Goal: Complete application form: Complete application form

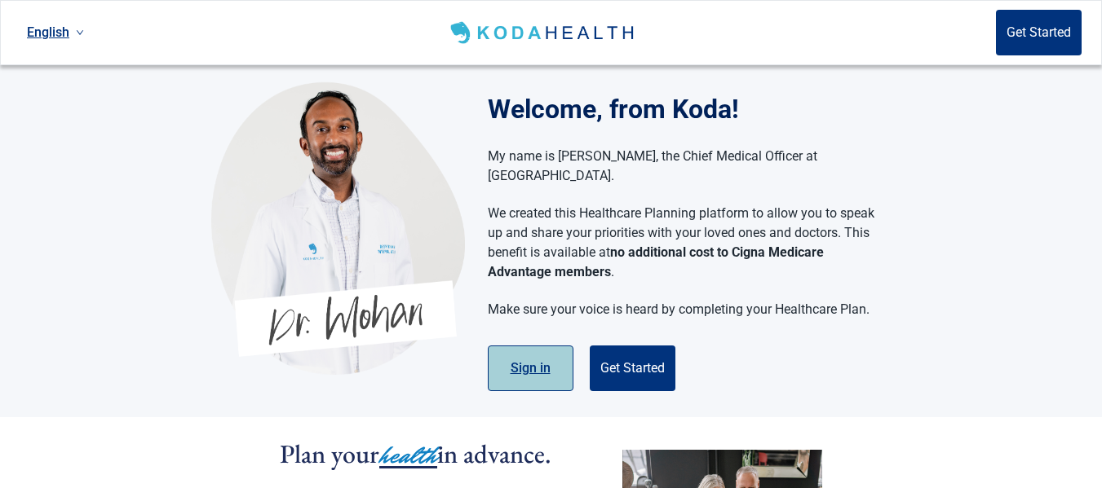
click at [532, 349] on button "Sign in" at bounding box center [531, 369] width 86 height 46
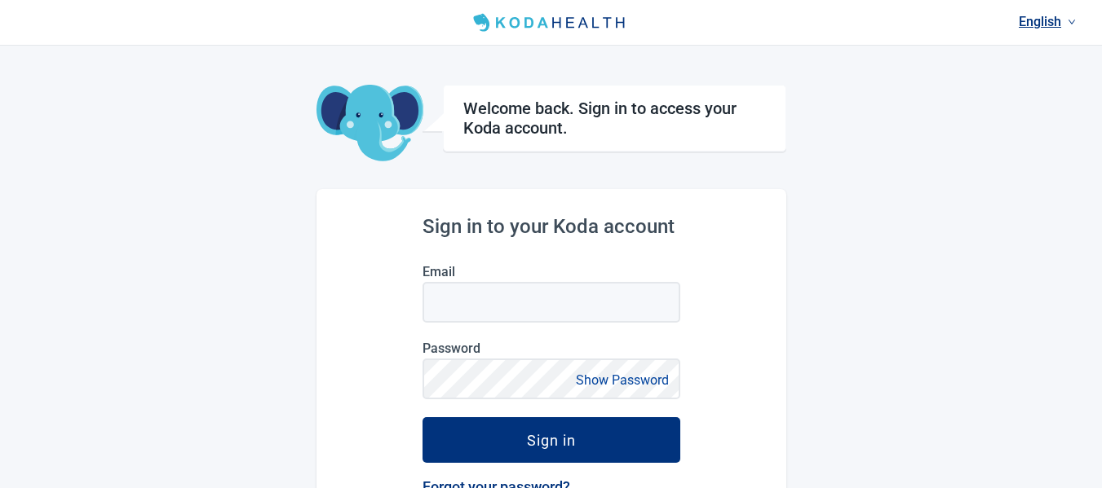
scroll to position [82, 0]
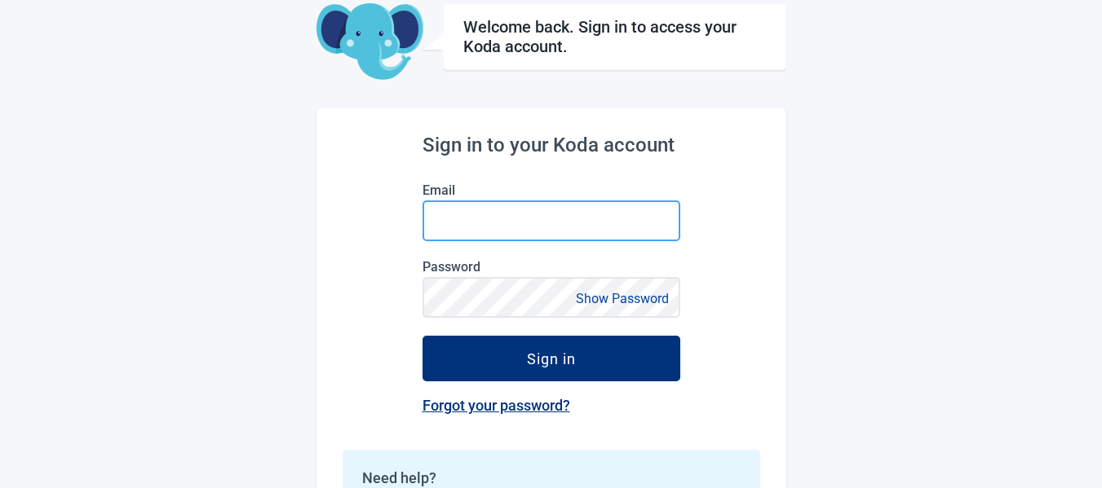
click at [589, 222] on input "Email" at bounding box center [551, 221] width 258 height 41
type input "[EMAIL_ADDRESS][DOMAIN_NAME]"
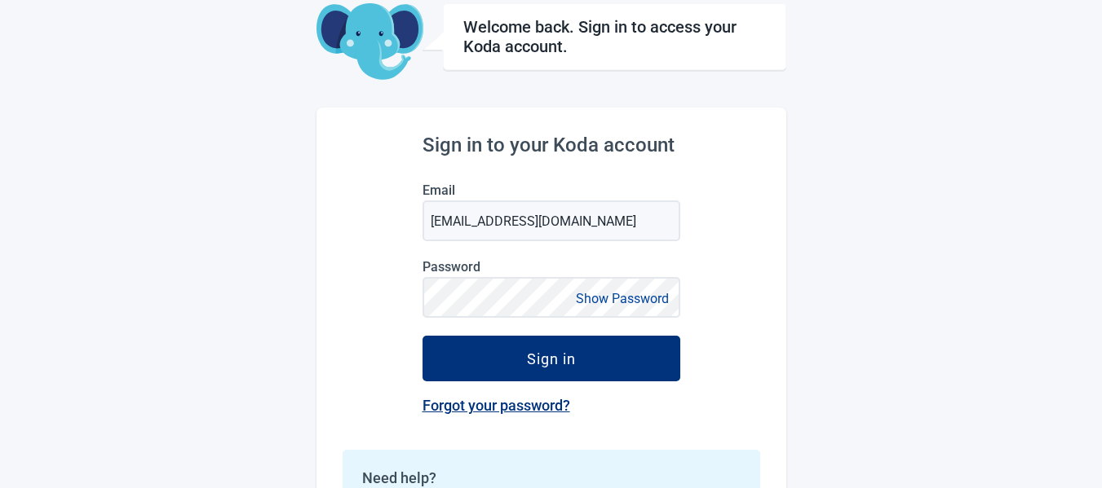
click at [496, 401] on link "Forgot your password?" at bounding box center [496, 405] width 148 height 17
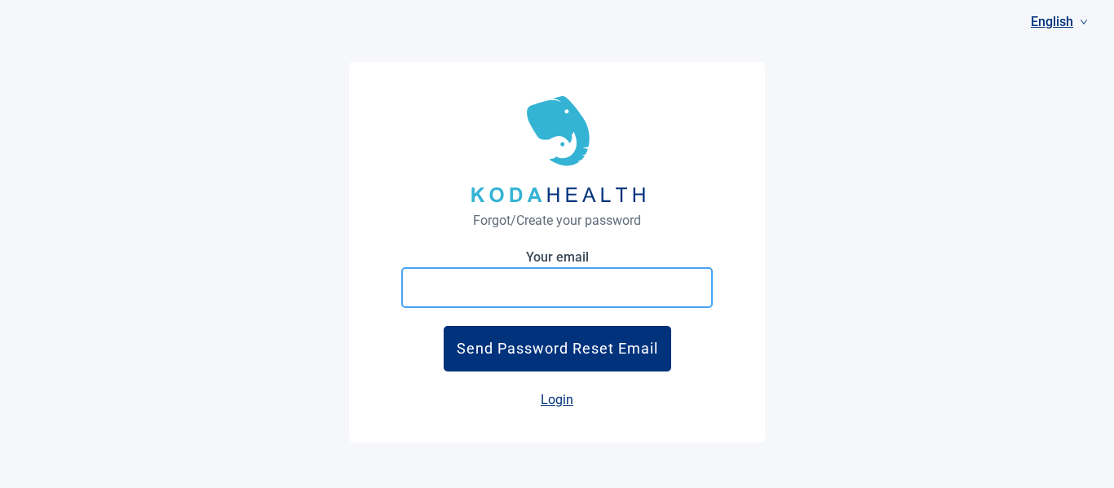
click at [544, 291] on input "Your email" at bounding box center [556, 287] width 311 height 41
type input "[EMAIL_ADDRESS][DOMAIN_NAME]"
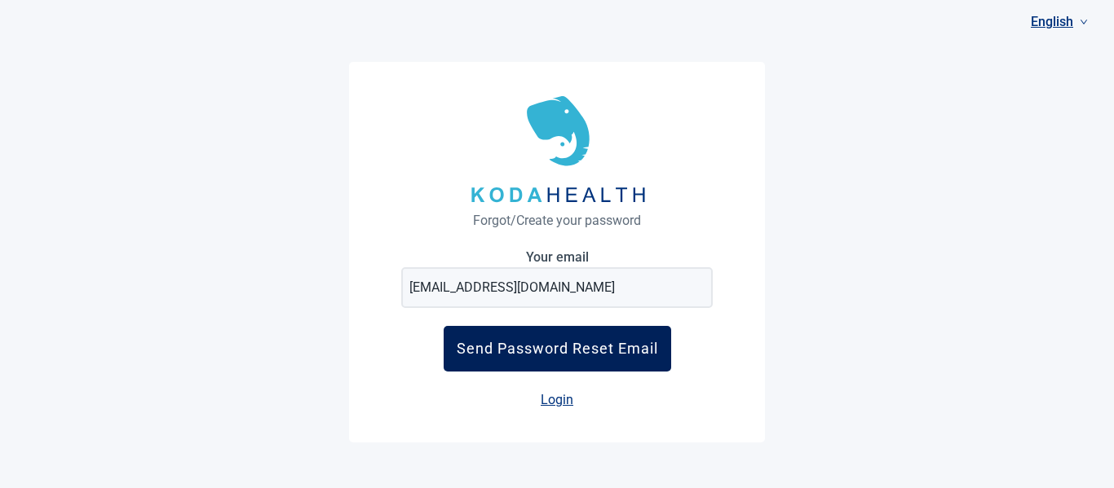
click at [544, 347] on div "Send Password Reset Email" at bounding box center [557, 348] width 201 height 17
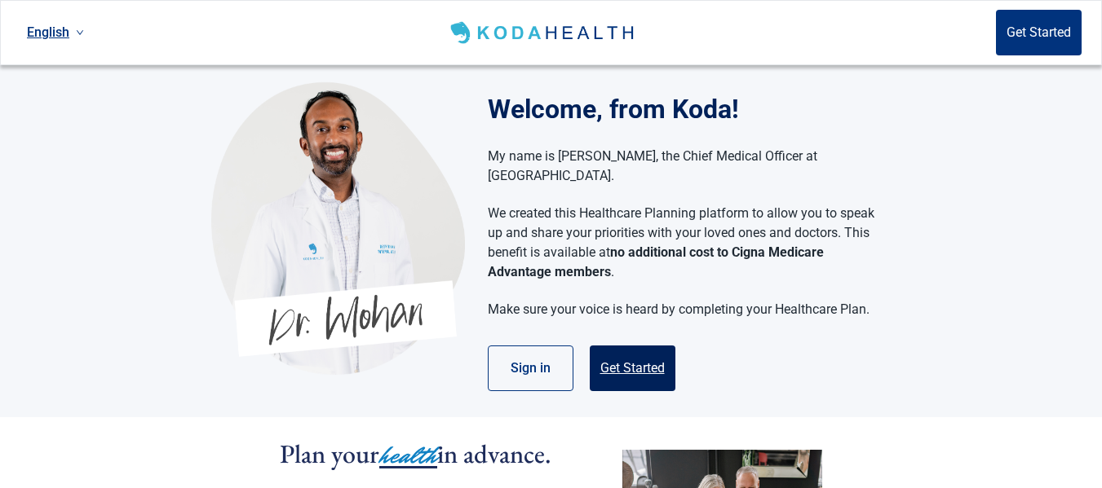
click at [656, 347] on button "Get Started" at bounding box center [632, 369] width 86 height 46
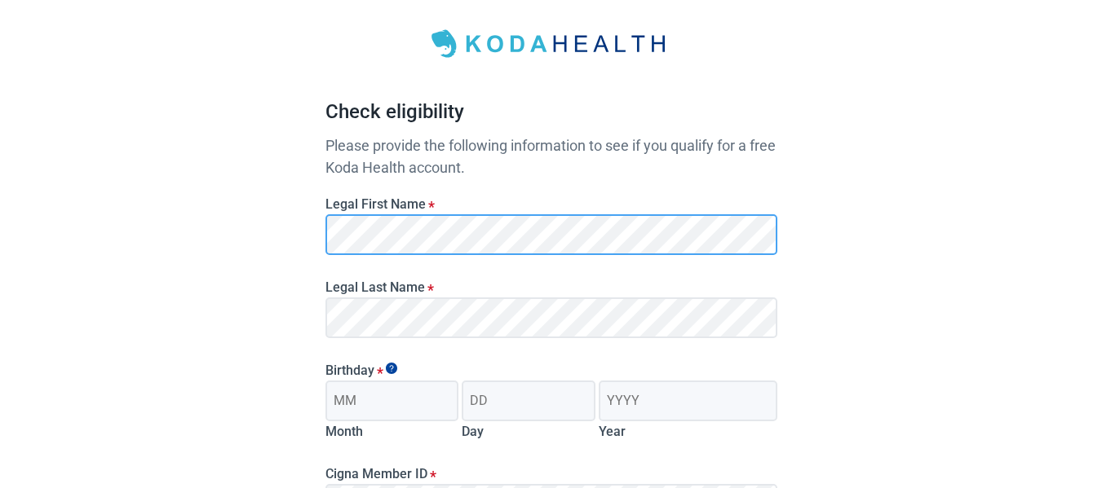
scroll to position [163, 0]
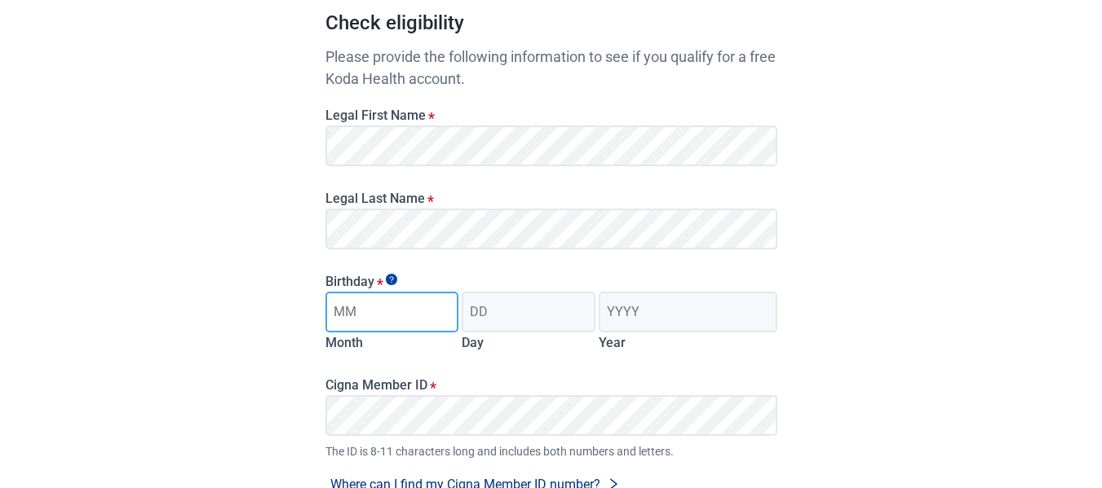
click at [410, 298] on input "Month" at bounding box center [392, 312] width 134 height 41
type input "01"
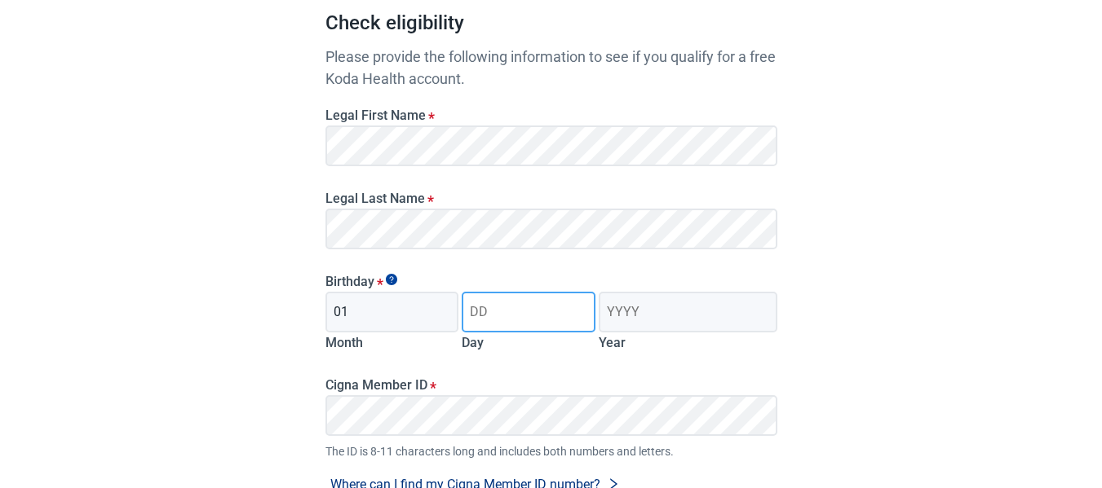
click at [514, 317] on input "Day" at bounding box center [528, 312] width 134 height 41
type input "10"
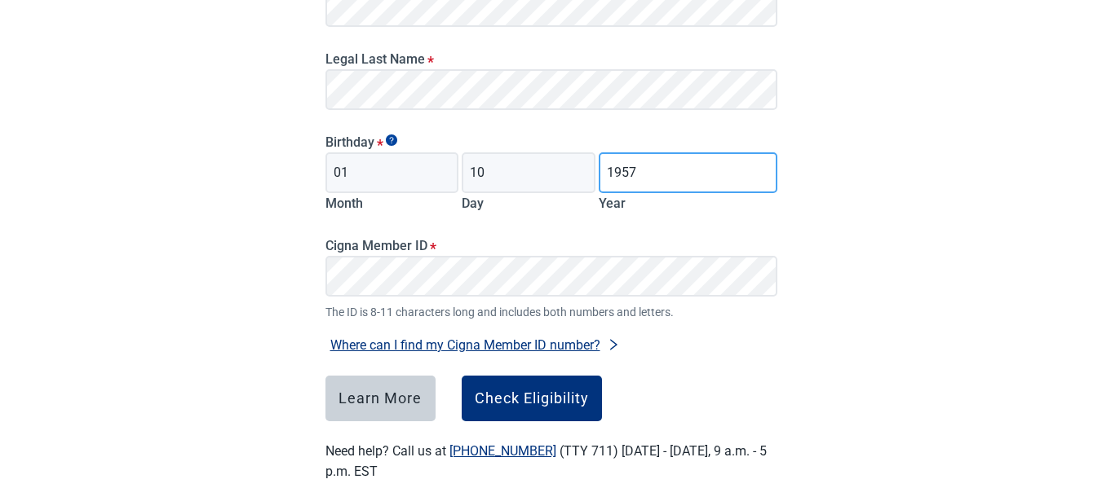
scroll to position [326, 0]
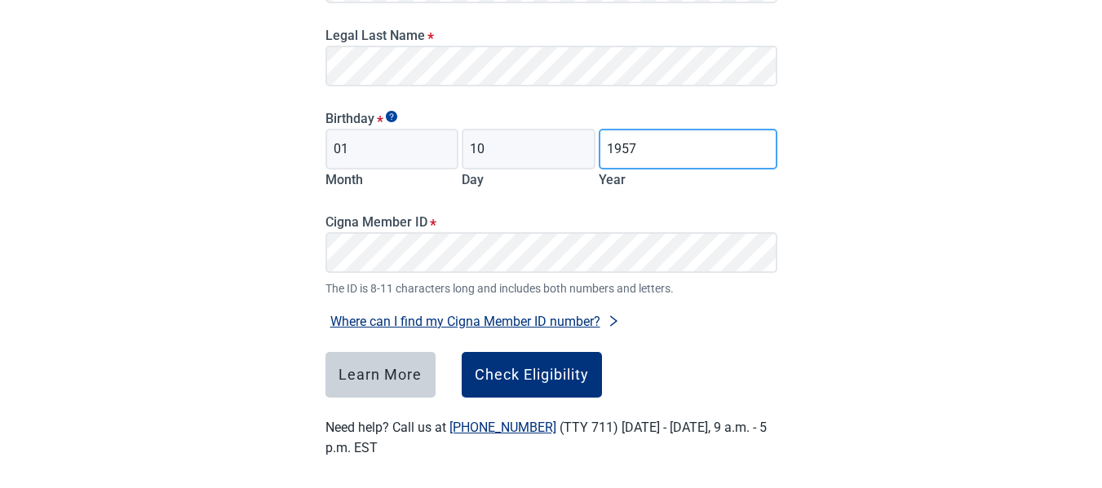
type input "1957"
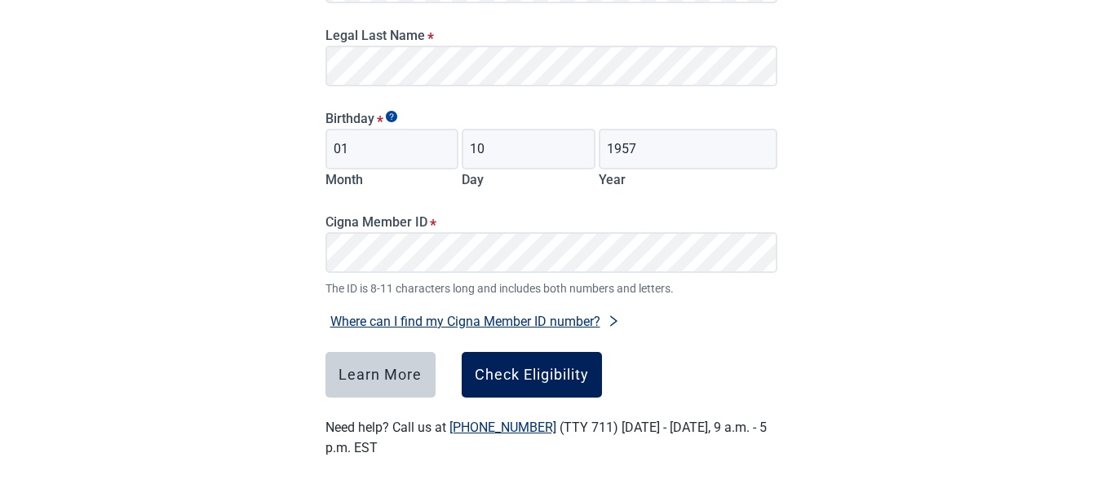
click at [541, 370] on div "Check Eligibility" at bounding box center [532, 375] width 114 height 16
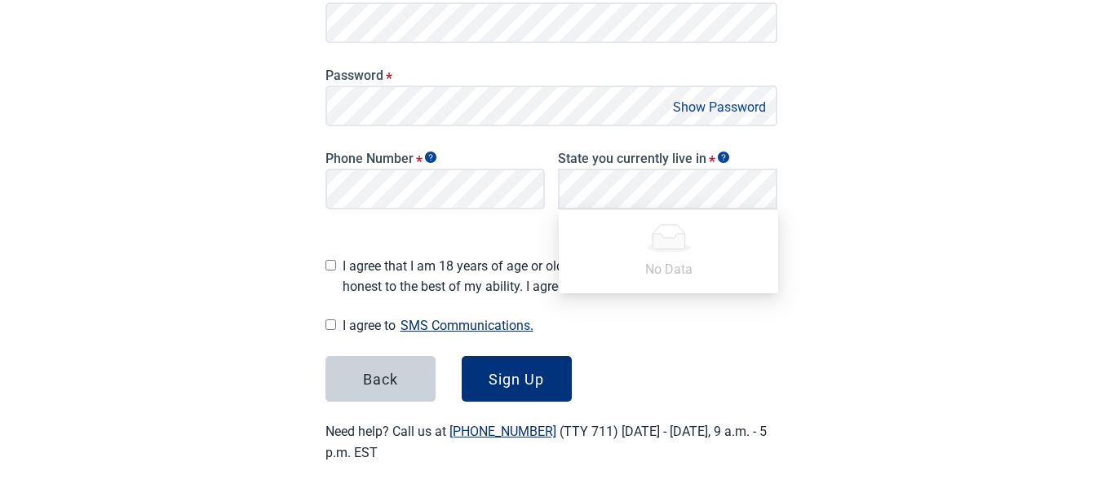
scroll to position [347, 0]
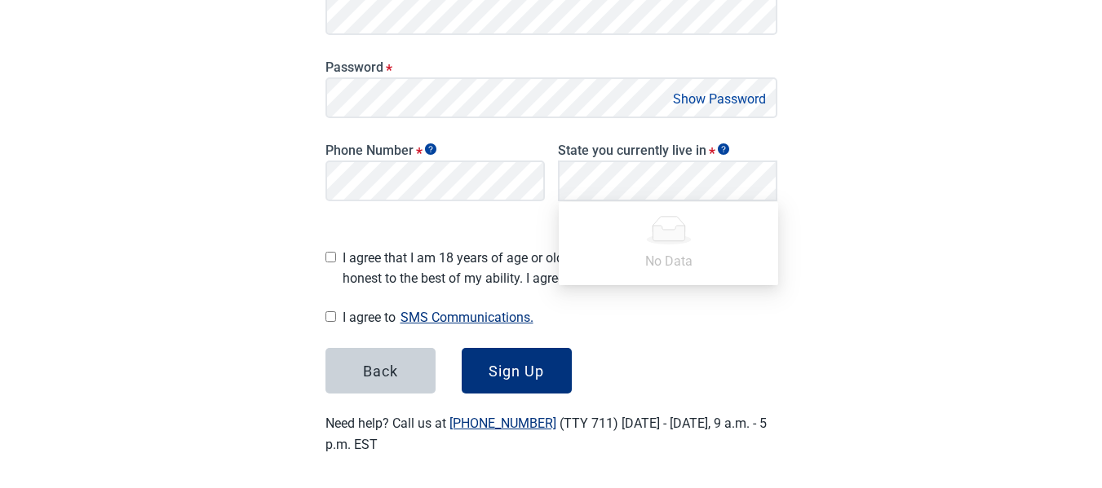
click at [378, 248] on span "I agree that I am 18 years of age or older and all of my responses are honest t…" at bounding box center [559, 268] width 435 height 41
click at [336, 252] on input "I agree that I am 18 years of age or older and all of my responses are honest t…" at bounding box center [330, 257] width 11 height 11
checkbox input "true"
click at [365, 312] on span "I agree to SMS Communications." at bounding box center [559, 318] width 435 height 22
click at [336, 312] on input "I agree to SMS Communications." at bounding box center [330, 316] width 11 height 11
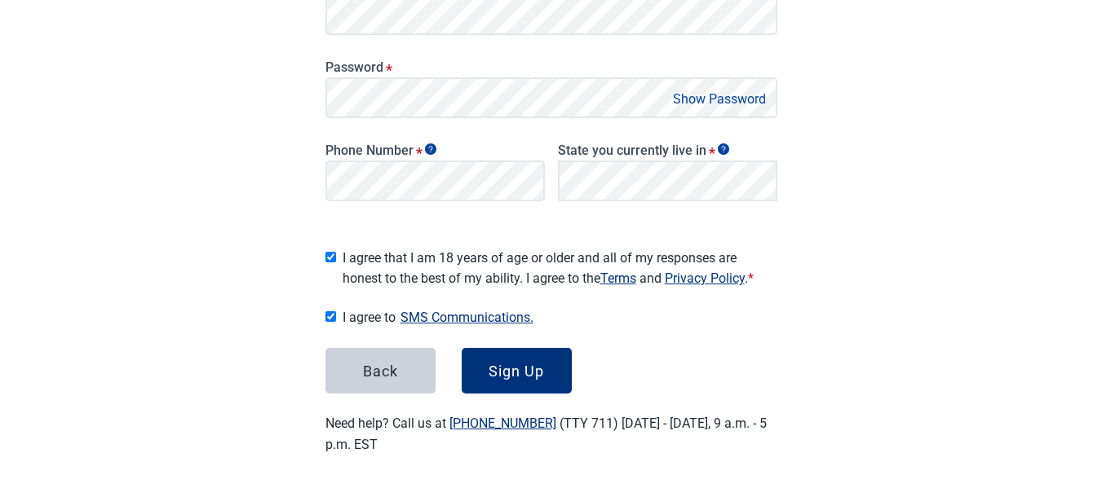
checkbox input "true"
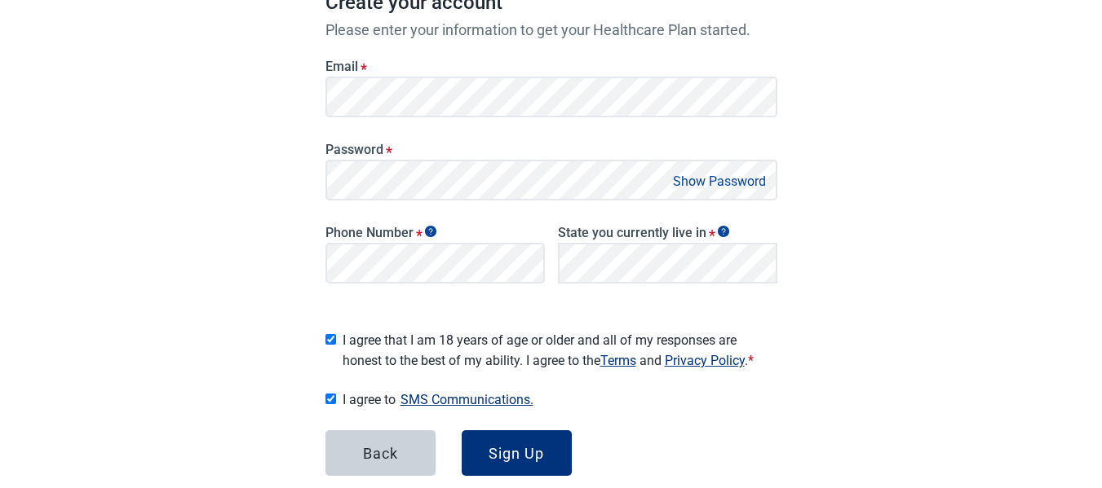
scroll to position [183, 0]
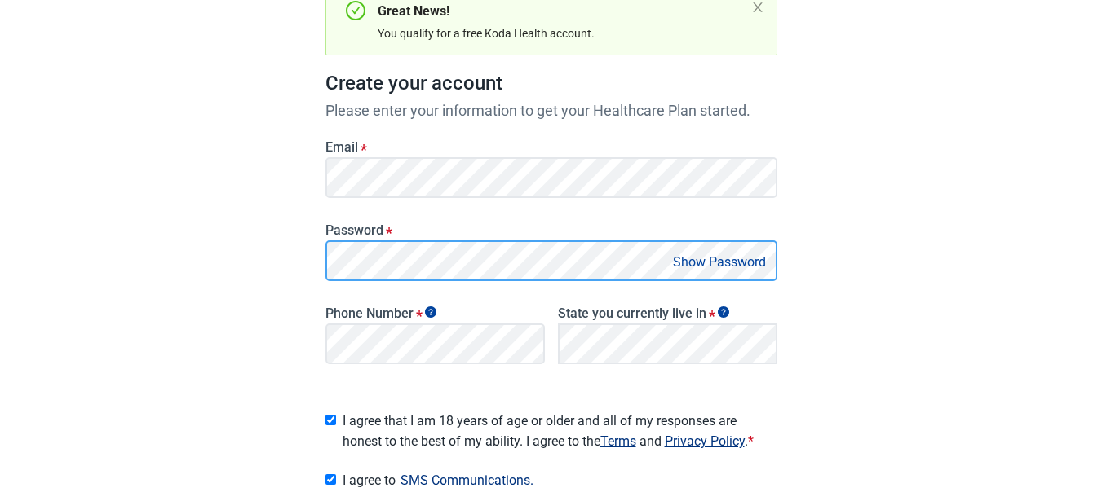
click at [281, 245] on div "Have Questions about Healthcare Planning? Learn More Here English Sign in Great…" at bounding box center [551, 237] width 1102 height 841
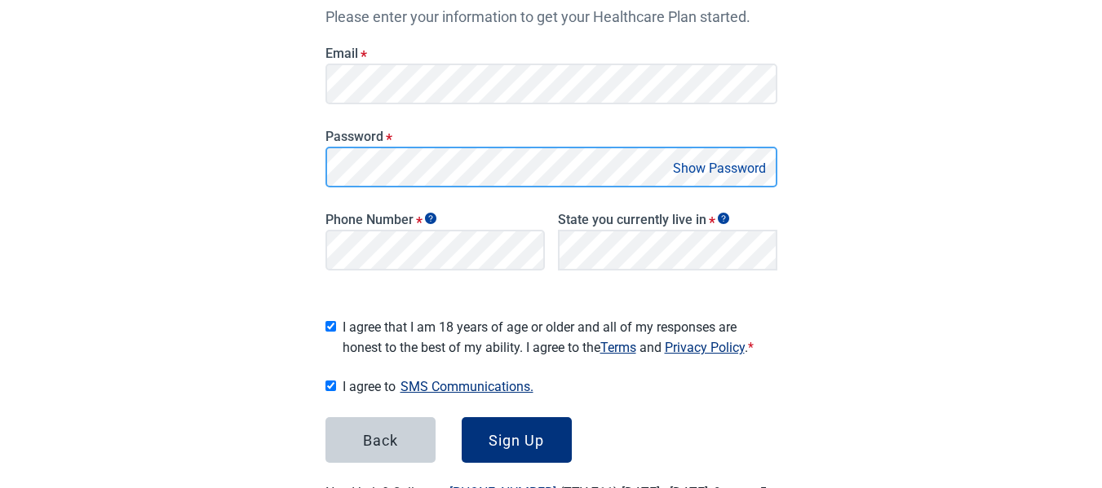
scroll to position [347, 0]
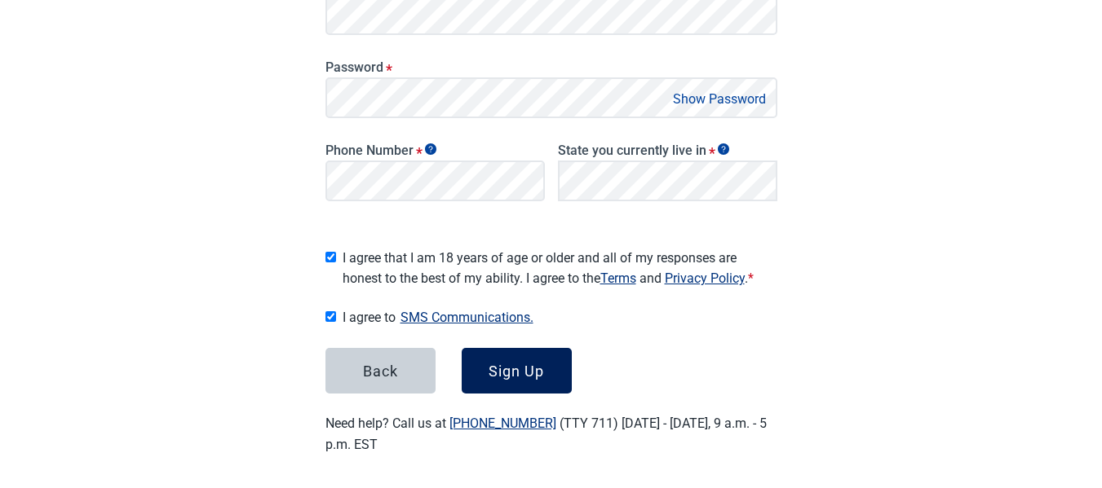
click at [504, 367] on div "Sign Up" at bounding box center [515, 371] width 55 height 16
click at [504, 367] on button "Sign Up" at bounding box center [516, 371] width 110 height 46
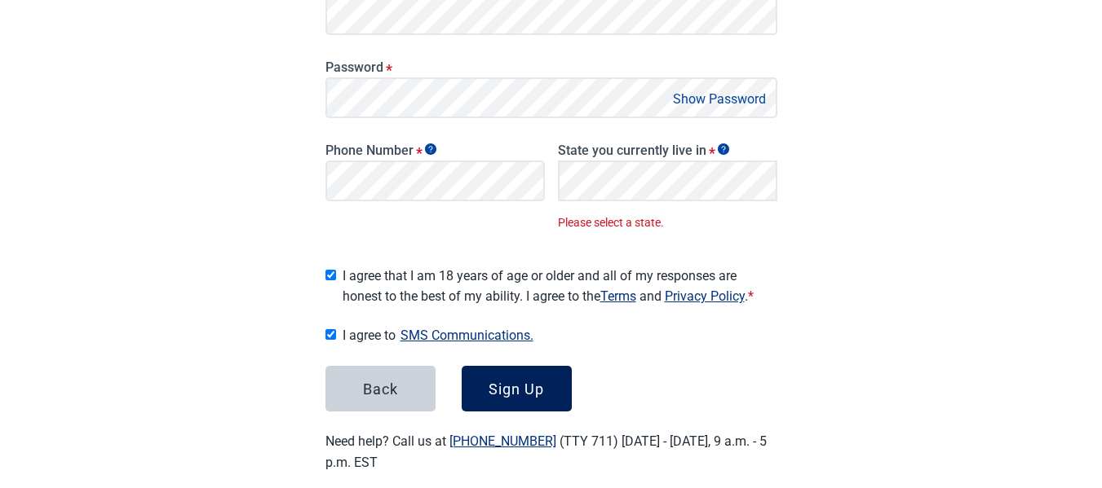
scroll to position [364, 0]
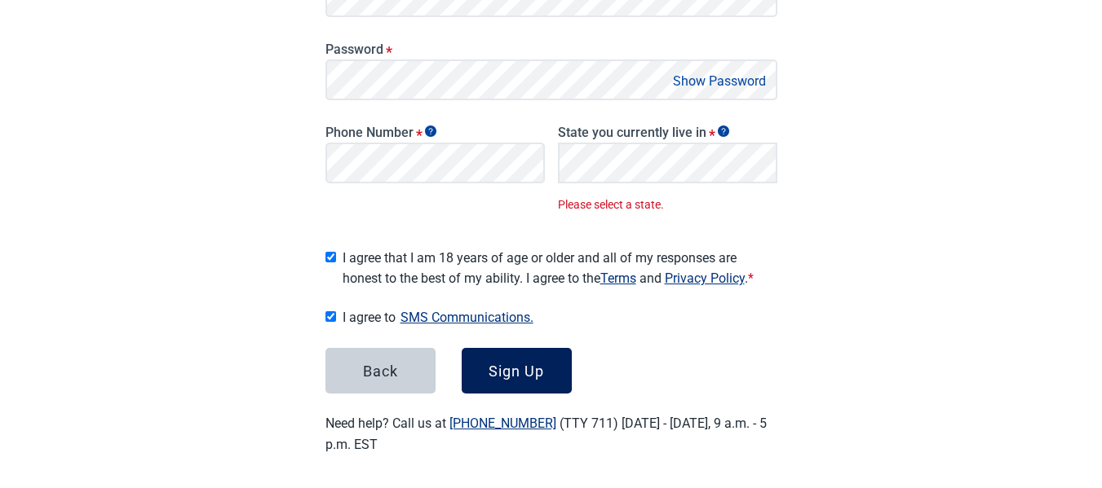
click at [525, 366] on div "Sign Up" at bounding box center [515, 371] width 55 height 16
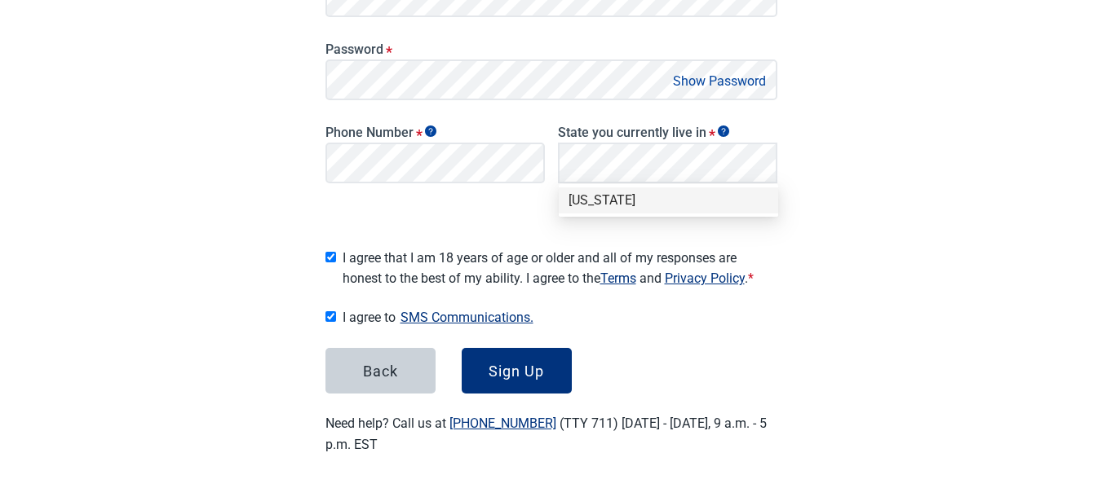
click at [601, 201] on div "Texas" at bounding box center [668, 201] width 200 height 18
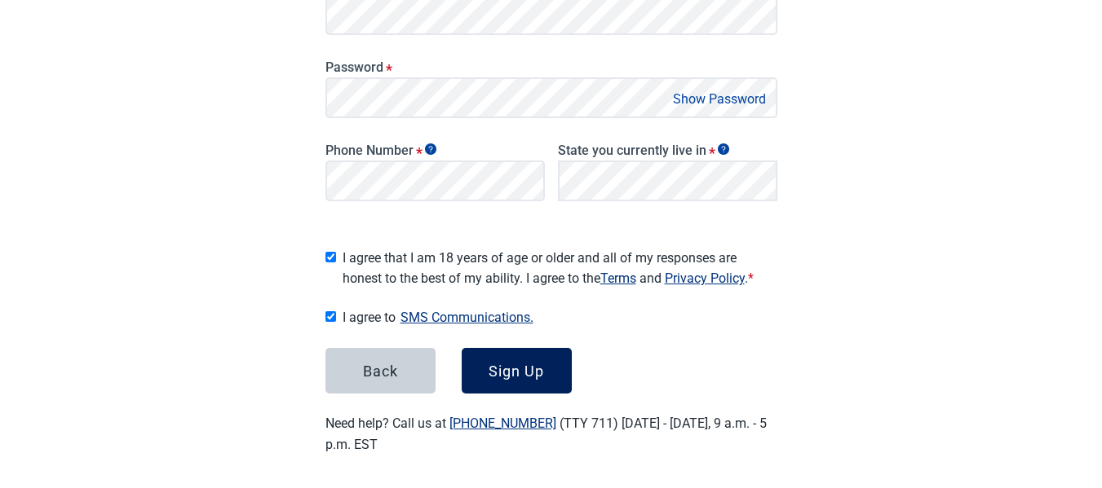
click at [510, 363] on div "Sign Up" at bounding box center [515, 371] width 55 height 16
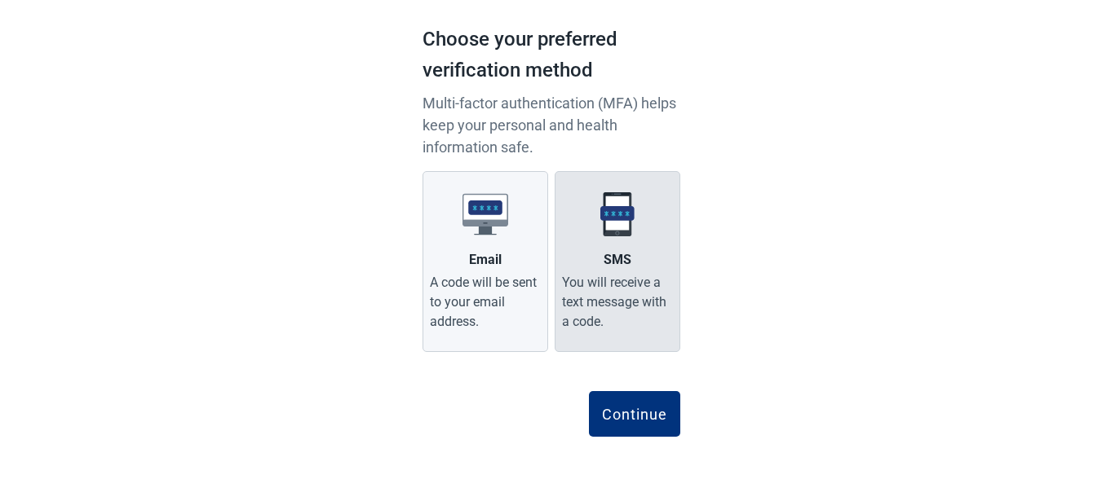
scroll to position [102, 0]
click at [614, 264] on div "SMS" at bounding box center [617, 259] width 28 height 20
click at [0, 0] on input "SMS You will receive a text message with a code." at bounding box center [0, 0] width 0 height 0
click at [614, 264] on div "SMS" at bounding box center [617, 259] width 28 height 20
click at [0, 0] on input "SMS You will receive a text message with a code." at bounding box center [0, 0] width 0 height 0
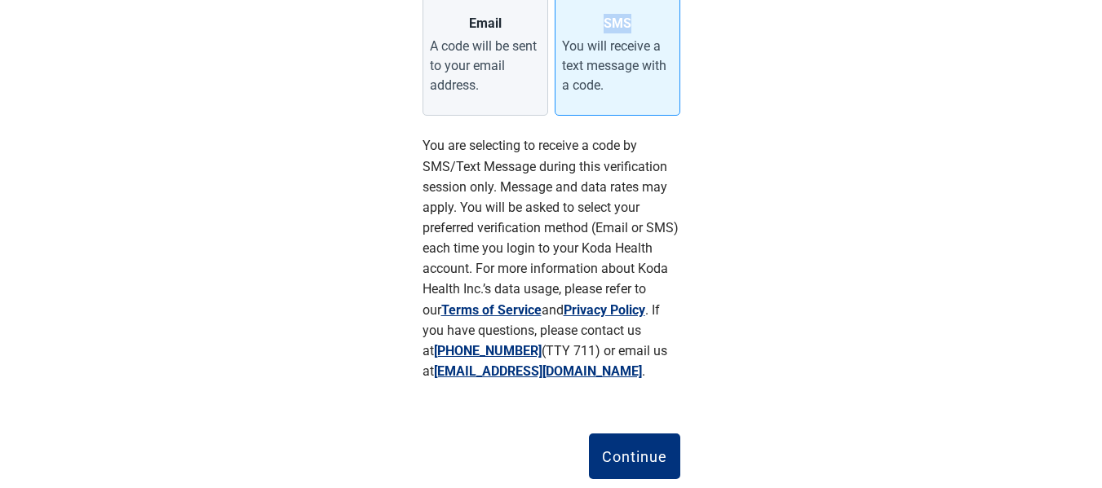
scroll to position [381, 0]
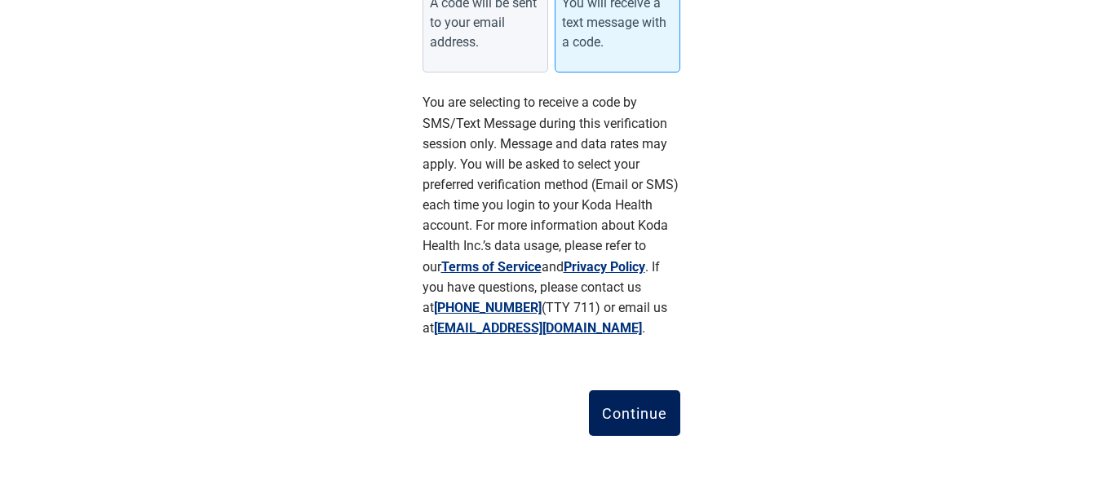
click at [621, 413] on div "Continue" at bounding box center [634, 413] width 65 height 16
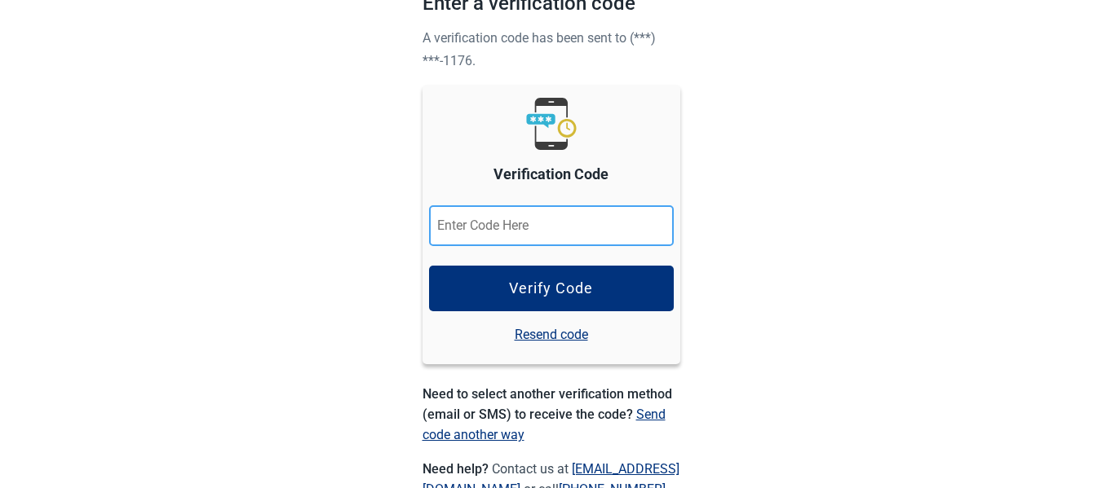
paste input "217176"
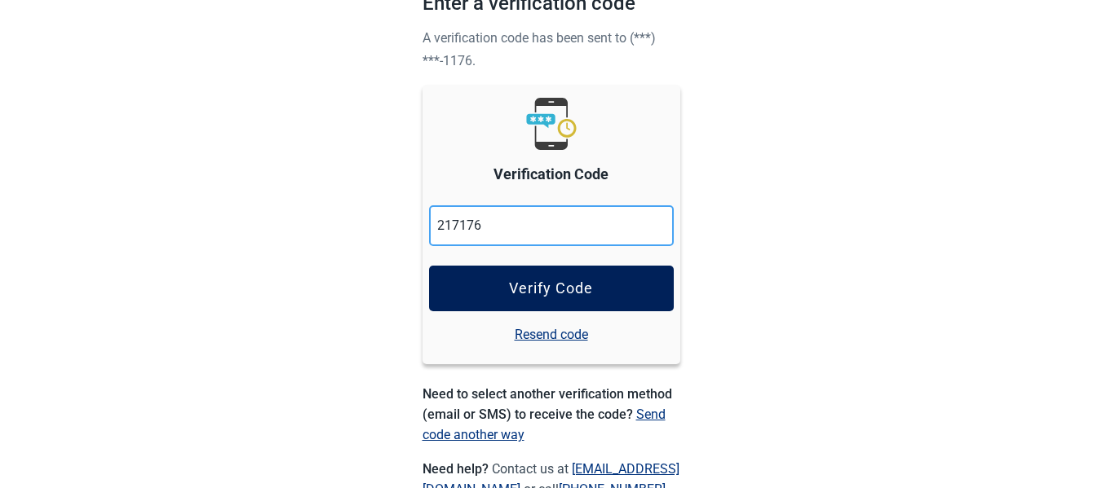
type input "217176"
click at [556, 293] on div "Verify Code" at bounding box center [551, 288] width 84 height 16
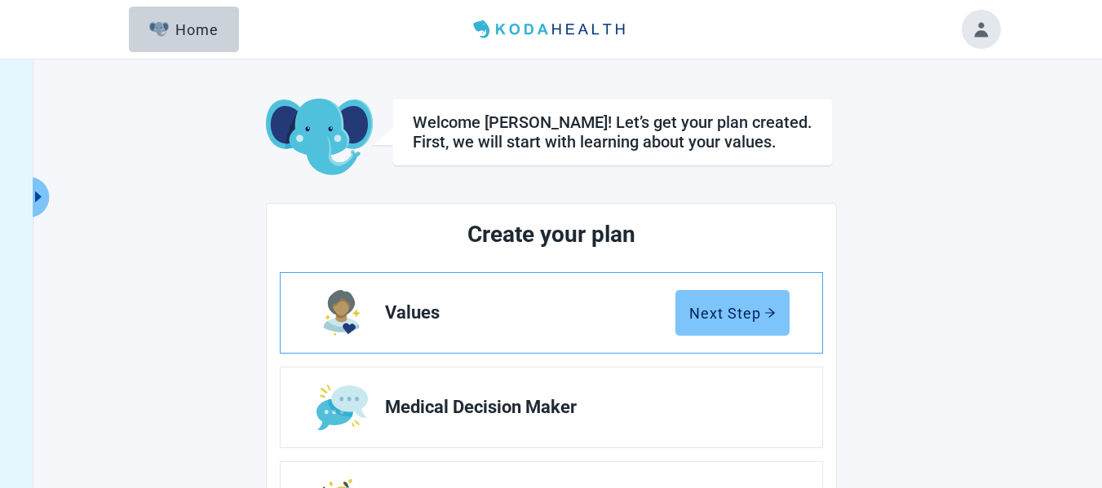
click at [734, 314] on div "Next Step" at bounding box center [732, 313] width 86 height 16
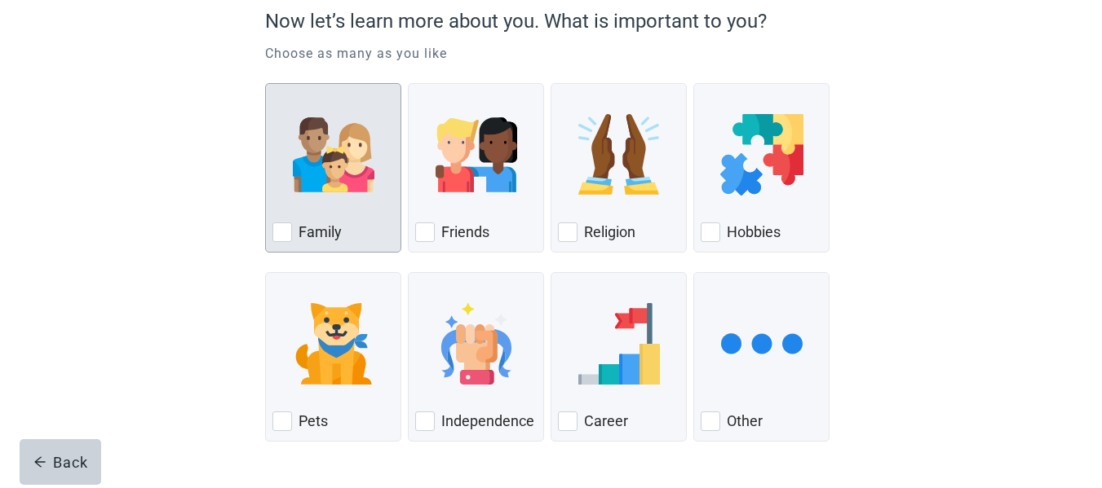
scroll to position [163, 0]
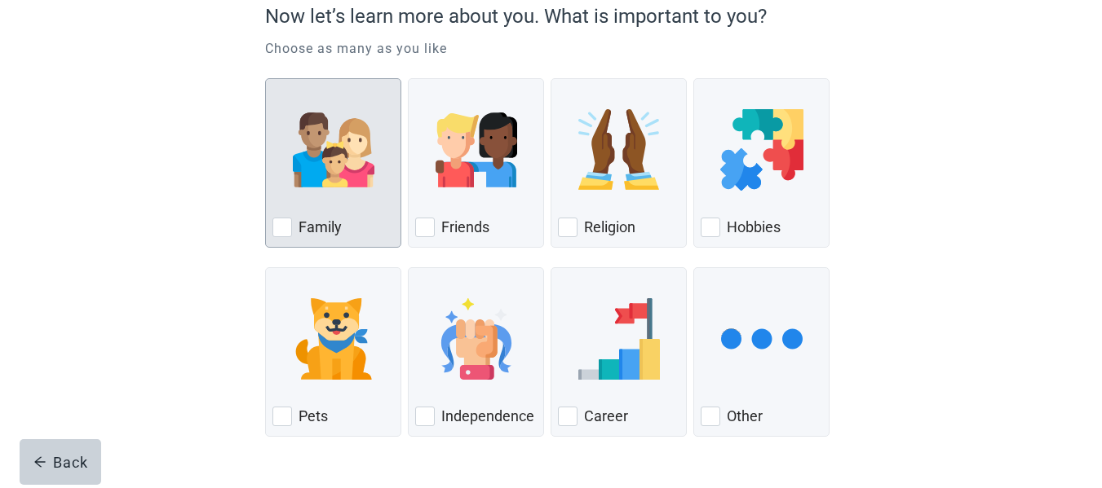
click at [320, 207] on div "Family, checkbox, not checked" at bounding box center [332, 150] width 121 height 129
click at [266, 79] on input "Family" at bounding box center [265, 78] width 1 height 1
click at [320, 207] on div "Family, checkbox, not checked" at bounding box center [332, 150] width 121 height 129
click at [266, 79] on input "Family" at bounding box center [265, 78] width 1 height 1
checkbox input "false"
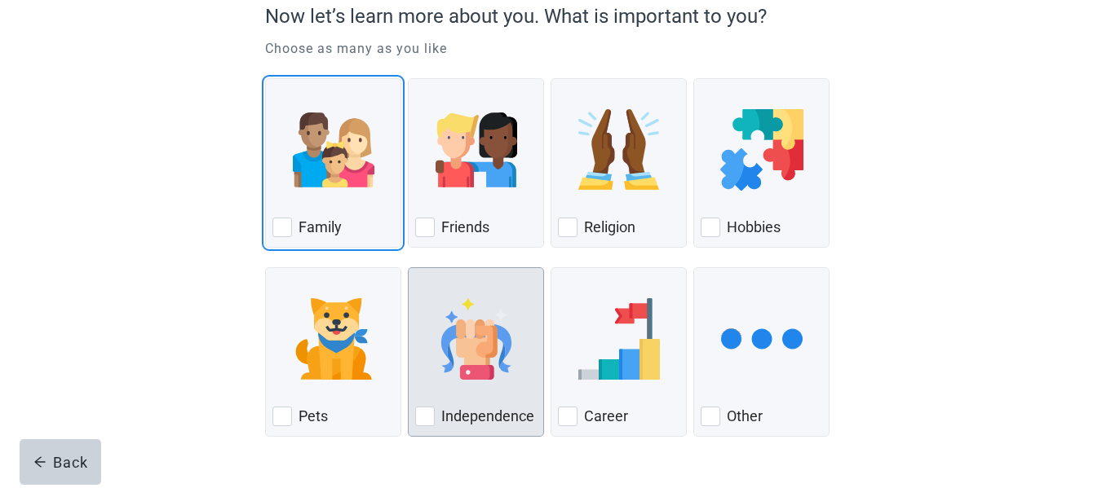
click at [515, 394] on div "Independence, checkbox, not checked" at bounding box center [475, 339] width 121 height 129
click at [408, 268] on input "Independence" at bounding box center [408, 267] width 1 height 1
checkbox input "true"
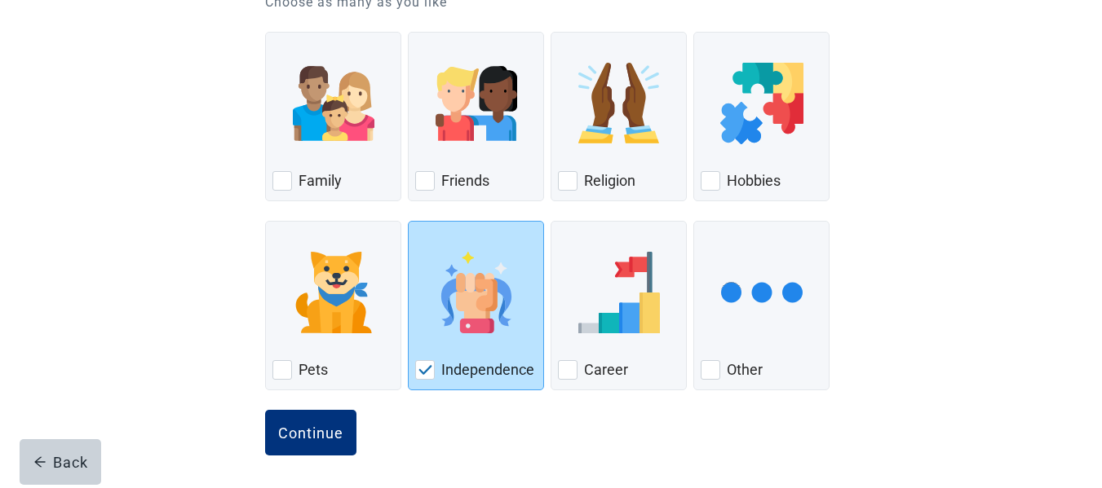
scroll to position [213, 0]
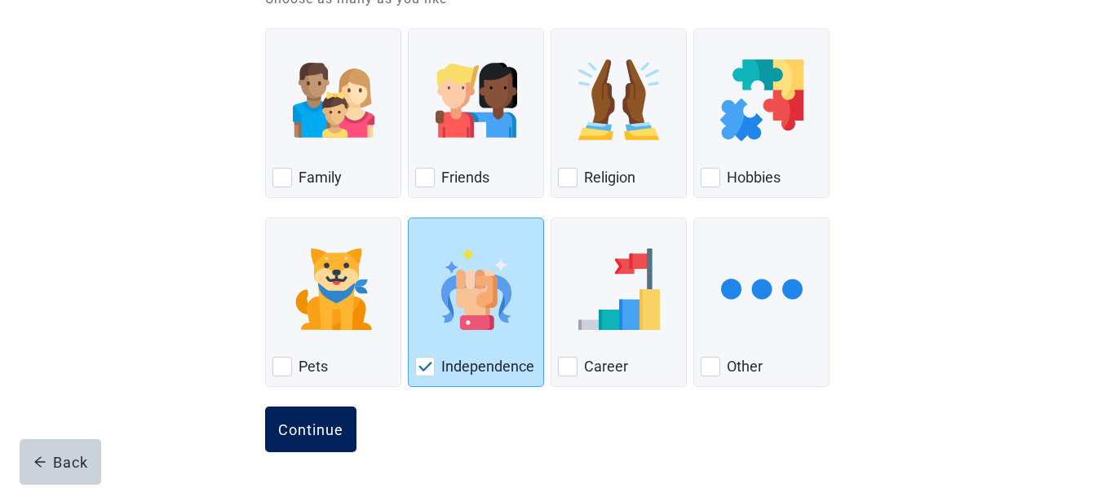
click at [327, 422] on div "Continue" at bounding box center [310, 430] width 65 height 16
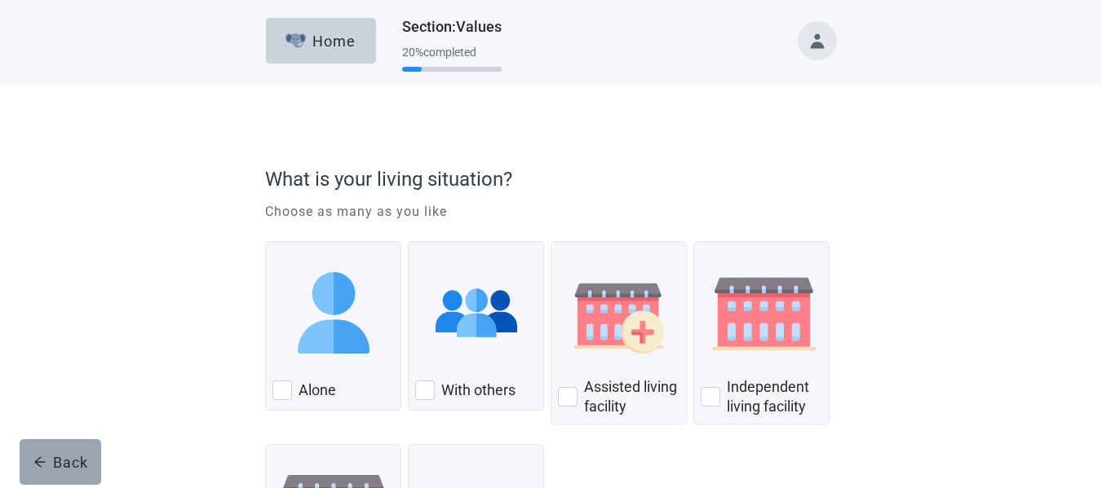
click at [56, 476] on button "Back" at bounding box center [61, 462] width 82 height 46
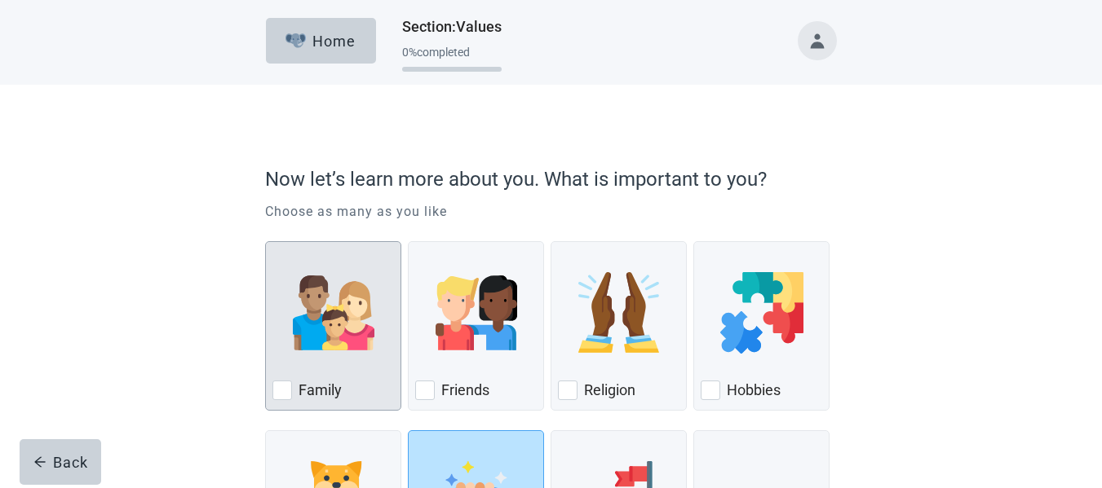
click at [336, 333] on img "Family, checkbox, not checked" at bounding box center [334, 313] width 82 height 82
click at [266, 242] on input "Family" at bounding box center [265, 241] width 1 height 1
checkbox input "true"
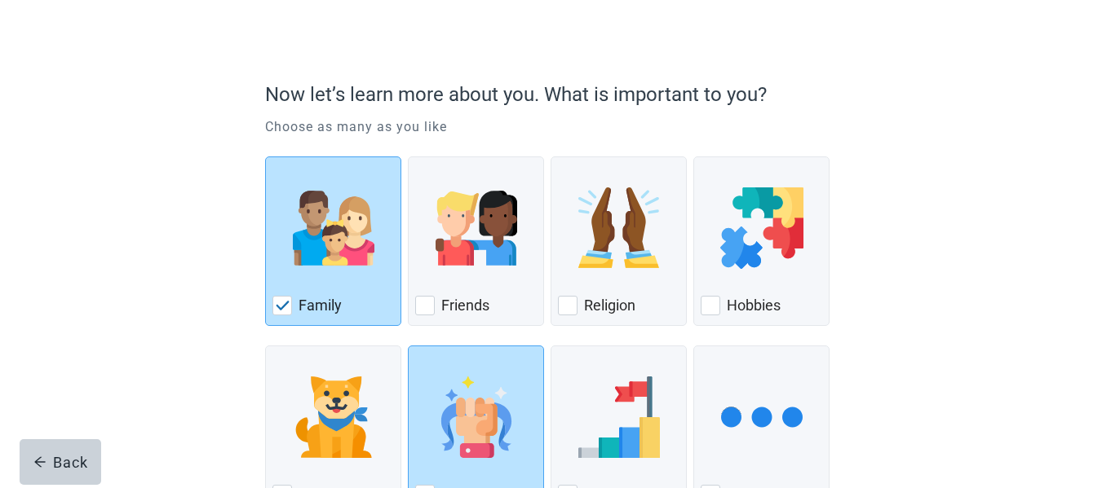
scroll to position [213, 0]
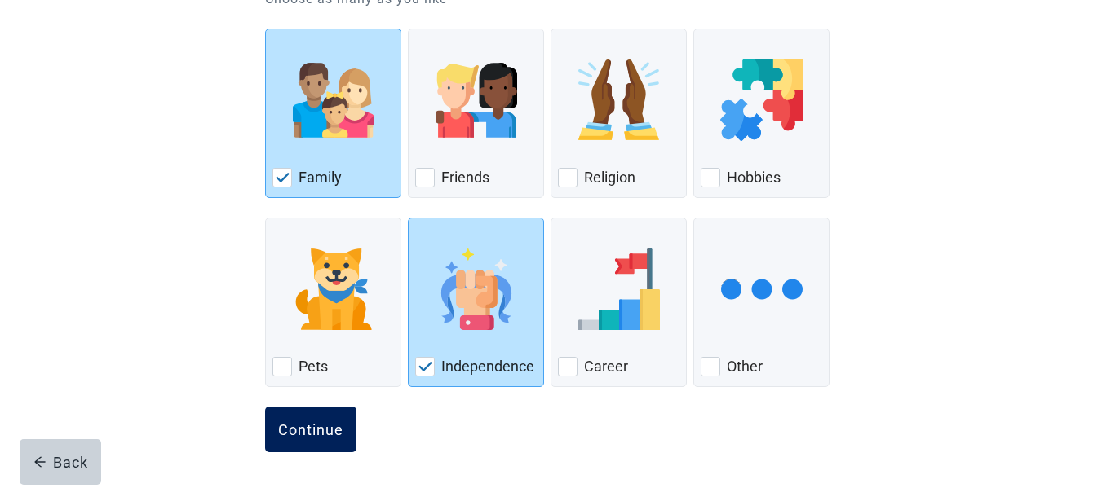
click at [302, 429] on div "Continue" at bounding box center [310, 430] width 65 height 16
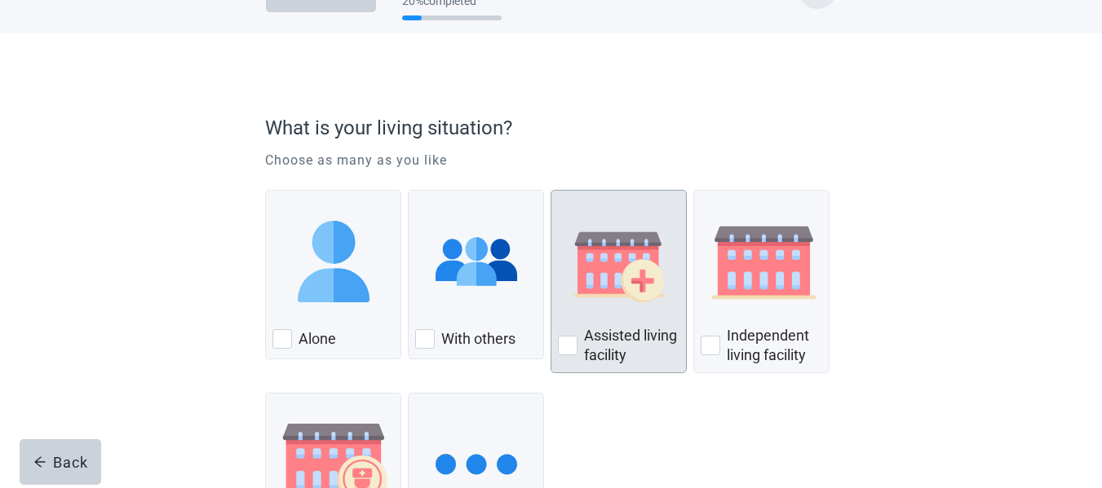
scroll to position [163, 0]
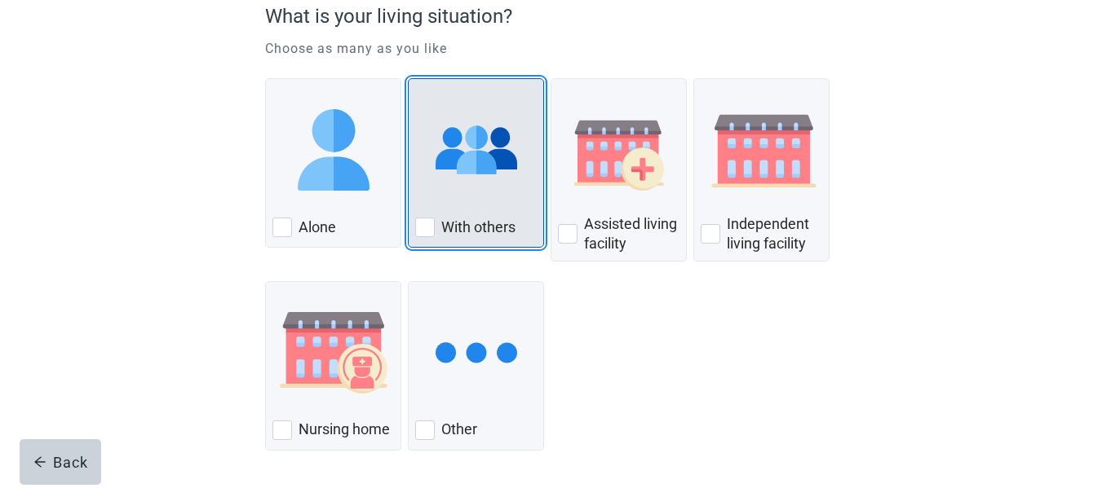
click at [483, 182] on img "With Others, checkbox, not checked" at bounding box center [476, 150] width 82 height 82
click at [408, 79] on input "With others" at bounding box center [408, 78] width 1 height 1
checkbox input "true"
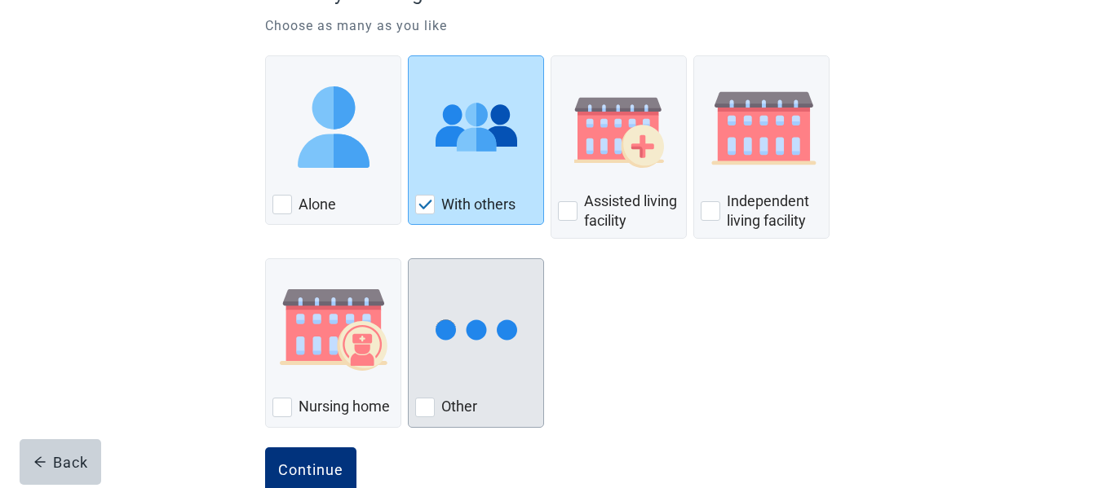
scroll to position [227, 0]
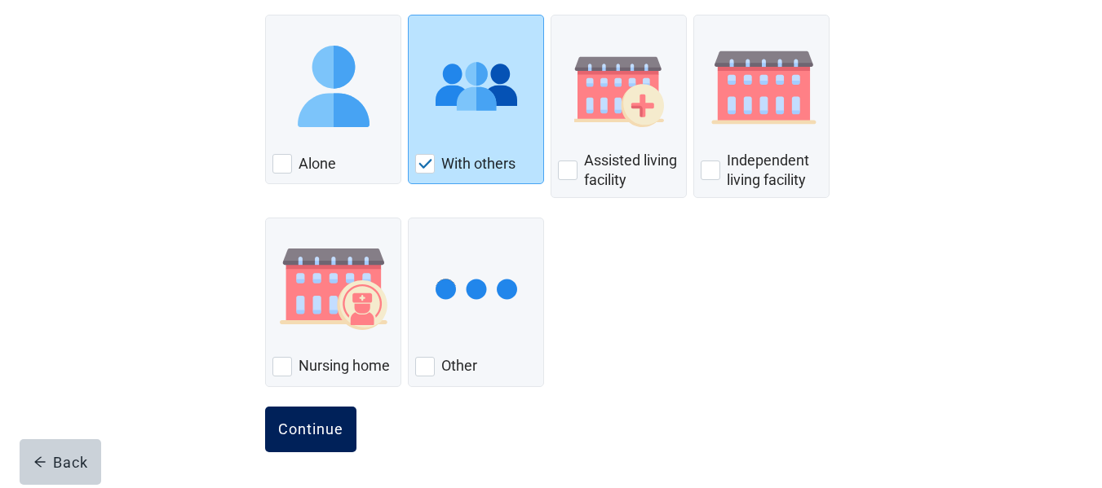
click at [306, 428] on div "Continue" at bounding box center [310, 430] width 65 height 16
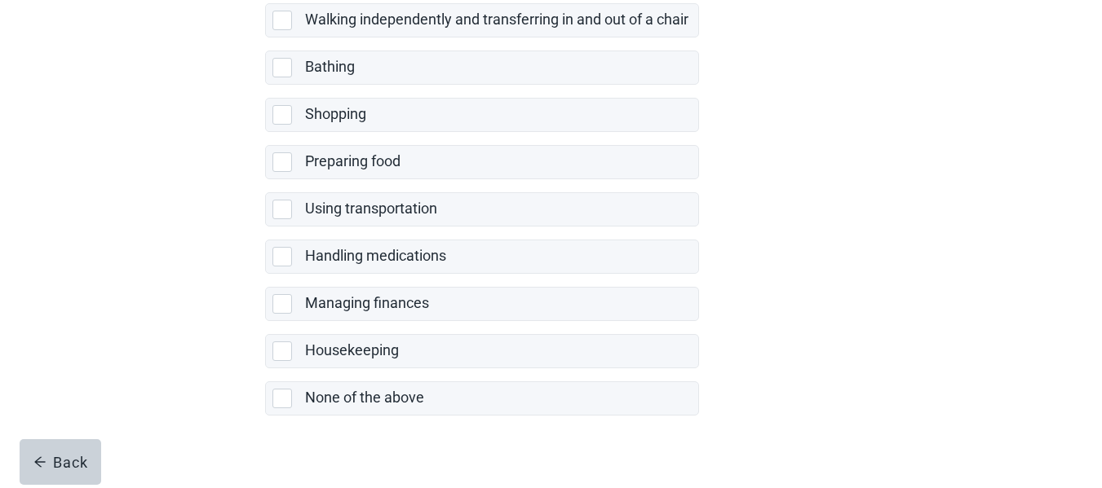
scroll to position [408, 0]
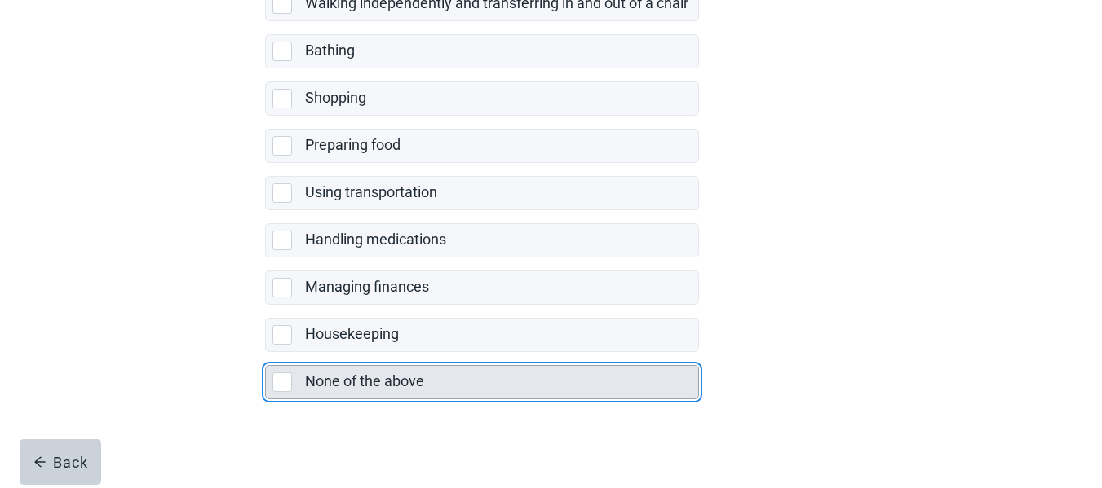
click at [431, 385] on div "None of the above" at bounding box center [496, 382] width 383 height 20
click at [266, 353] on input "None of the above" at bounding box center [265, 352] width 1 height 1
checkbox input "true"
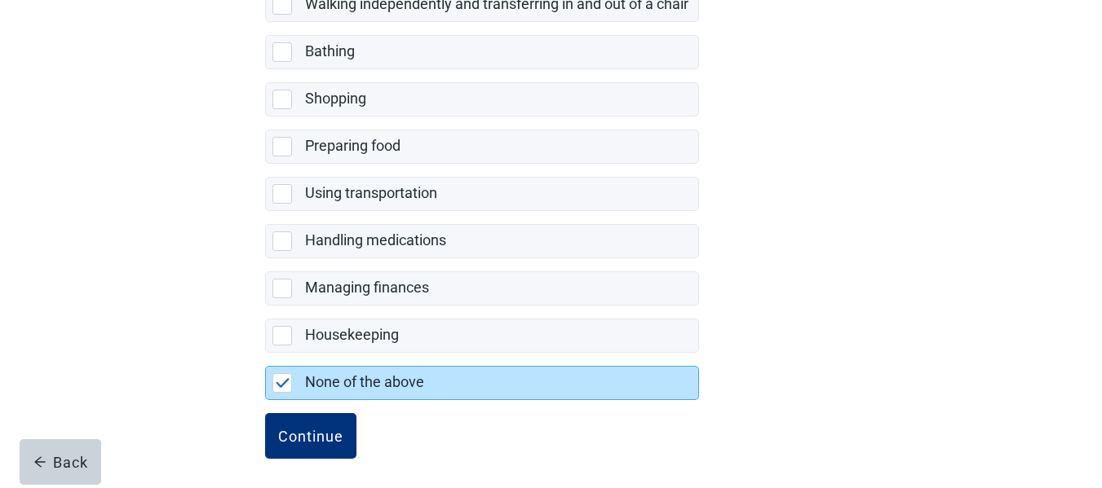
scroll to position [413, 0]
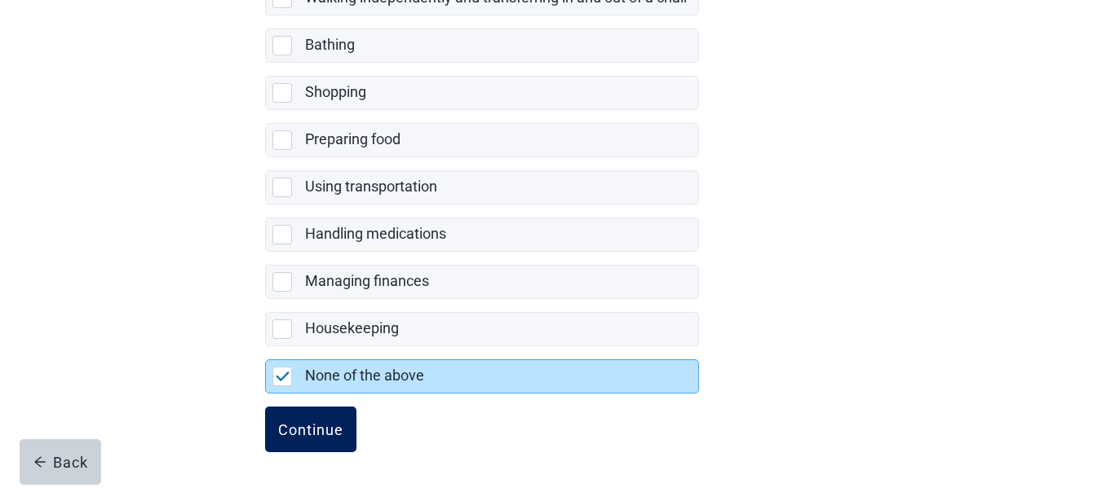
click at [319, 432] on div "Continue" at bounding box center [310, 430] width 65 height 16
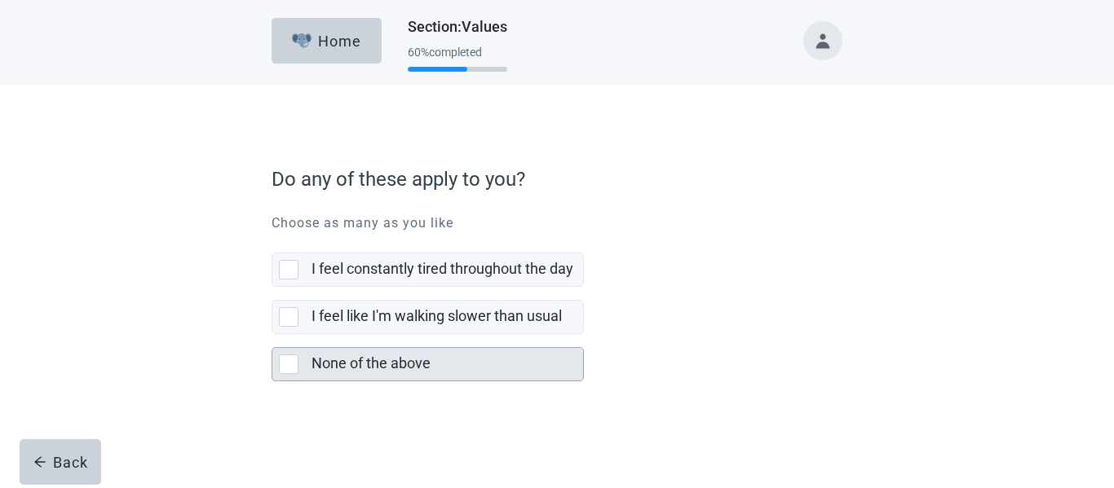
click at [371, 355] on label "None of the above" at bounding box center [370, 363] width 119 height 17
checkbox input "true"
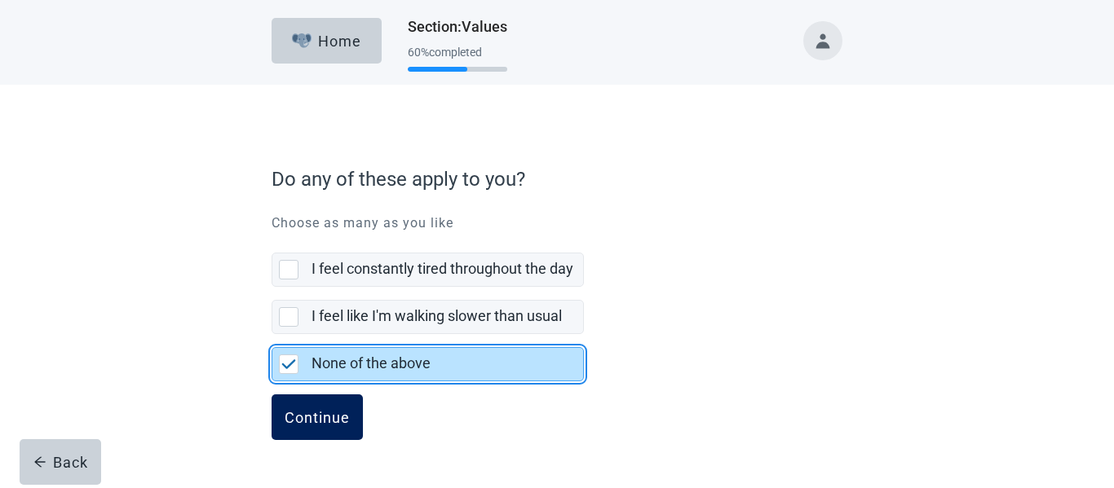
click at [320, 403] on button "Continue" at bounding box center [317, 418] width 91 height 46
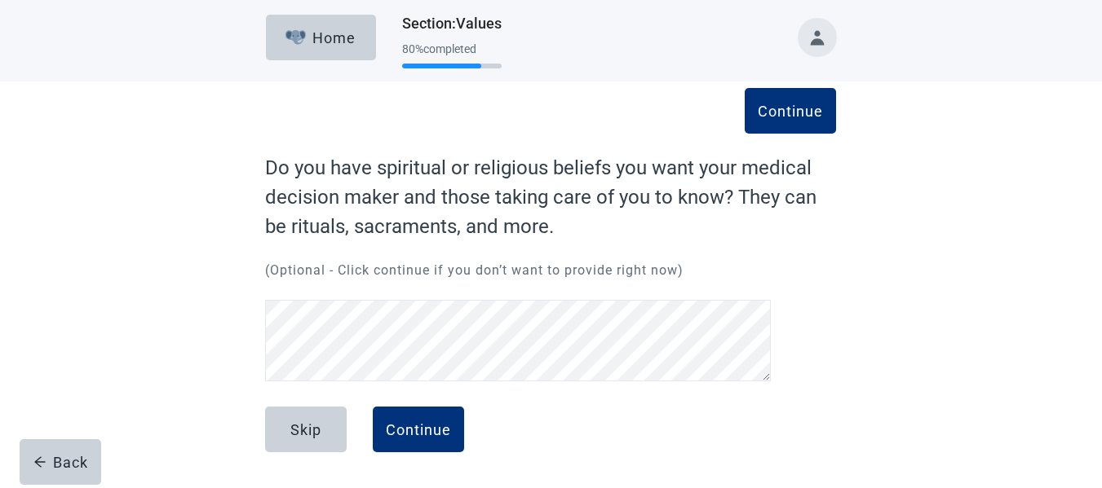
scroll to position [3, 0]
click at [320, 437] on div "Skip" at bounding box center [305, 430] width 31 height 16
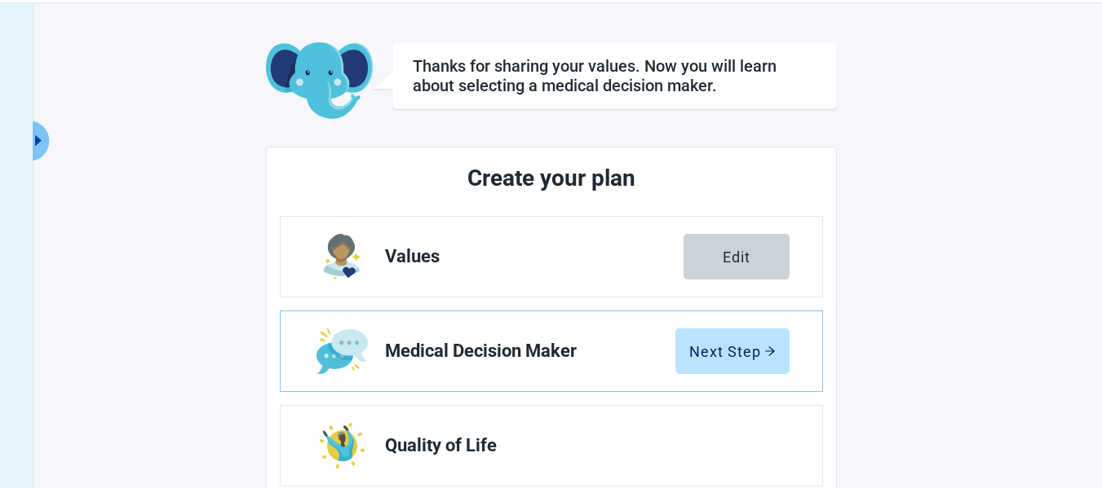
scroll to position [85, 0]
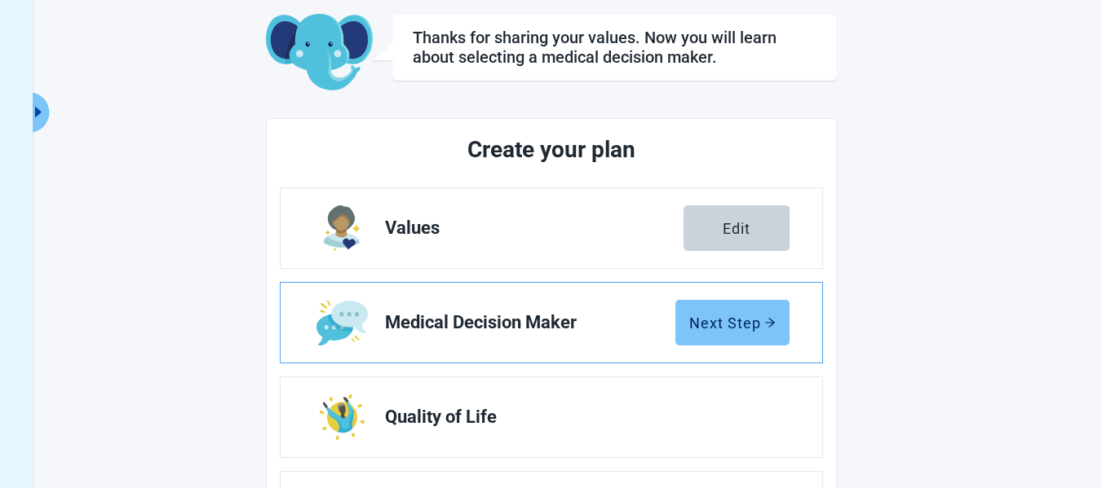
click at [722, 333] on button "Next Step" at bounding box center [732, 323] width 114 height 46
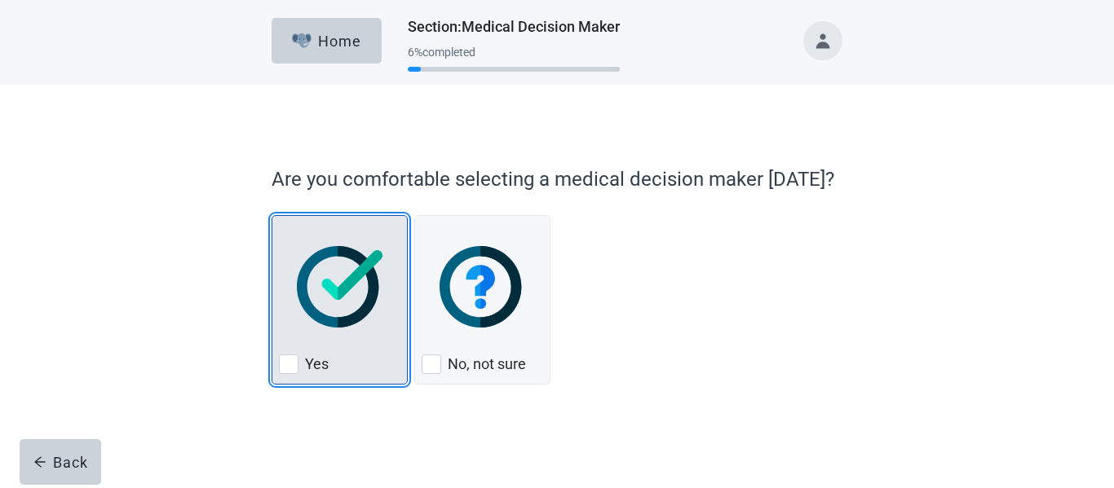
click at [369, 316] on img "Yes, checkbox, not checked" at bounding box center [340, 287] width 86 height 82
click at [272, 216] on input "Yes" at bounding box center [272, 215] width 1 height 1
checkbox input "true"
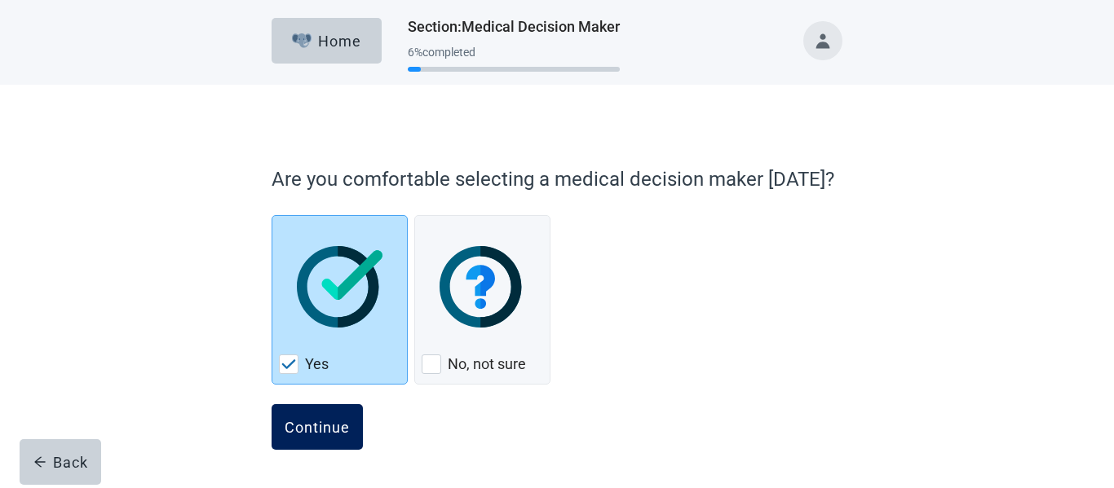
click at [314, 434] on div "Continue" at bounding box center [317, 427] width 65 height 16
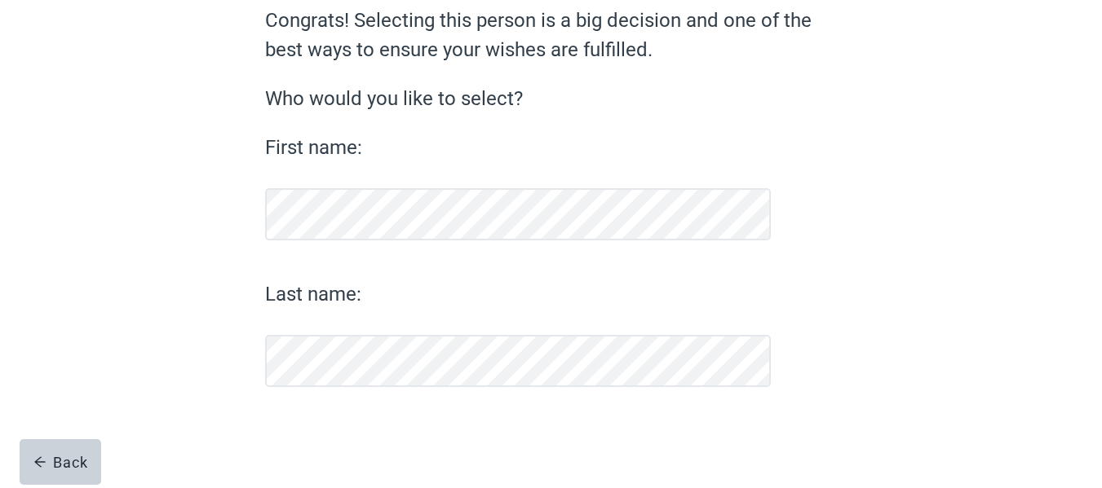
scroll to position [151, 0]
click at [1013, 373] on div "Continue Congrats! Selecting this person is a big decision and one of the best …" at bounding box center [550, 211] width 991 height 554
click at [325, 430] on div "Continue" at bounding box center [310, 430] width 65 height 16
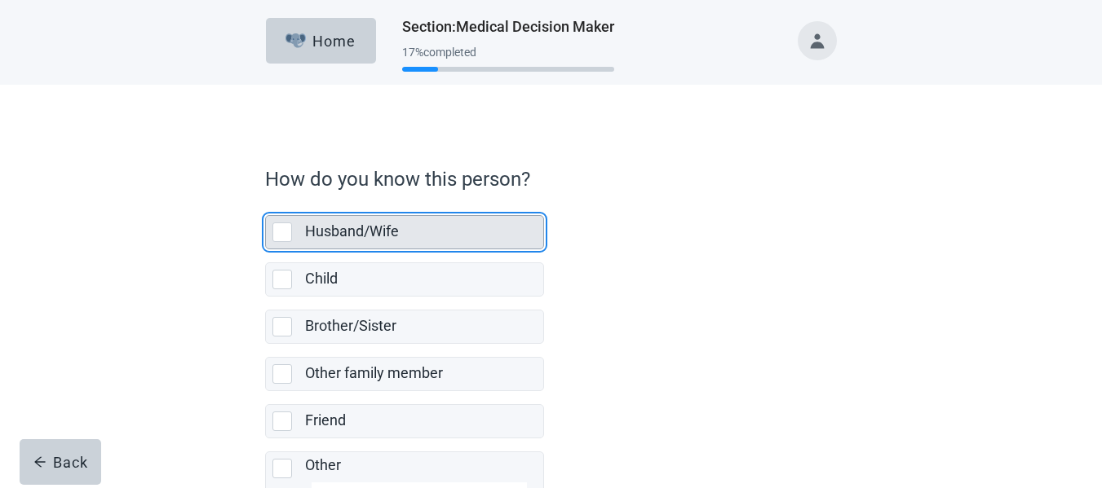
click at [413, 224] on div "Husband/Wife" at bounding box center [419, 232] width 228 height 20
click at [266, 203] on input "Husband/Wife" at bounding box center [265, 202] width 1 height 1
checkbox input "true"
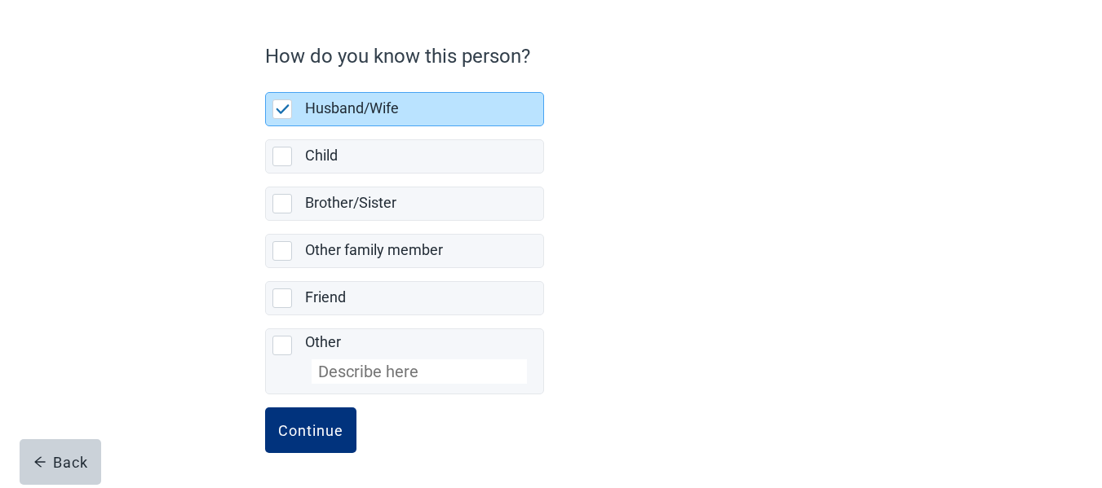
scroll to position [124, 0]
click at [340, 423] on div "Continue" at bounding box center [310, 430] width 65 height 16
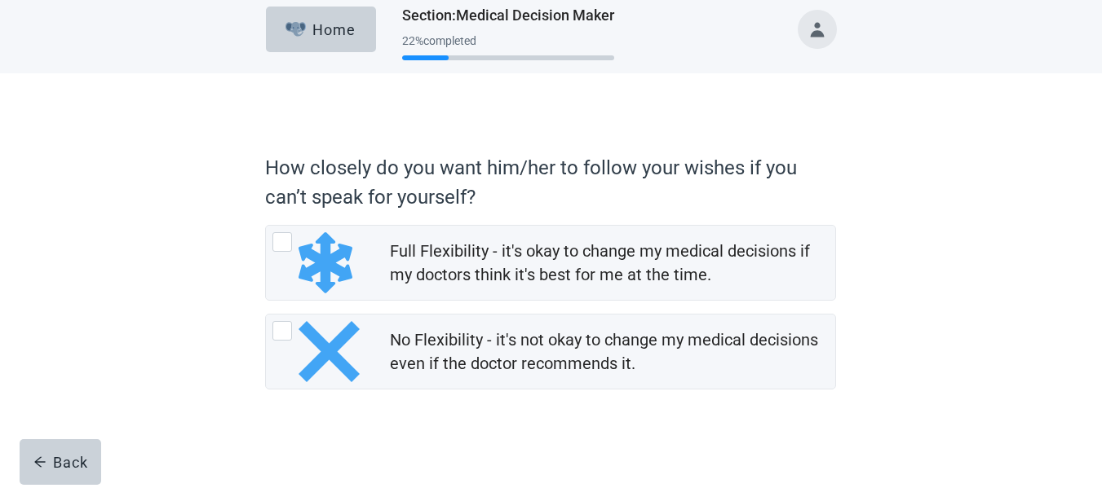
scroll to position [14, 0]
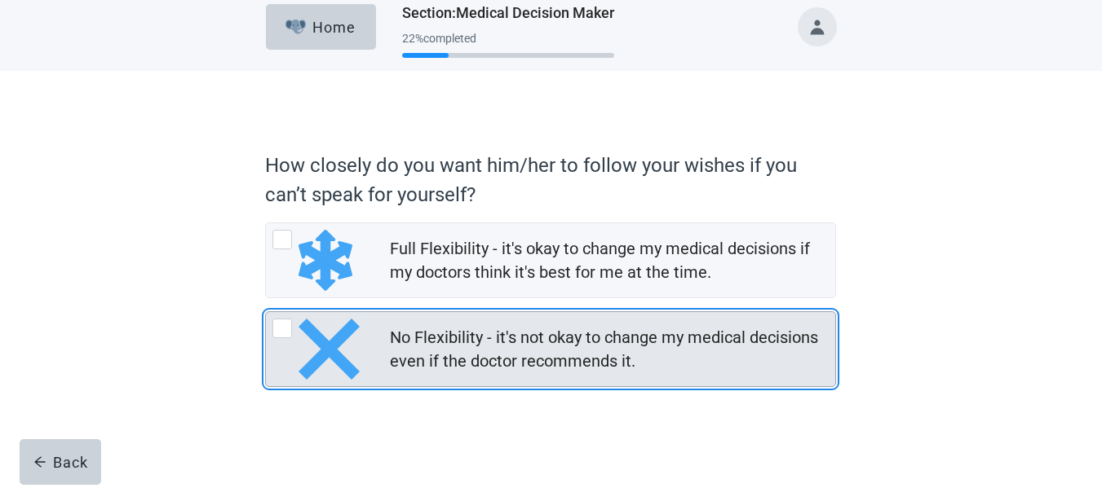
click at [471, 343] on div "No Flexibility - it's not okay to change my medical decisions even if the docto…" at bounding box center [607, 349] width 435 height 47
click at [266, 312] on input "No Flexibility - it's not okay to change my medical decisions even if the docto…" at bounding box center [265, 311] width 1 height 1
radio input "true"
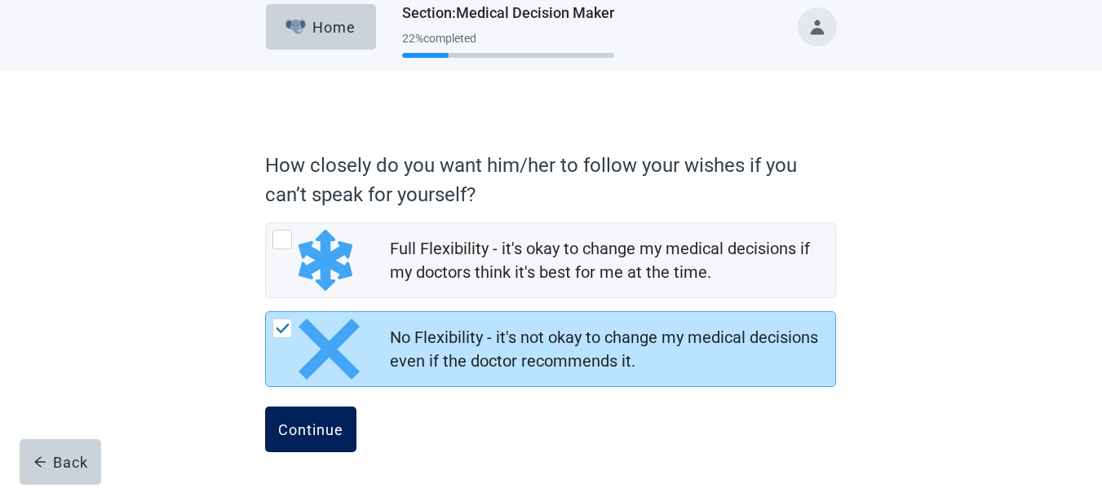
click at [327, 412] on button "Continue" at bounding box center [310, 430] width 91 height 46
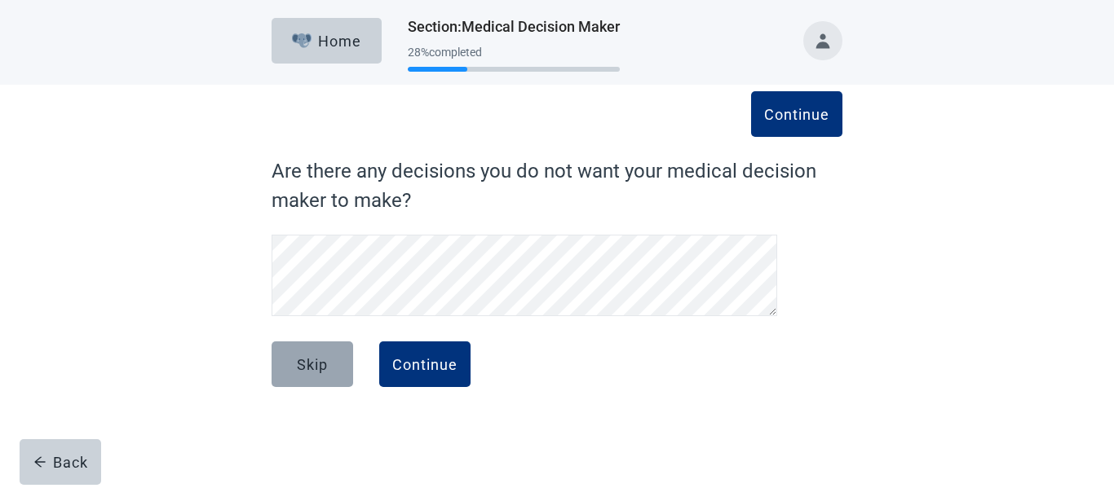
click at [311, 359] on div "Skip" at bounding box center [312, 364] width 31 height 16
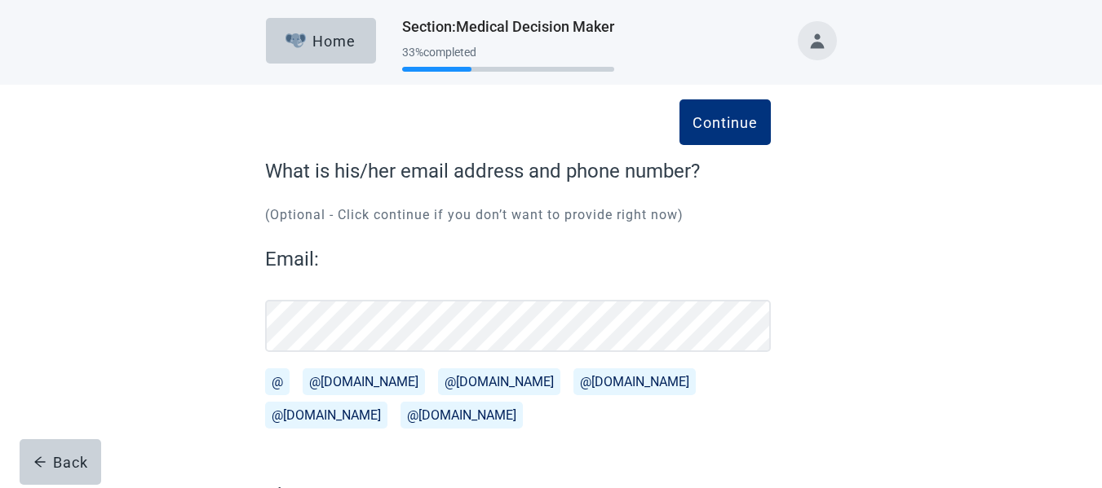
click at [350, 380] on button "@gmail.com" at bounding box center [363, 382] width 122 height 27
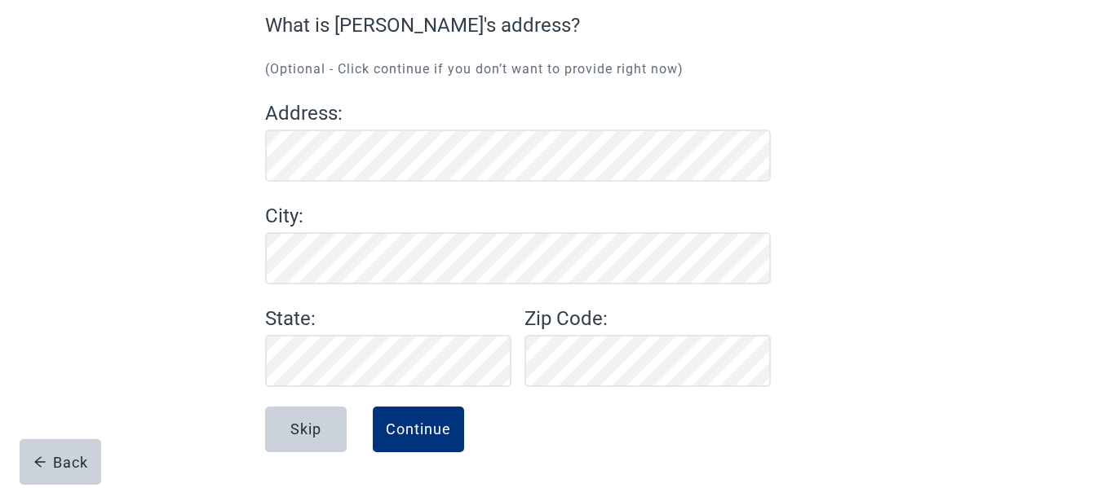
scroll to position [146, 0]
click at [417, 440] on button "Continue" at bounding box center [418, 430] width 91 height 46
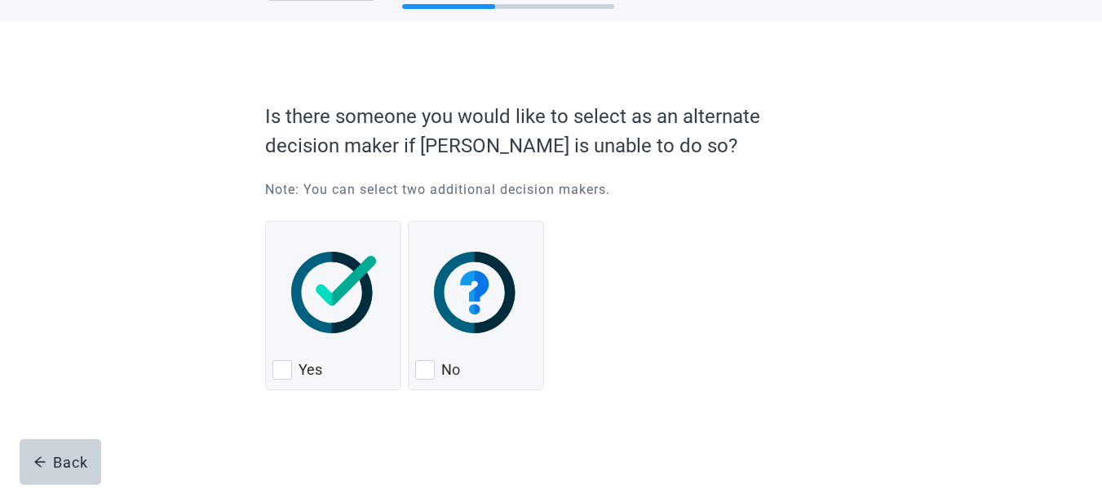
scroll to position [66, 0]
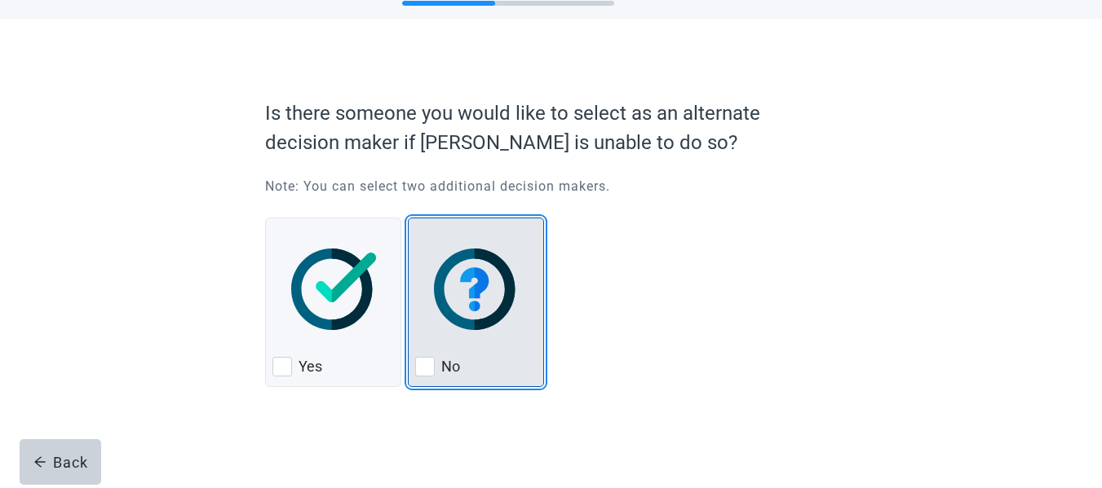
click at [468, 289] on img "No, checkbox, not checked" at bounding box center [477, 290] width 86 height 82
click at [408, 219] on input "No" at bounding box center [408, 218] width 1 height 1
checkbox input "true"
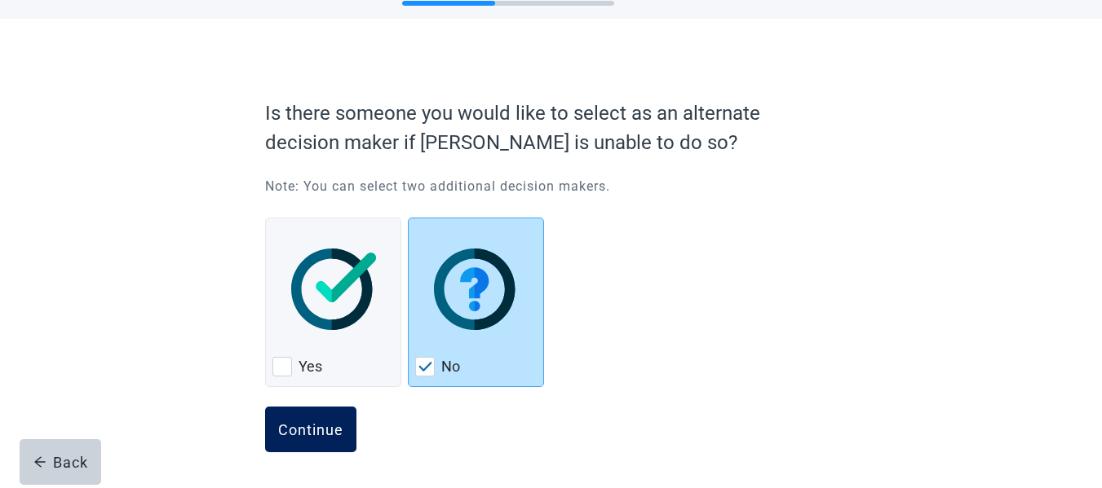
click at [325, 426] on div "Continue" at bounding box center [310, 430] width 65 height 16
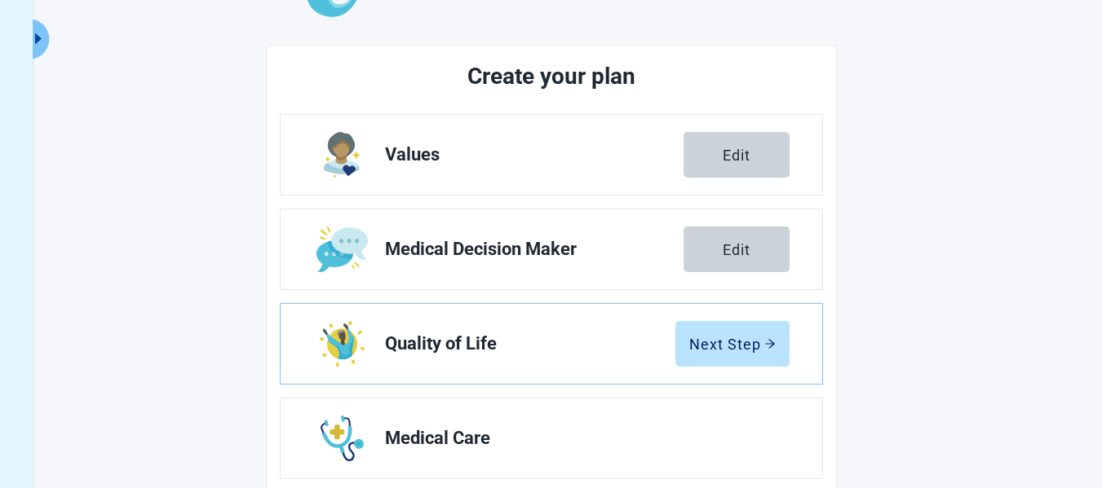
scroll to position [163, 0]
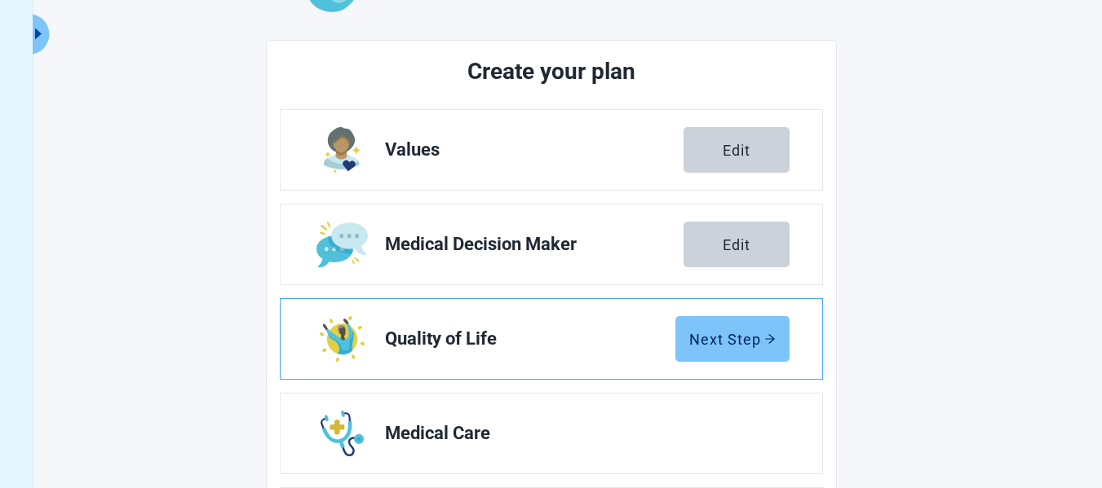
click at [740, 331] on div "Next Step" at bounding box center [732, 339] width 86 height 16
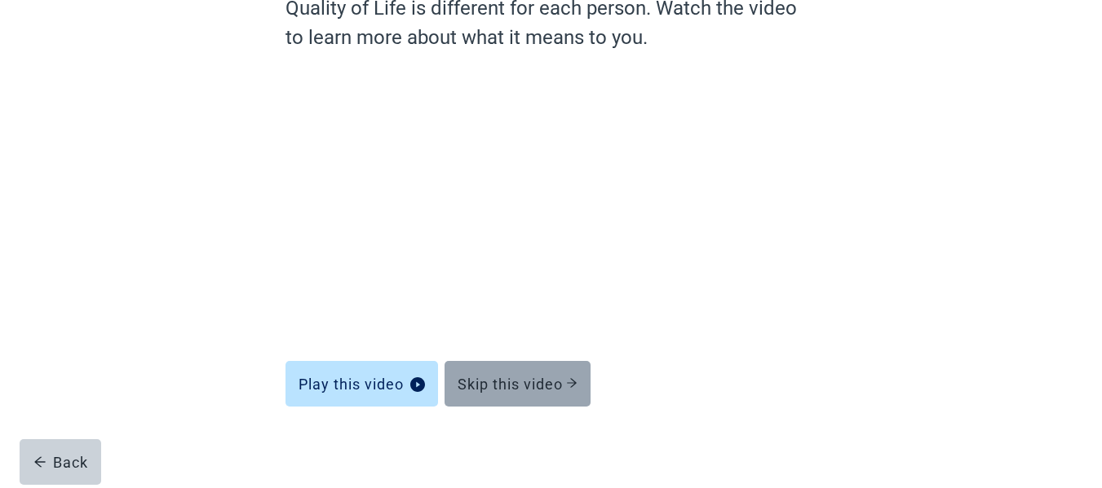
click at [494, 385] on div "Skip this video" at bounding box center [517, 384] width 120 height 16
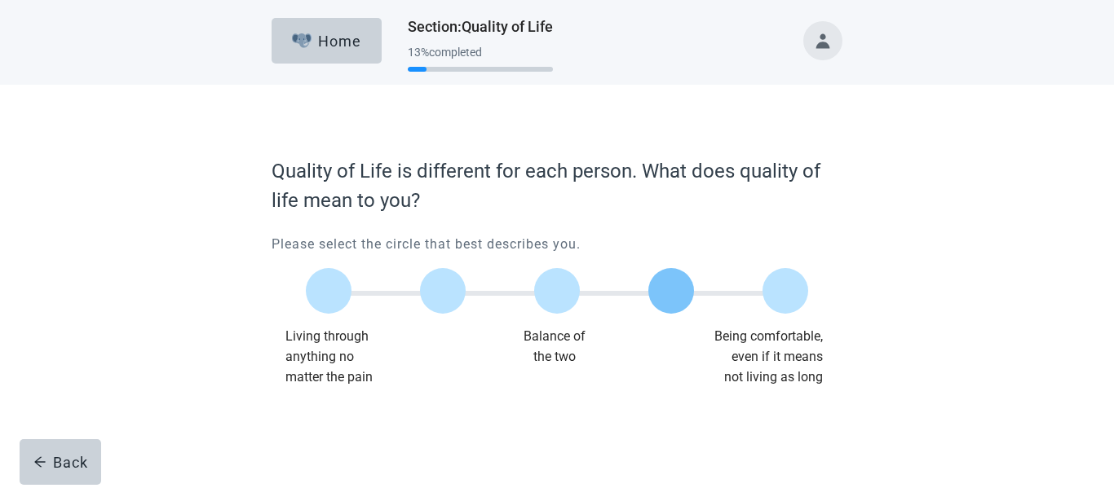
click at [680, 295] on label "Main content" at bounding box center [671, 291] width 46 height 46
click at [671, 291] on input "Quality of life scale: 75 out of 100. 75% between extremes" at bounding box center [671, 291] width 0 height 0
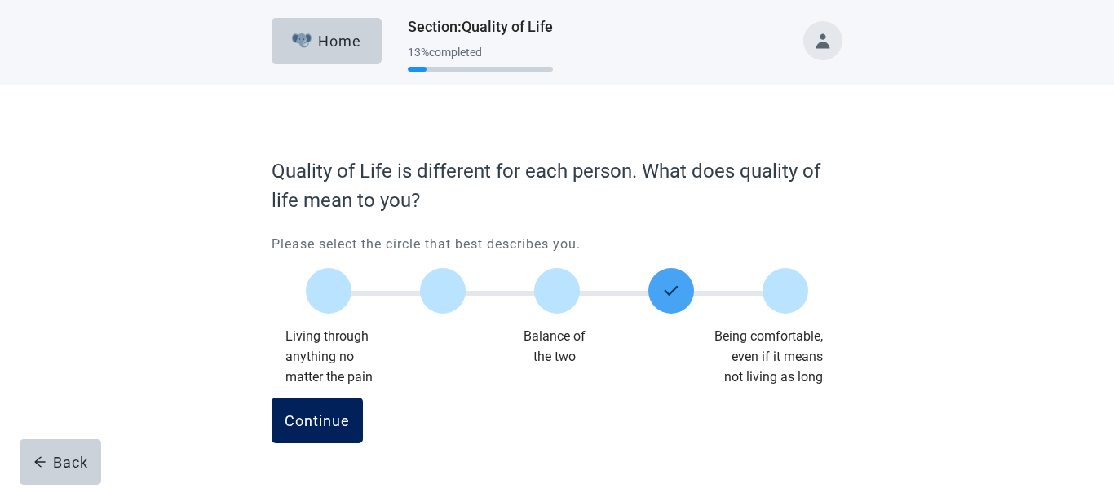
click at [317, 413] on div "Continue" at bounding box center [317, 421] width 65 height 16
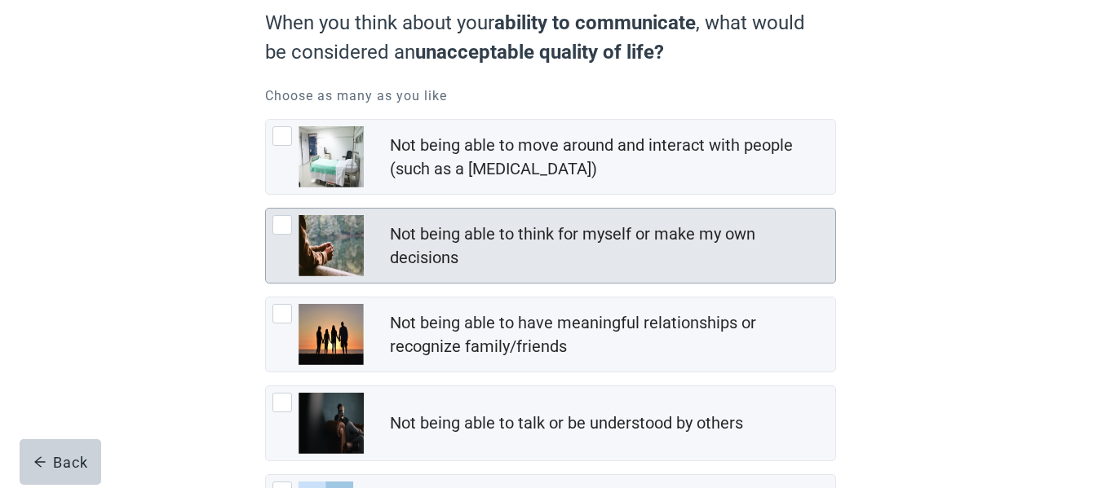
scroll to position [238, 0]
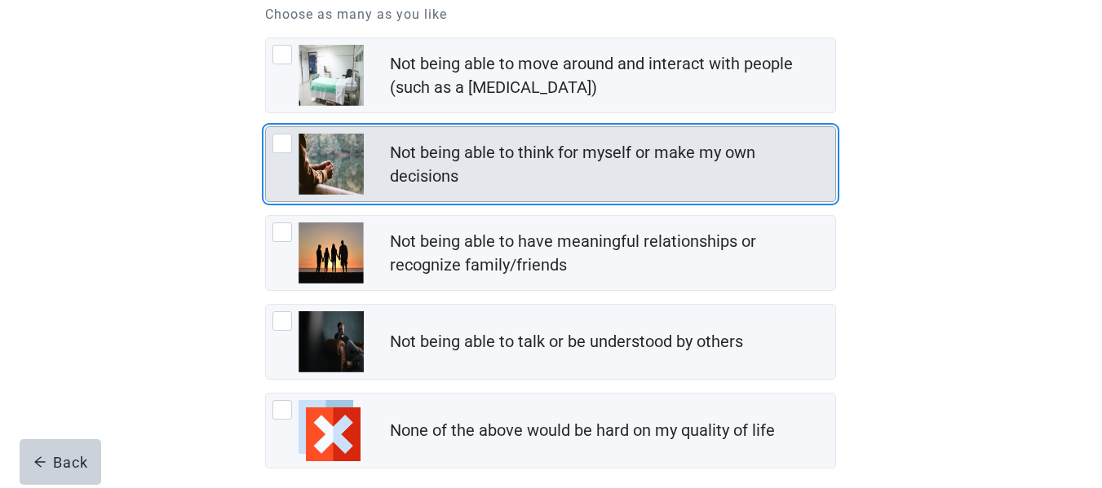
click at [444, 155] on div "Not being able to think for myself or make my own decisions" at bounding box center [607, 164] width 435 height 47
click at [266, 127] on input "Not being able to think for myself or make my own decisions" at bounding box center [265, 126] width 1 height 1
checkbox input "true"
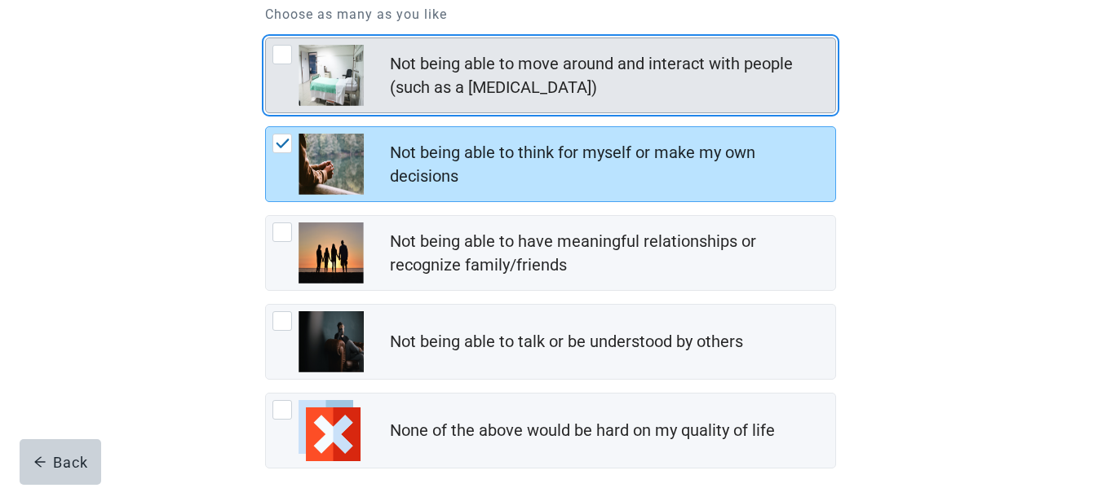
click at [457, 91] on div "Not being able to move around and interact with people (such as a coma)" at bounding box center [607, 75] width 435 height 47
click at [266, 38] on input "Not being able to move around and interact with people (such as a coma)" at bounding box center [265, 38] width 1 height 1
checkbox input "true"
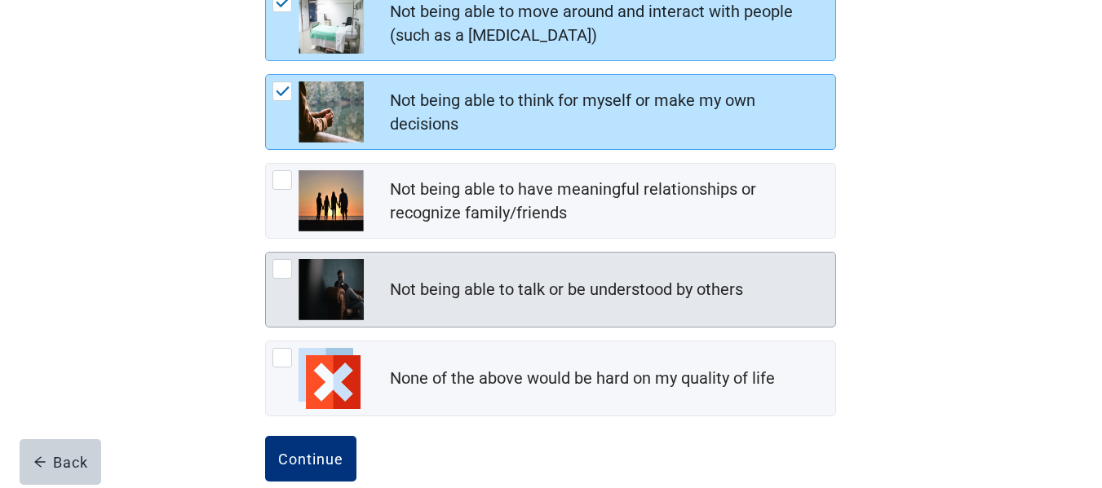
scroll to position [320, 0]
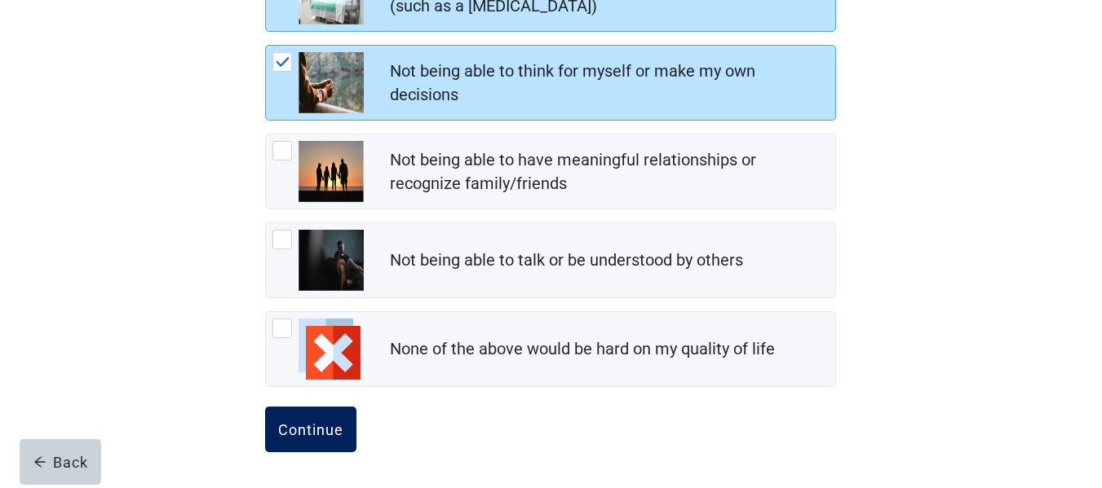
click at [310, 422] on div "Continue" at bounding box center [310, 430] width 65 height 16
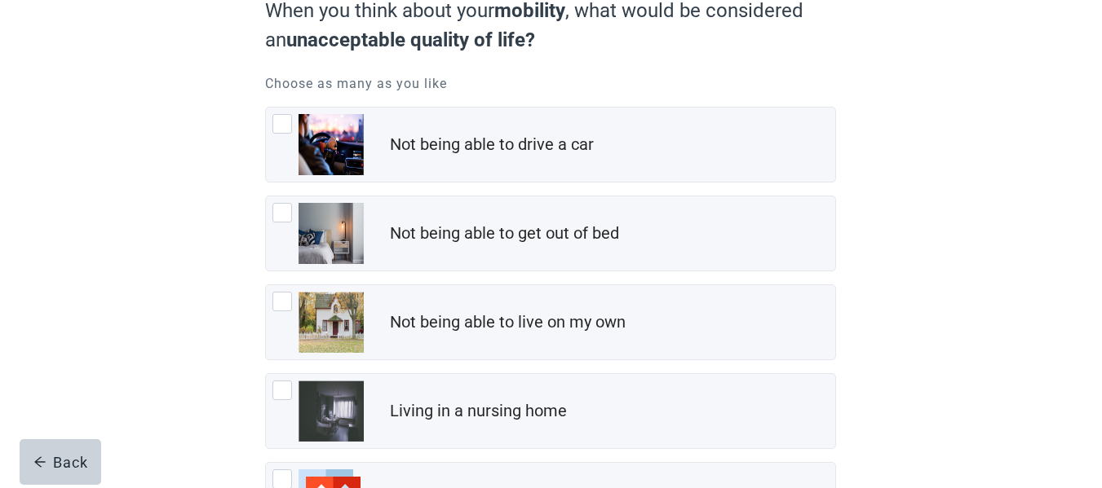
scroll to position [75, 0]
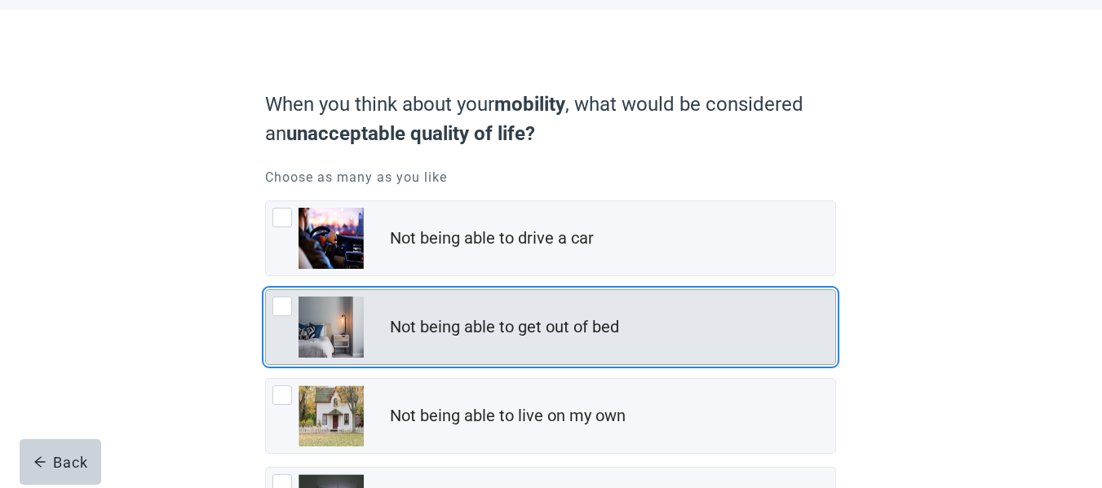
click at [280, 312] on div "Not being able to get out of bed, checkbox, not checked" at bounding box center [282, 307] width 20 height 20
click at [266, 290] on input "Not being able to get out of bed" at bounding box center [265, 289] width 1 height 1
click at [280, 312] on div "Not being able to get out of bed, checkbox, not checked" at bounding box center [282, 307] width 20 height 20
click at [266, 290] on input "Not being able to get out of bed" at bounding box center [265, 289] width 1 height 1
checkbox input "false"
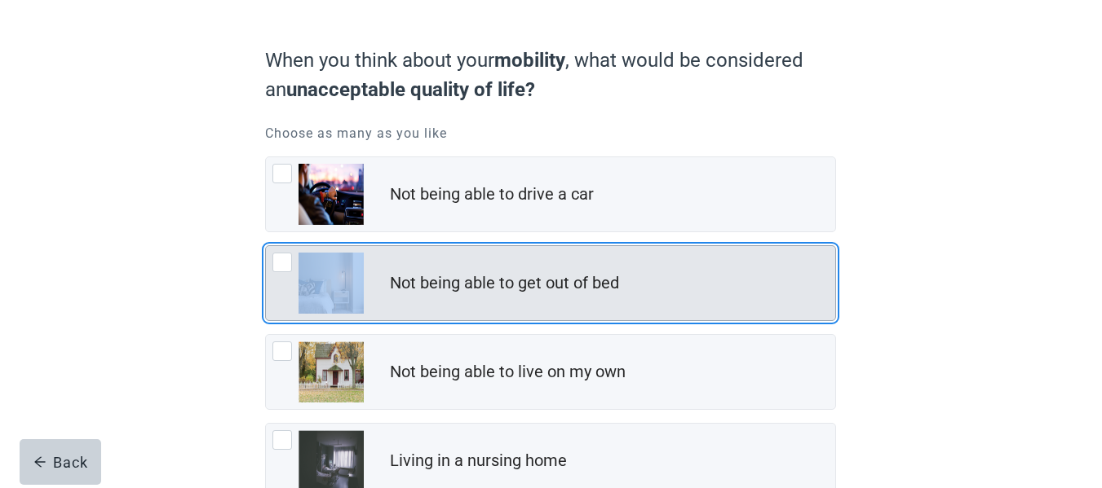
scroll to position [157, 0]
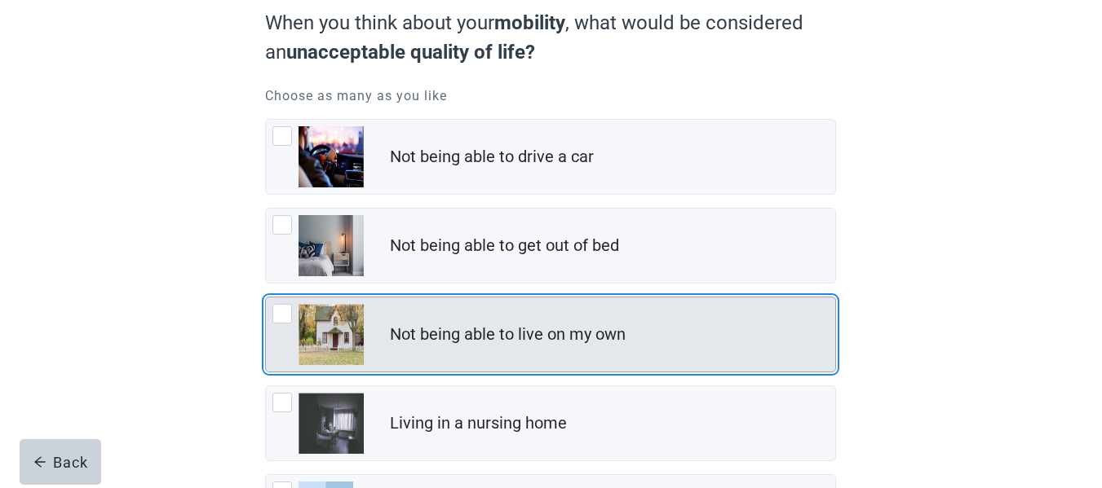
click at [290, 311] on div "Not being able to live on my own, checkbox, not checked" at bounding box center [282, 314] width 20 height 20
click at [266, 298] on input "Not being able to live on my own" at bounding box center [265, 297] width 1 height 1
checkbox input "true"
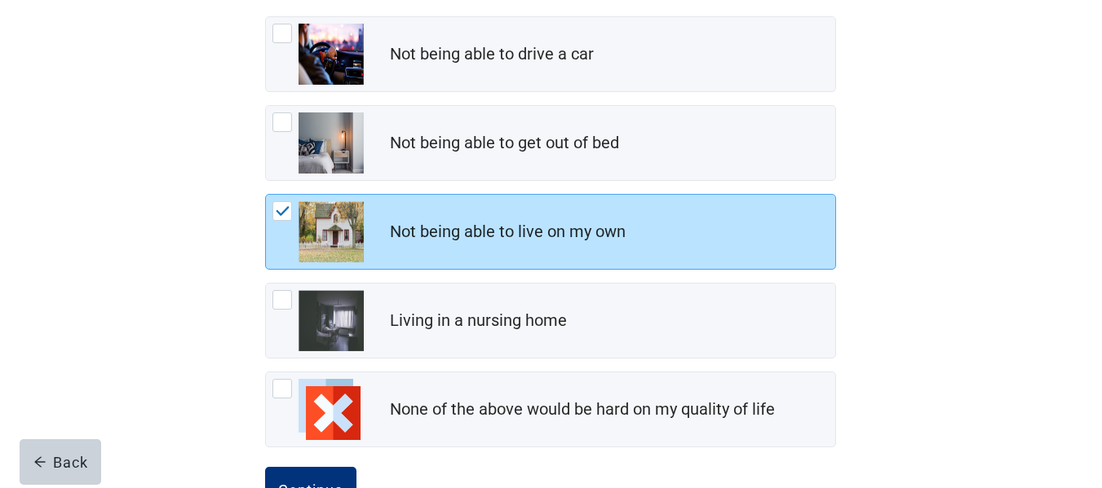
scroll to position [320, 0]
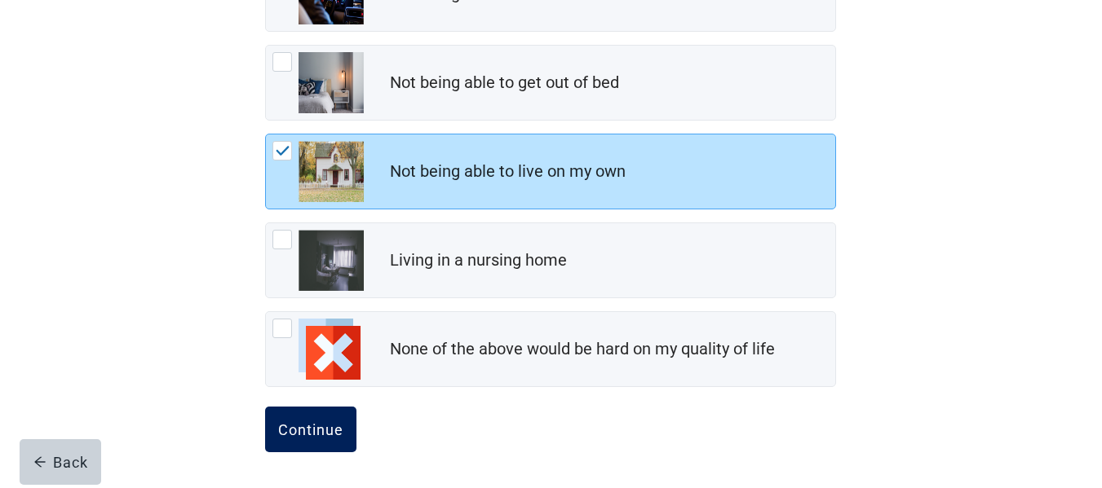
click at [311, 422] on div "Continue" at bounding box center [310, 430] width 65 height 16
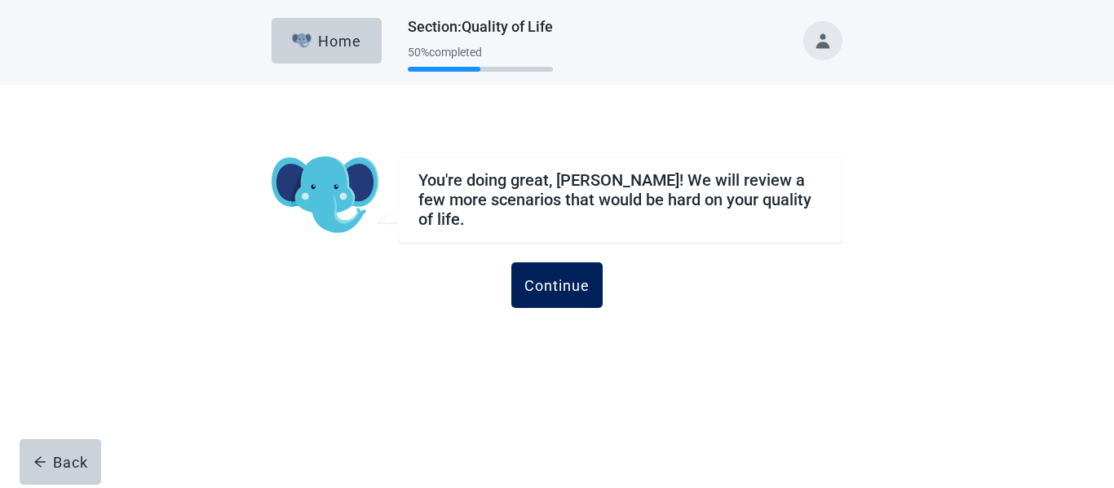
click at [567, 277] on div "Continue" at bounding box center [556, 285] width 65 height 16
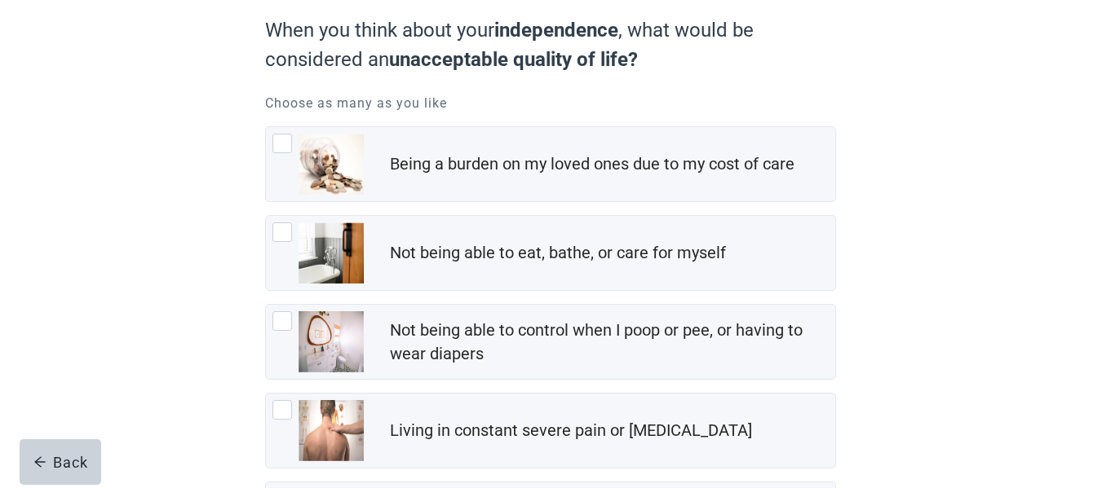
scroll to position [163, 0]
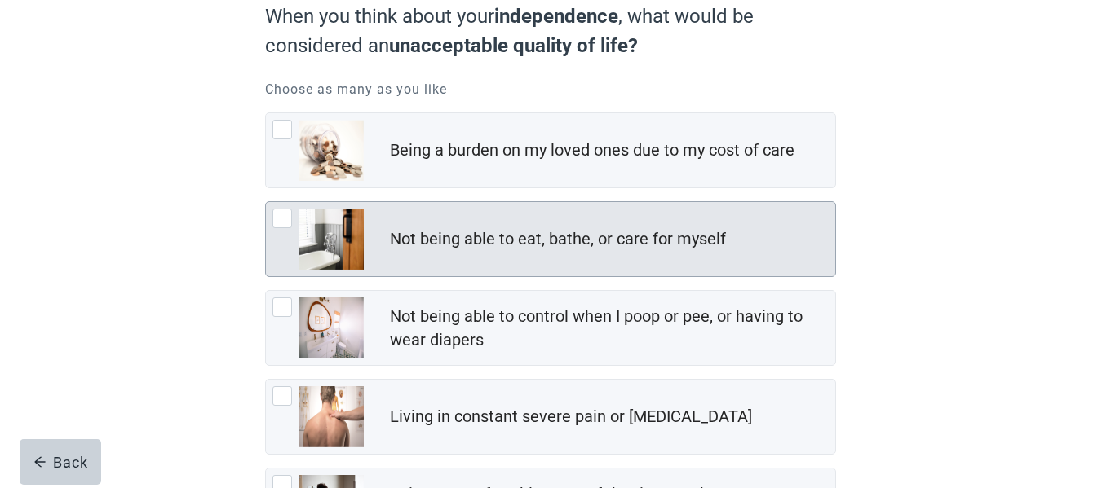
click at [276, 224] on div "Not being able to eat, bathe, or care for myself, checkbox, not checked" at bounding box center [282, 219] width 20 height 20
click at [266, 202] on input "Not being able to eat, bathe, or care for myself" at bounding box center [265, 201] width 1 height 1
checkbox input "true"
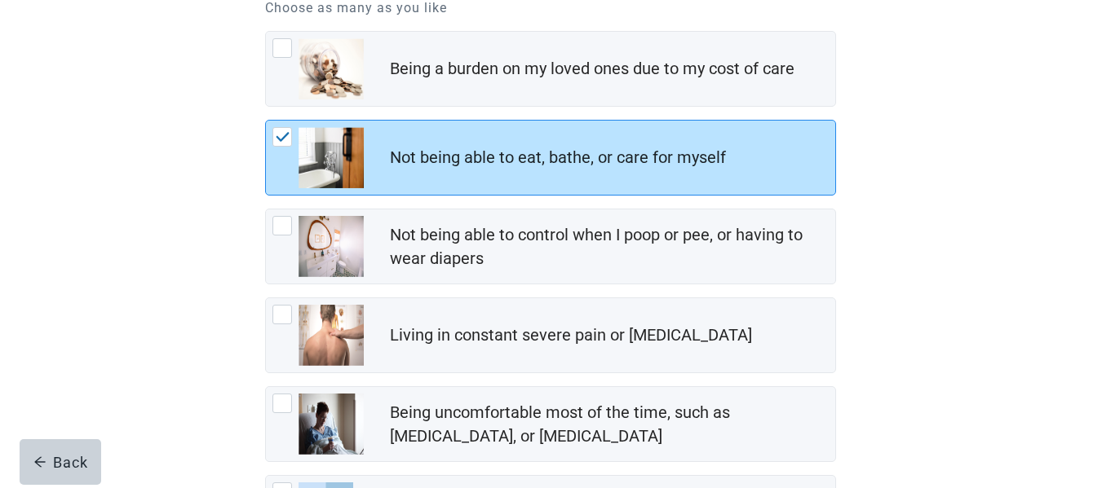
scroll to position [82, 0]
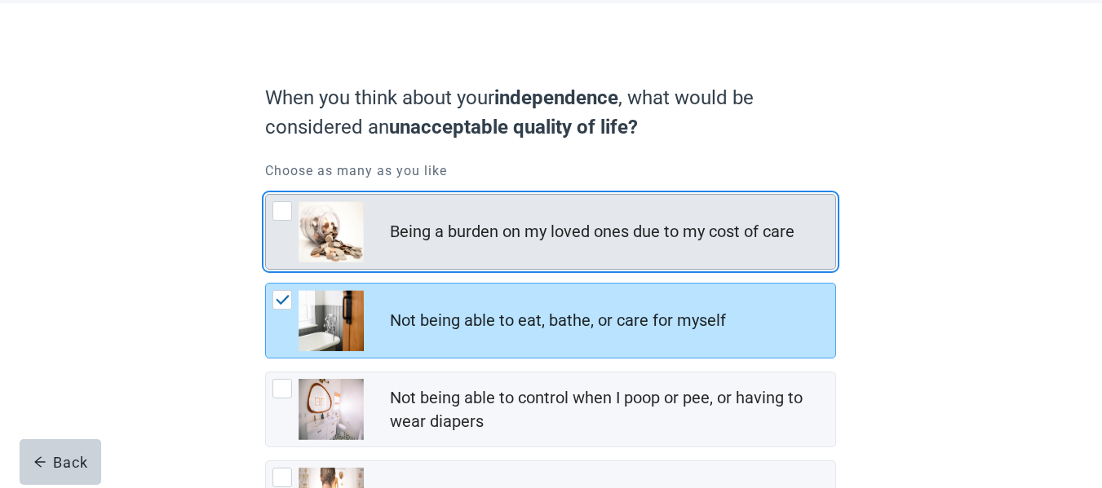
click at [277, 229] on div "Being a burden on my loved ones due to my cost of care, checkbox, not checked" at bounding box center [317, 231] width 91 height 61
click at [266, 195] on input "Being a burden on my loved ones due to my cost of care" at bounding box center [265, 194] width 1 height 1
checkbox input "true"
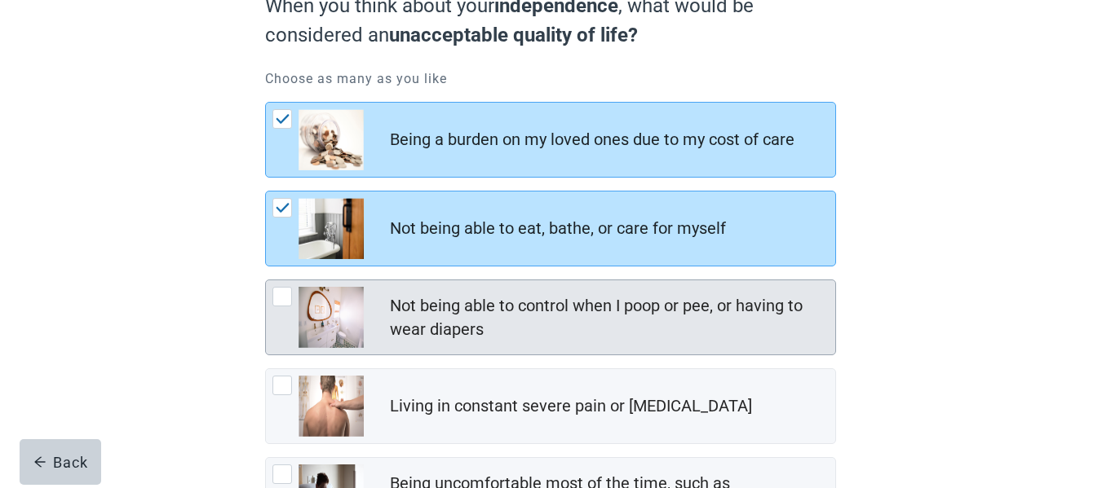
scroll to position [163, 0]
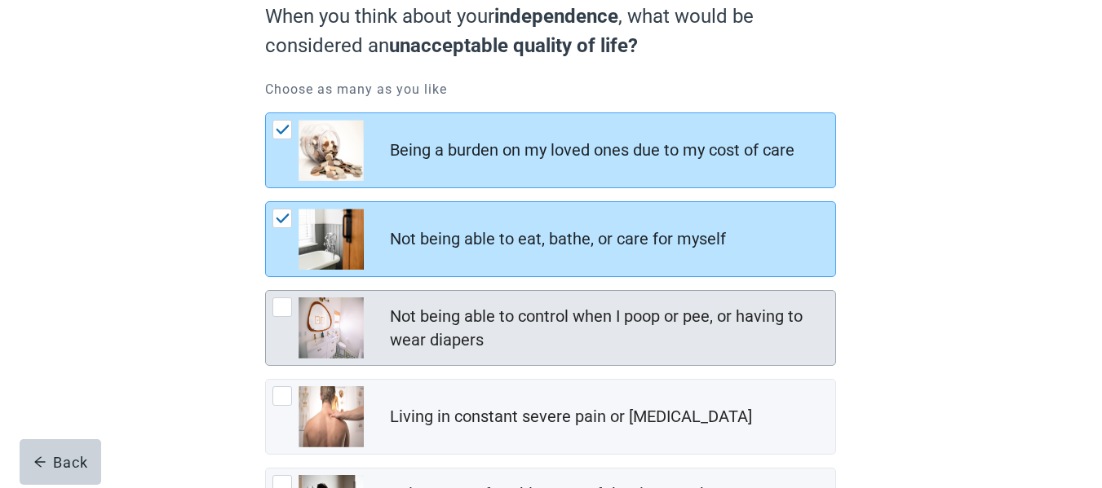
click at [289, 310] on div "Not being able to control when I poop or pee, or having to wear diapers, checkb…" at bounding box center [282, 308] width 20 height 20
click at [266, 291] on input "Not being able to control when I poop or pee, or having to wear diapers" at bounding box center [265, 290] width 1 height 1
checkbox input "true"
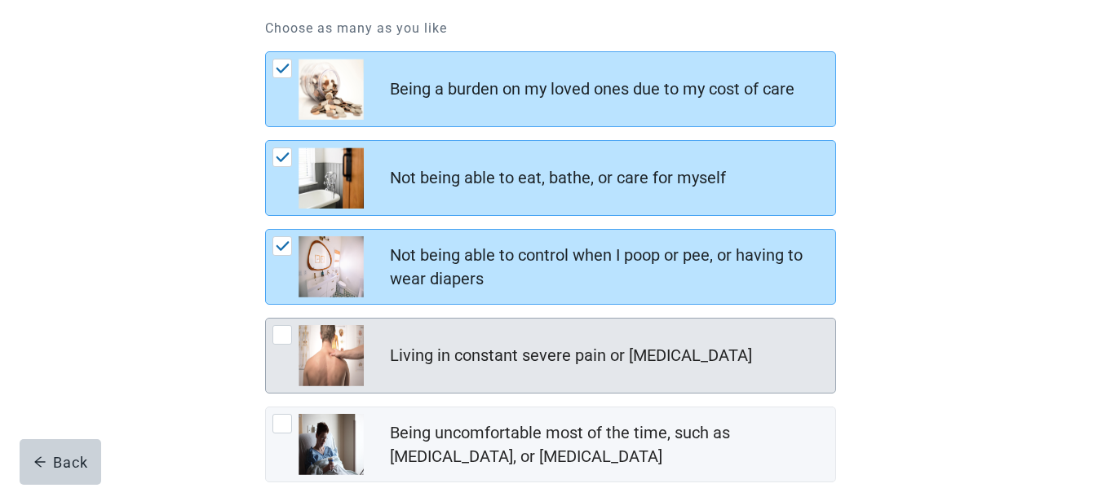
scroll to position [408, 0]
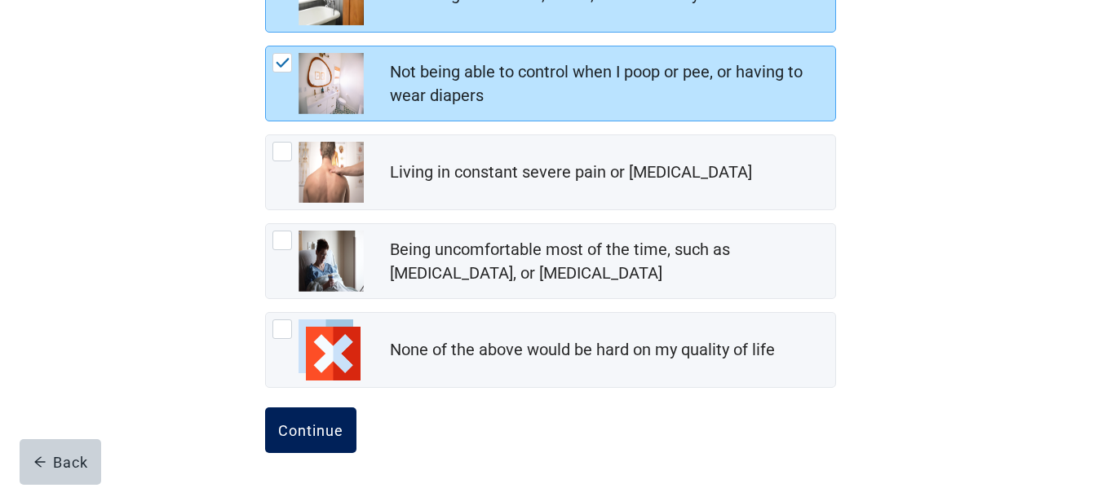
click at [313, 422] on div "Continue" at bounding box center [310, 430] width 65 height 16
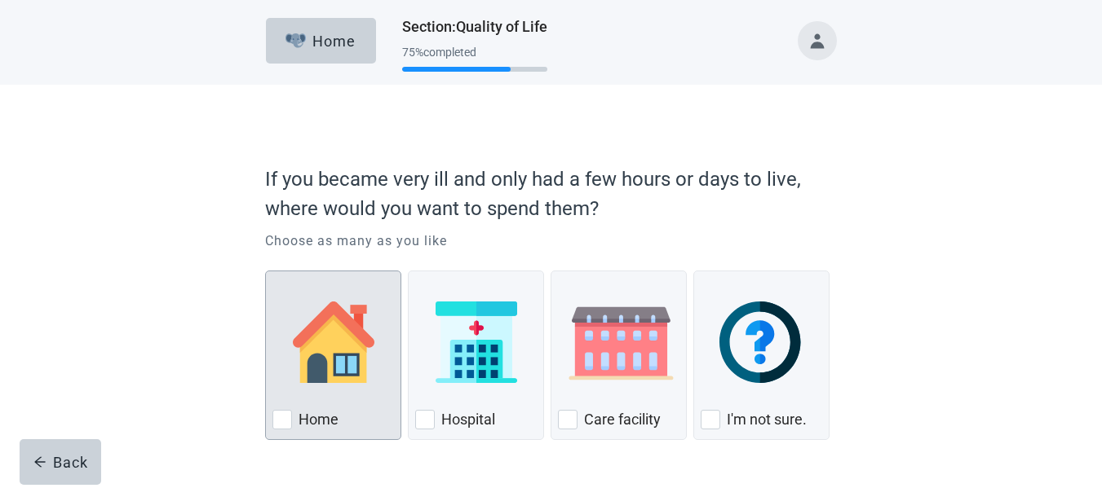
click at [342, 351] on img "Home, checkbox, not checked" at bounding box center [334, 343] width 82 height 82
click at [266, 272] on input "Home" at bounding box center [265, 271] width 1 height 1
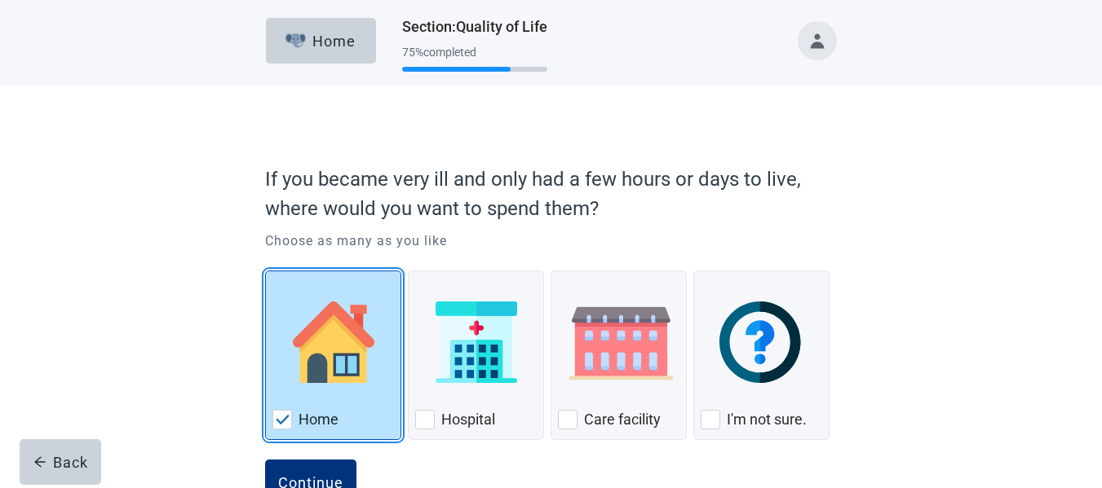
click at [342, 351] on img "Home, checkbox, checked" at bounding box center [334, 343] width 82 height 82
click at [266, 272] on input "Home" at bounding box center [265, 271] width 1 height 1
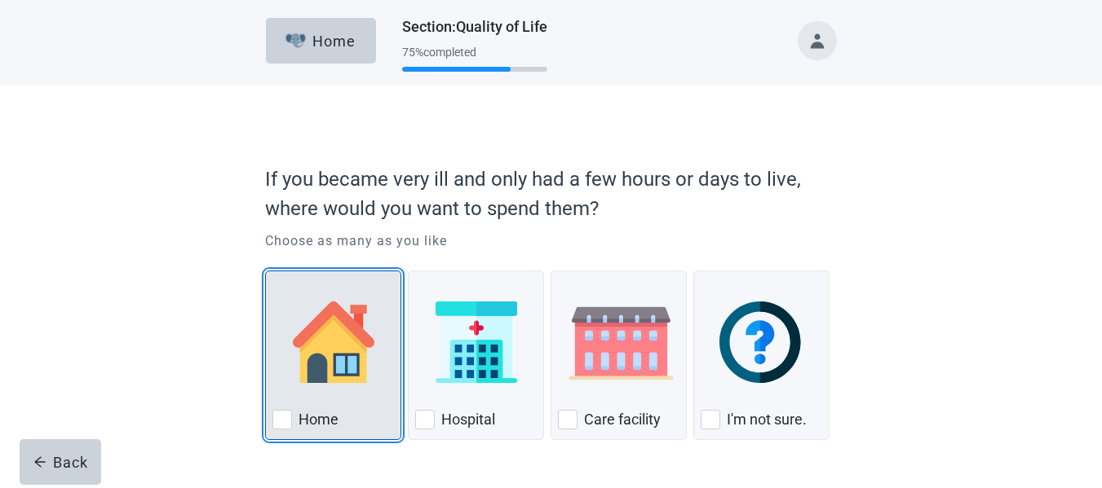
click at [330, 390] on div "Home, checkbox, not checked" at bounding box center [332, 342] width 121 height 129
click at [266, 272] on input "Home" at bounding box center [265, 271] width 1 height 1
checkbox input "true"
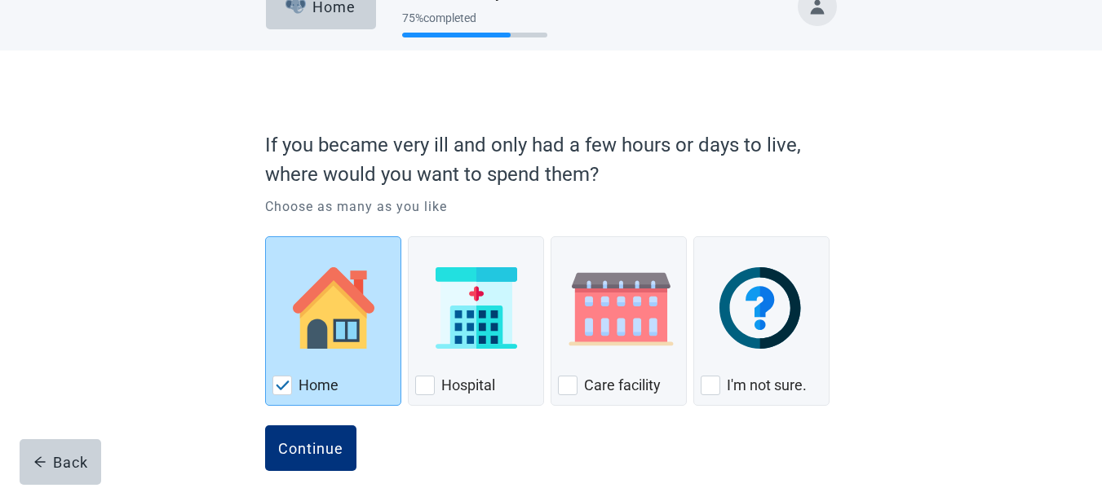
scroll to position [53, 0]
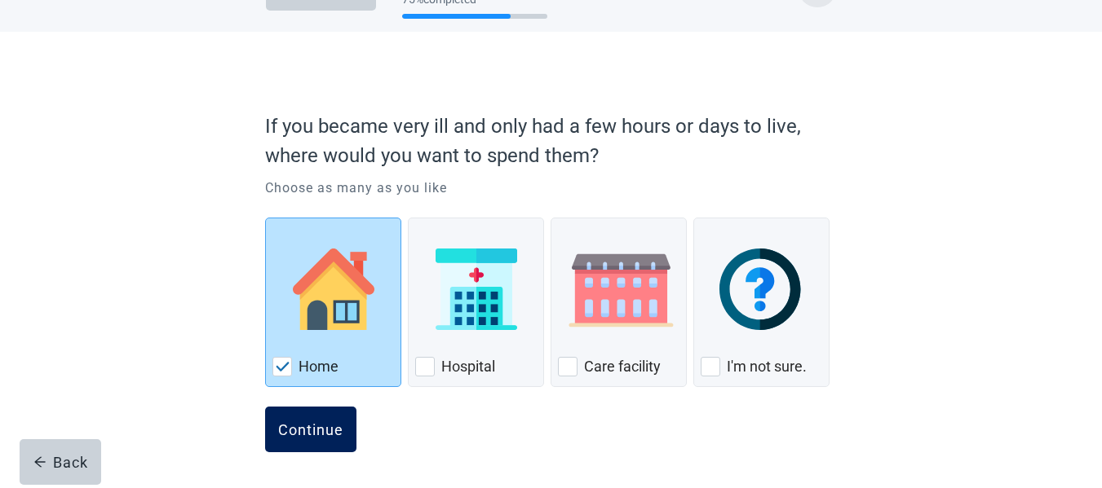
click at [330, 418] on button "Continue" at bounding box center [310, 430] width 91 height 46
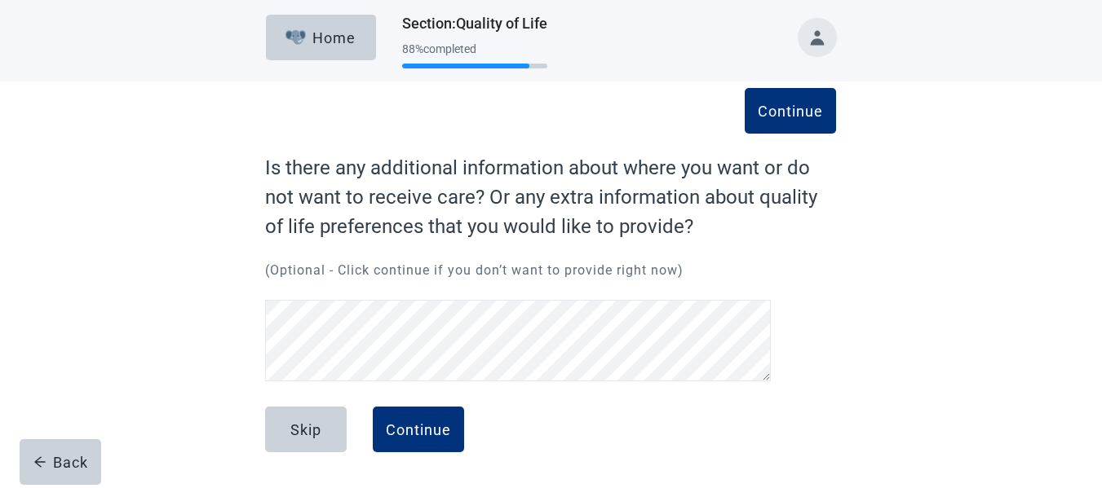
scroll to position [3, 0]
click at [409, 426] on div "Continue" at bounding box center [418, 430] width 65 height 16
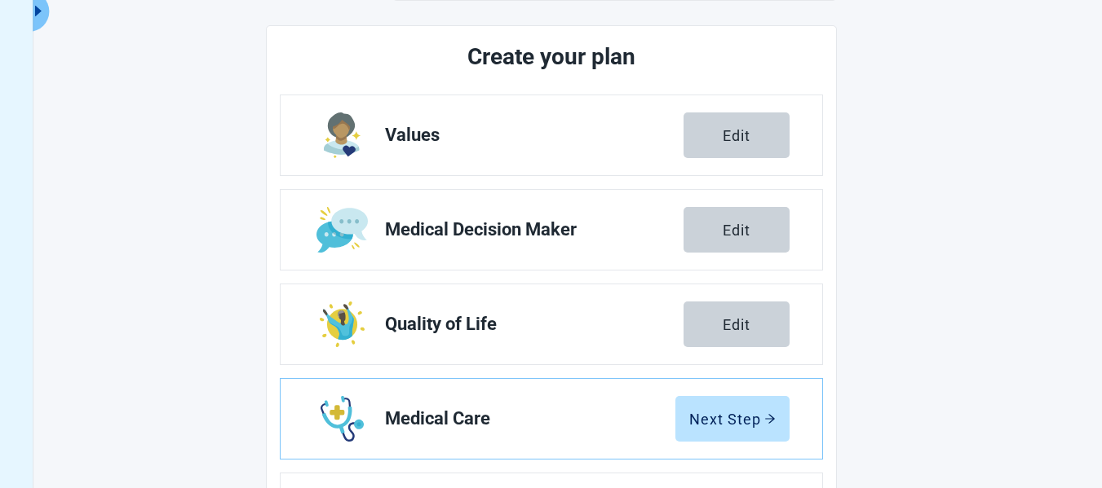
scroll to position [248, 0]
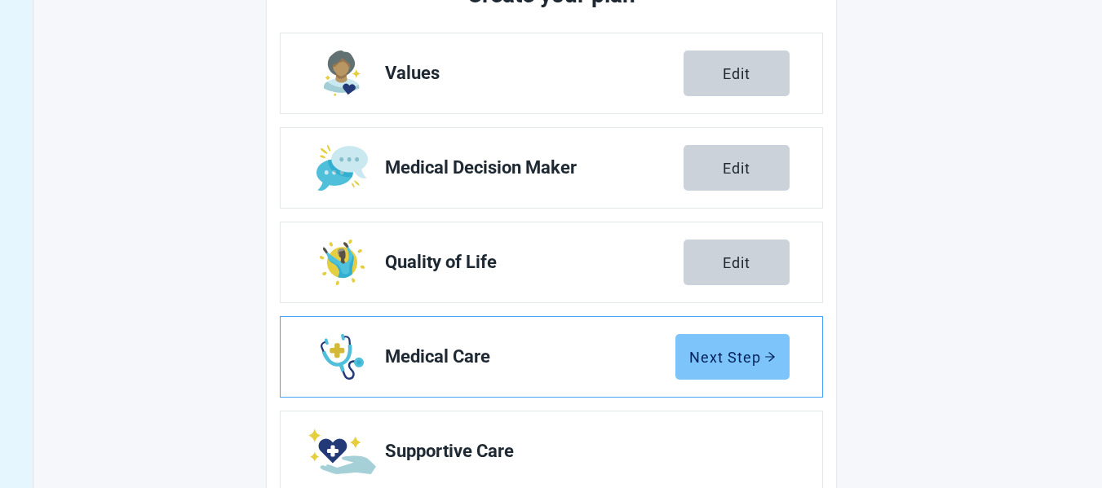
click at [704, 360] on div "Next Step" at bounding box center [732, 357] width 86 height 16
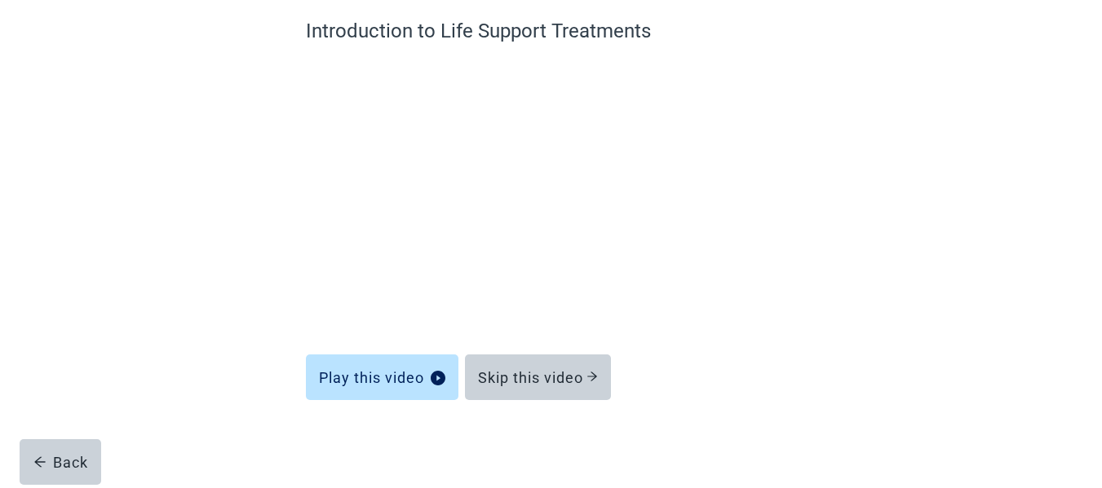
scroll to position [140, 0]
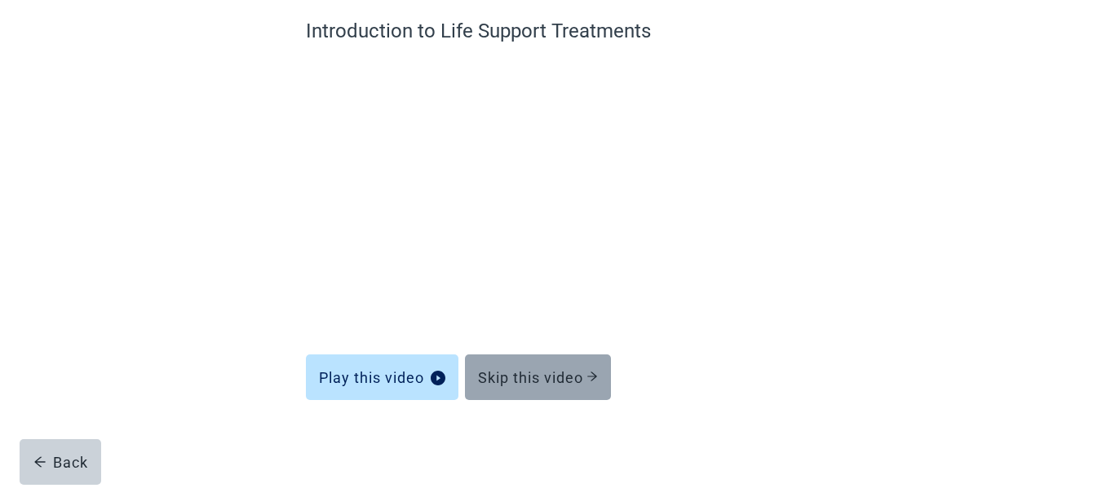
click at [542, 365] on button "Skip this video" at bounding box center [538, 378] width 146 height 46
click at [532, 381] on div "Skip this video" at bounding box center [538, 377] width 120 height 16
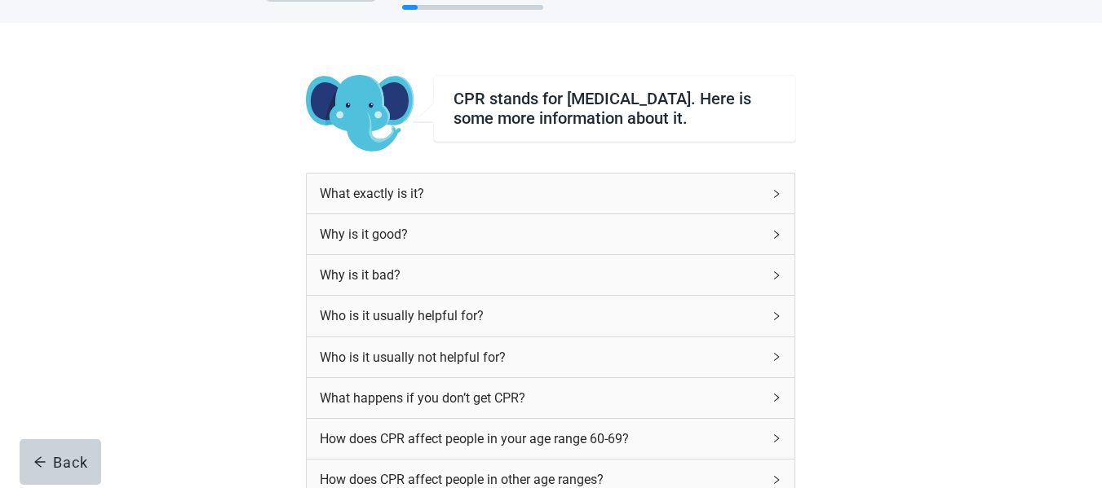
scroll to position [59, 0]
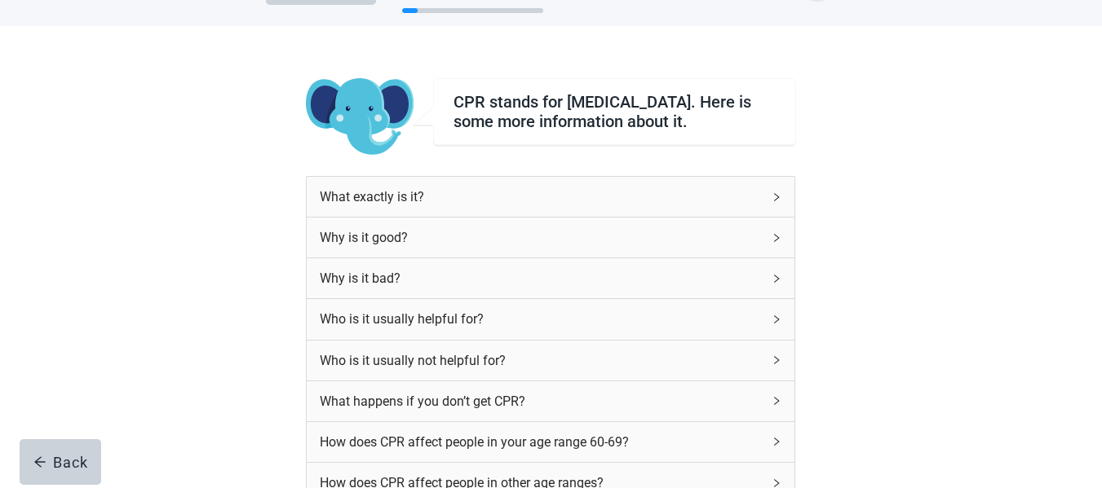
click at [558, 207] on div "What exactly is it?" at bounding box center [541, 197] width 442 height 20
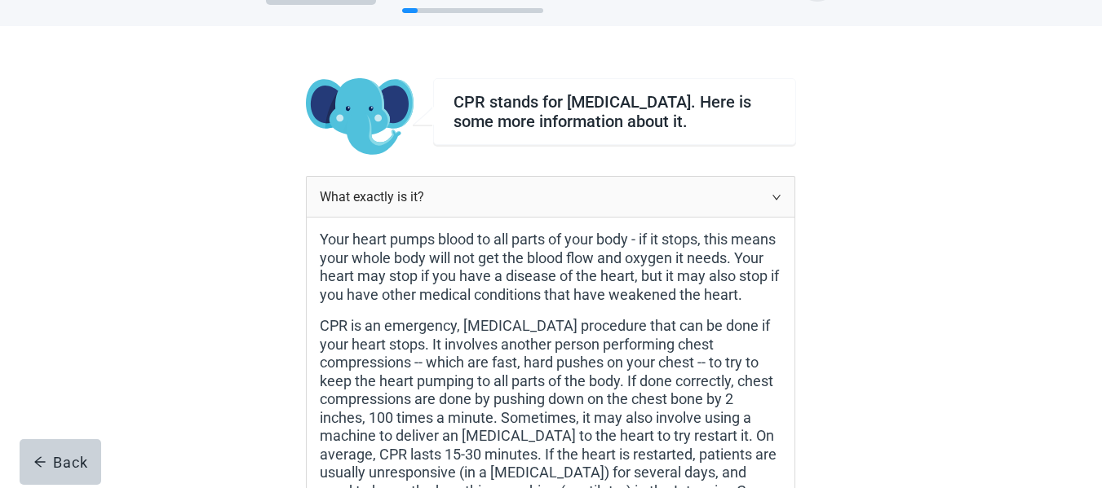
click at [558, 207] on div "What exactly is it?" at bounding box center [541, 197] width 442 height 20
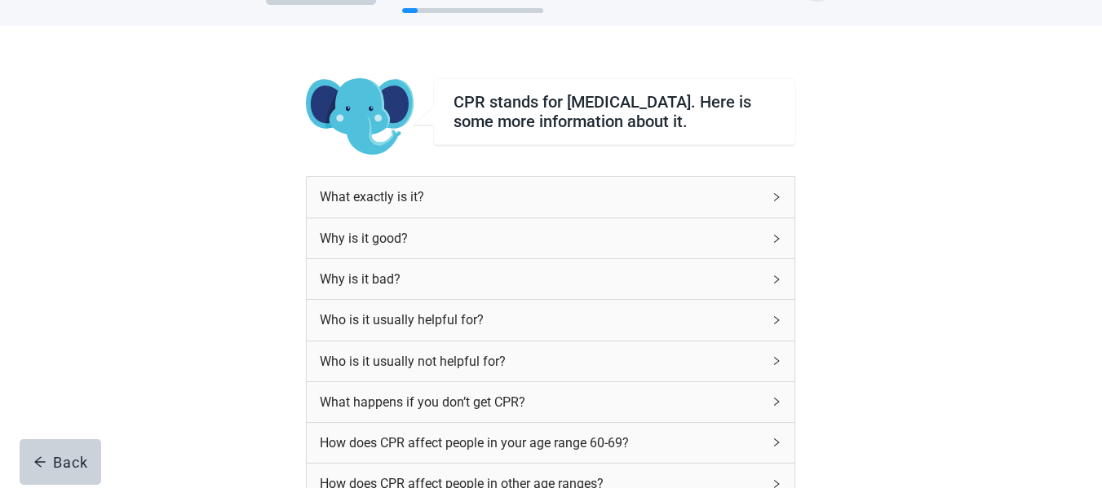
click at [558, 207] on div "What exactly is it?" at bounding box center [541, 197] width 442 height 20
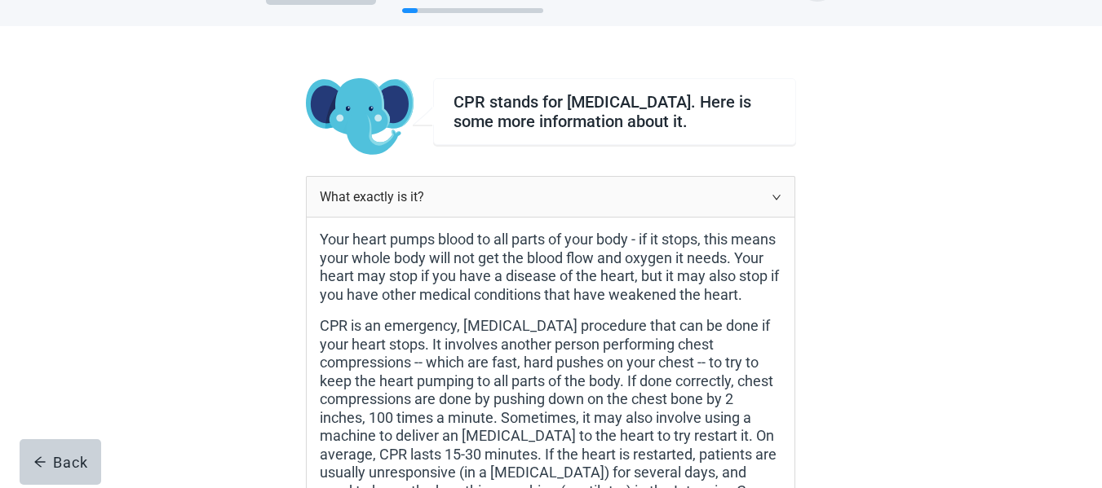
click at [773, 202] on icon "right" at bounding box center [776, 197] width 10 height 10
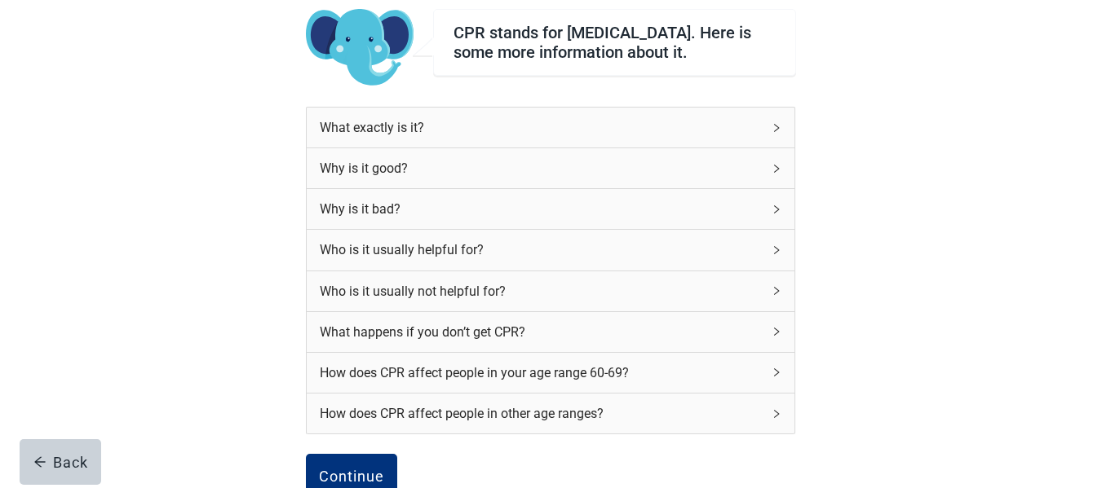
scroll to position [222, 0]
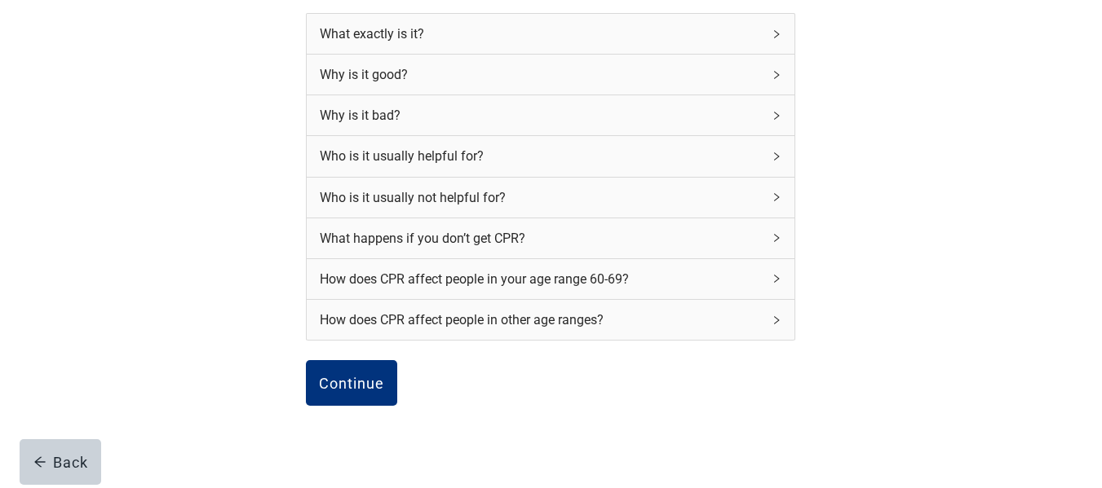
click at [654, 166] on div "Who is it usually helpful for?" at bounding box center [541, 156] width 442 height 20
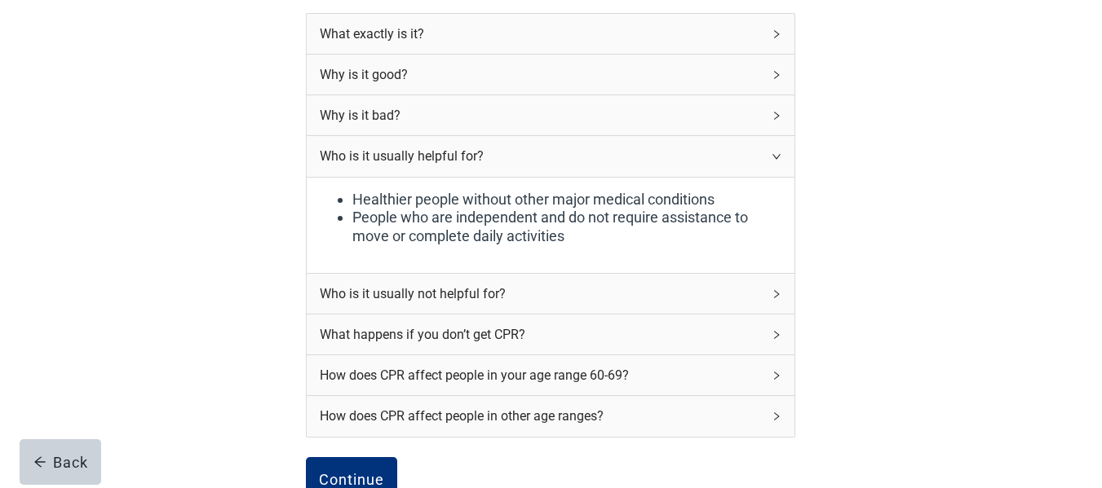
click at [654, 166] on div "Who is it usually helpful for?" at bounding box center [541, 156] width 442 height 20
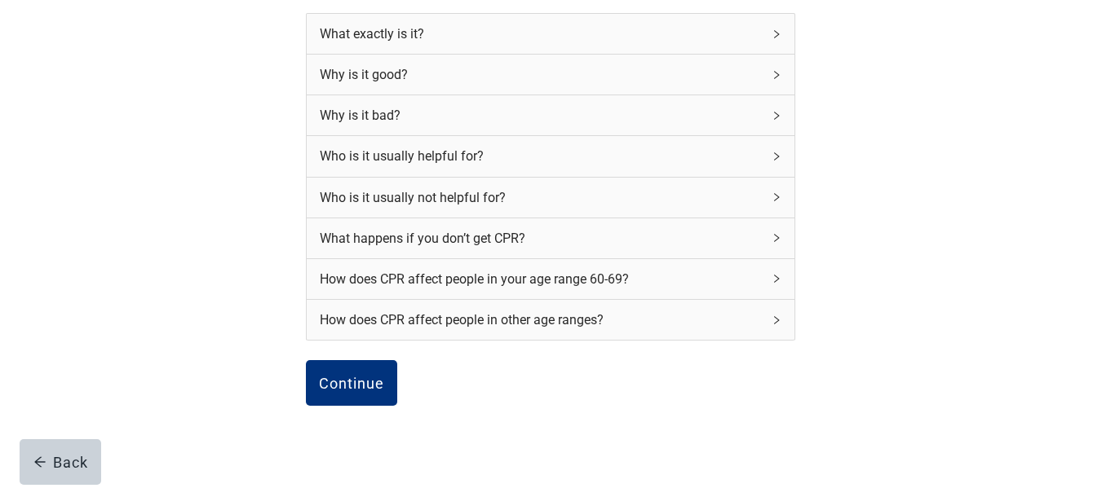
click at [536, 330] on div "How does CPR affect people in other age ranges?" at bounding box center [541, 320] width 442 height 20
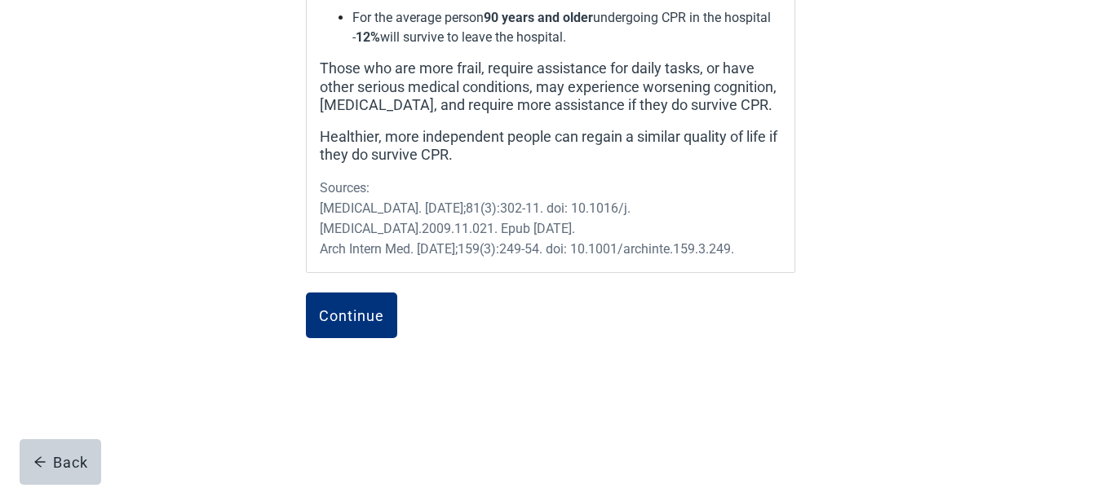
scroll to position [733, 0]
click at [360, 305] on button "Continue" at bounding box center [351, 316] width 91 height 46
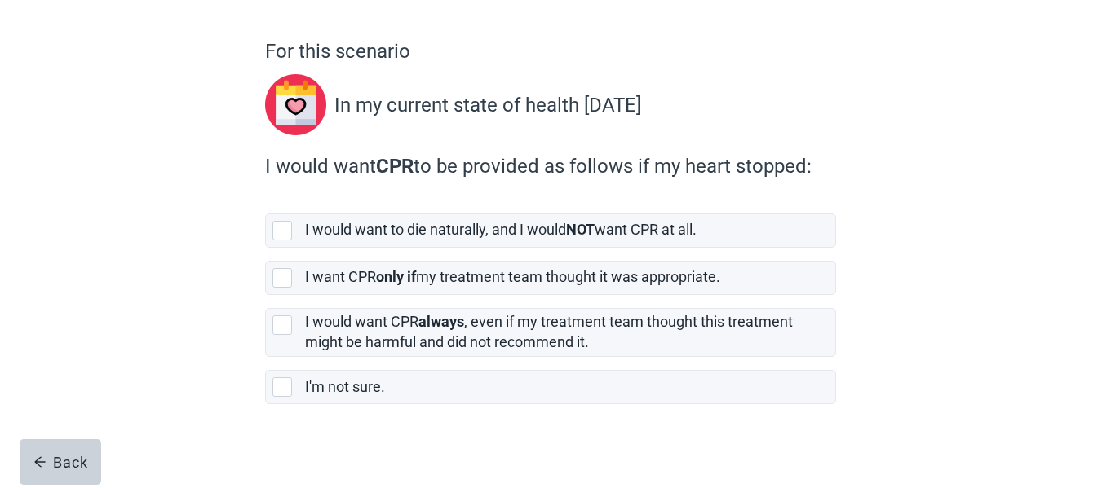
scroll to position [130, 0]
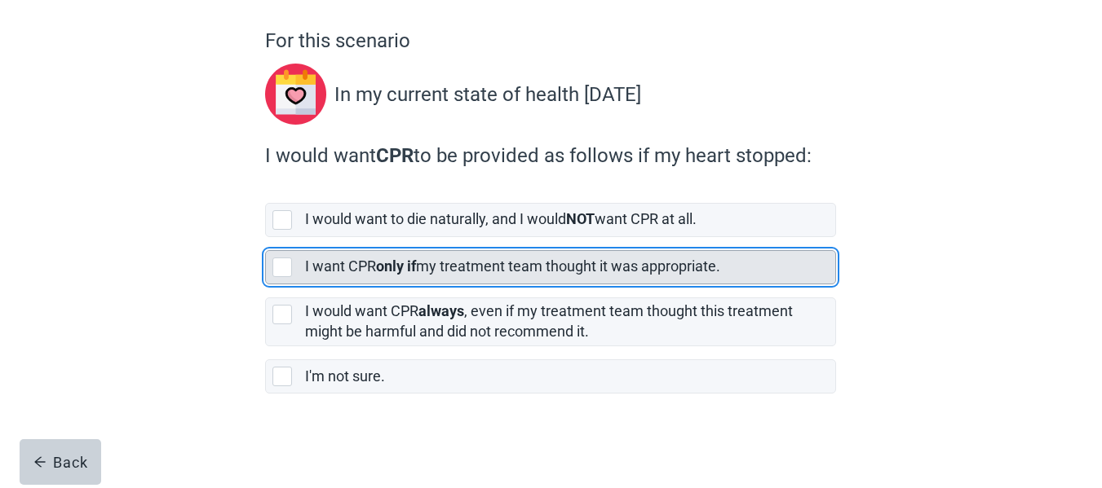
click at [460, 267] on label "I want CPR only if my treatment team thought it was appropriate." at bounding box center [512, 266] width 415 height 17
checkbox input "true"
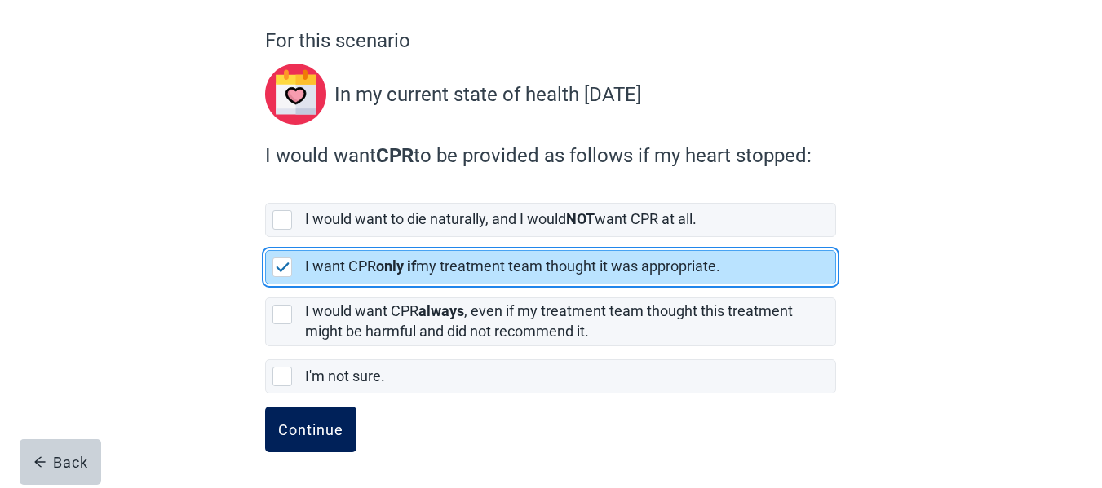
click at [319, 424] on div "Continue" at bounding box center [310, 430] width 65 height 16
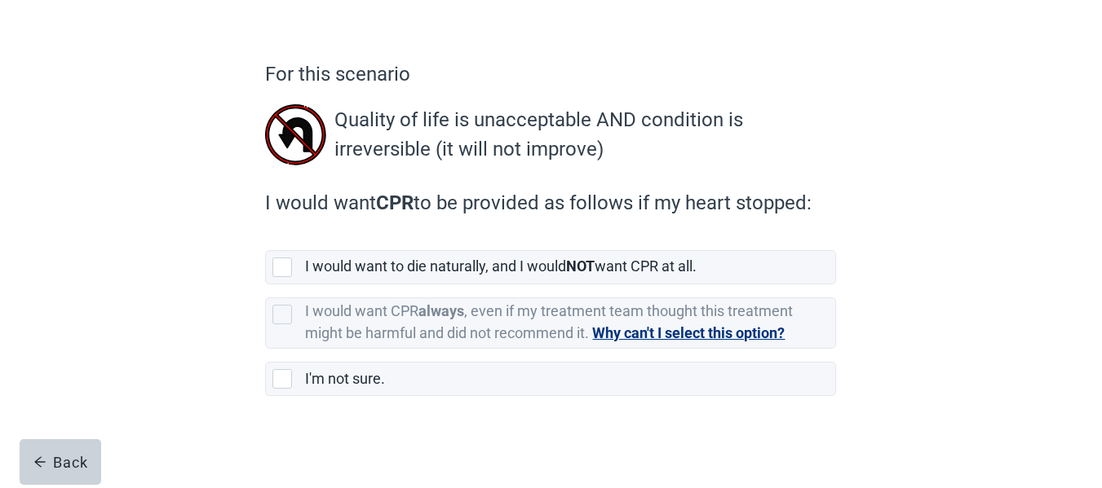
scroll to position [99, 0]
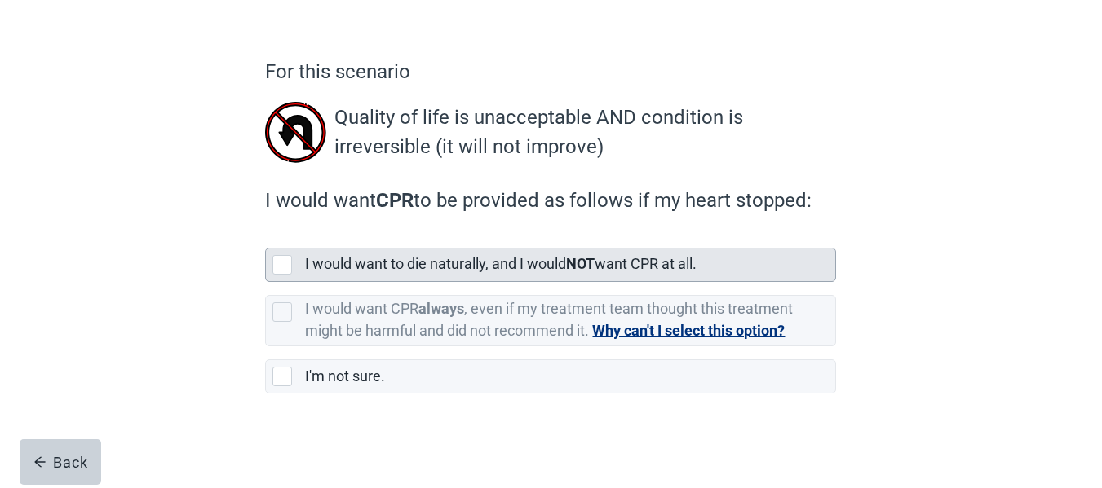
click at [525, 264] on label "I would want to die naturally, and I would NOT want CPR at all." at bounding box center [500, 263] width 391 height 17
checkbox input "true"
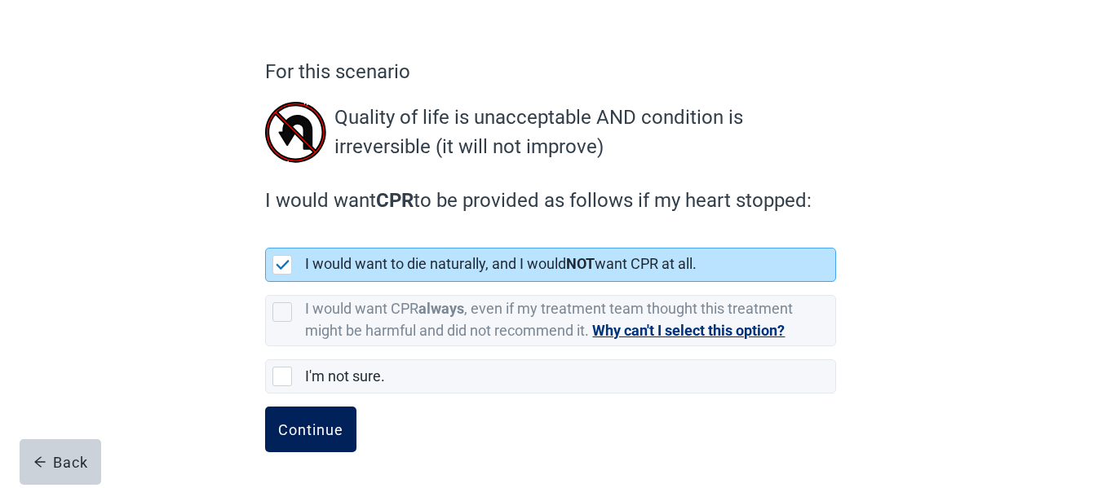
click at [335, 417] on button "Continue" at bounding box center [310, 430] width 91 height 46
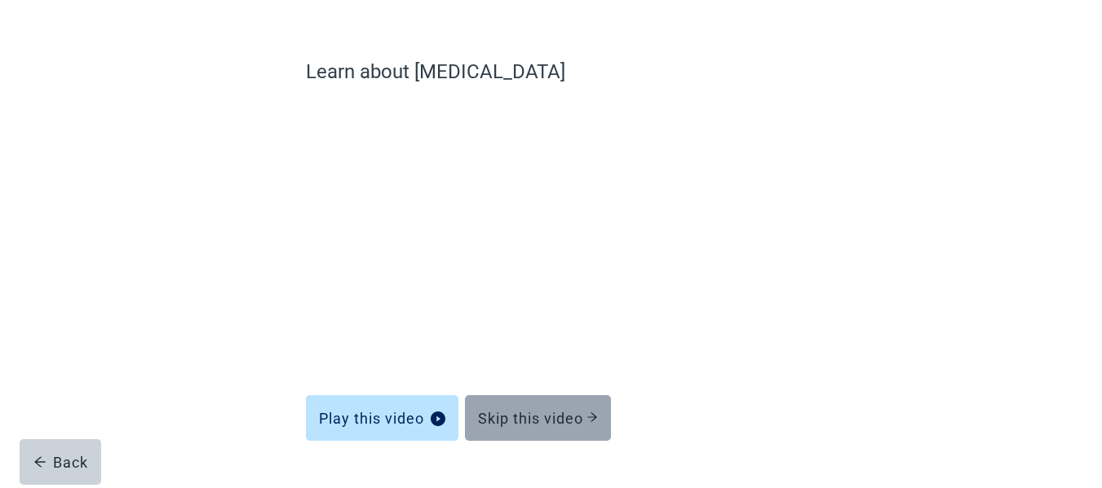
click at [562, 408] on button "Skip this video" at bounding box center [538, 418] width 146 height 46
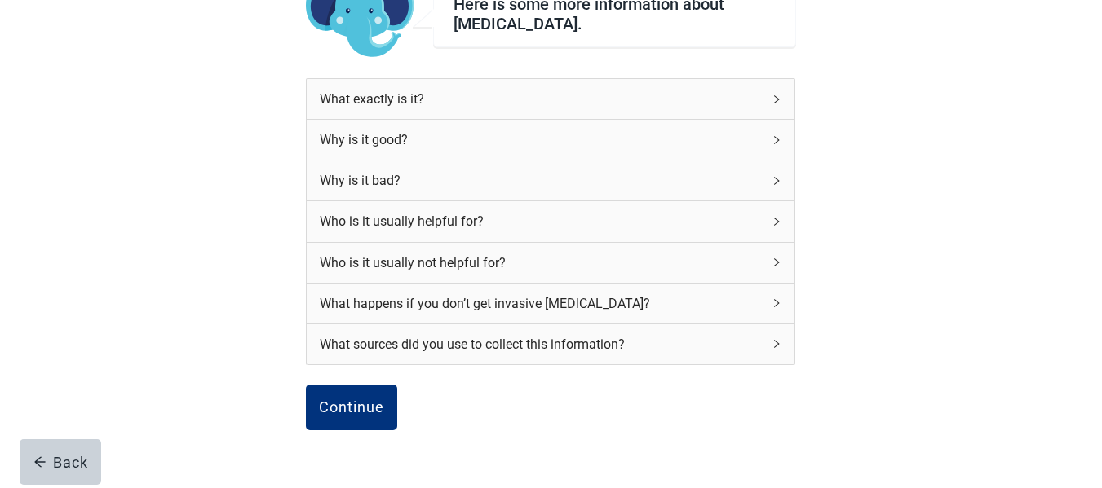
scroll to position [249, 0]
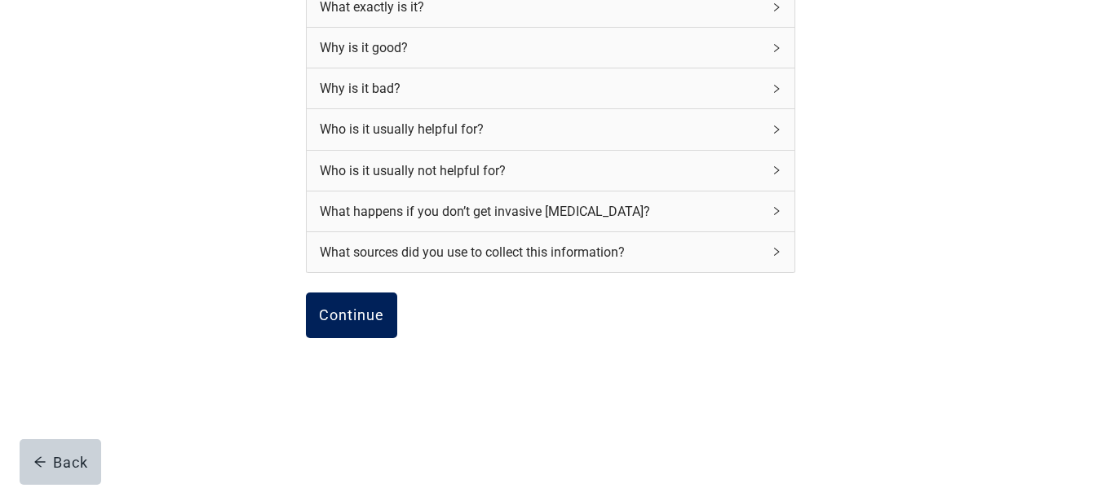
click at [371, 314] on div "Continue" at bounding box center [351, 315] width 65 height 16
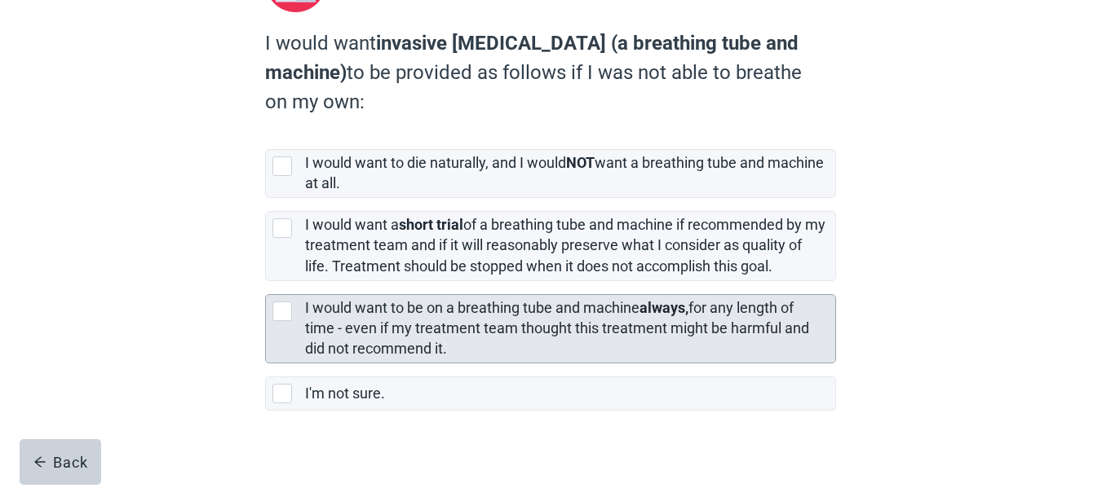
scroll to position [245, 0]
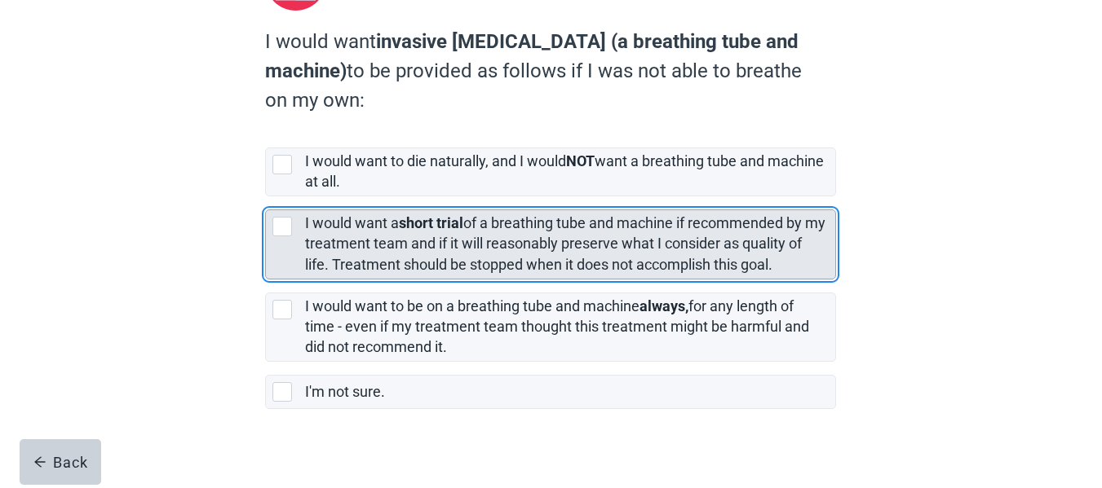
click at [453, 240] on label "I would want a short trial of a breathing tube and machine if recommended by my…" at bounding box center [565, 243] width 520 height 58
checkbox input "true"
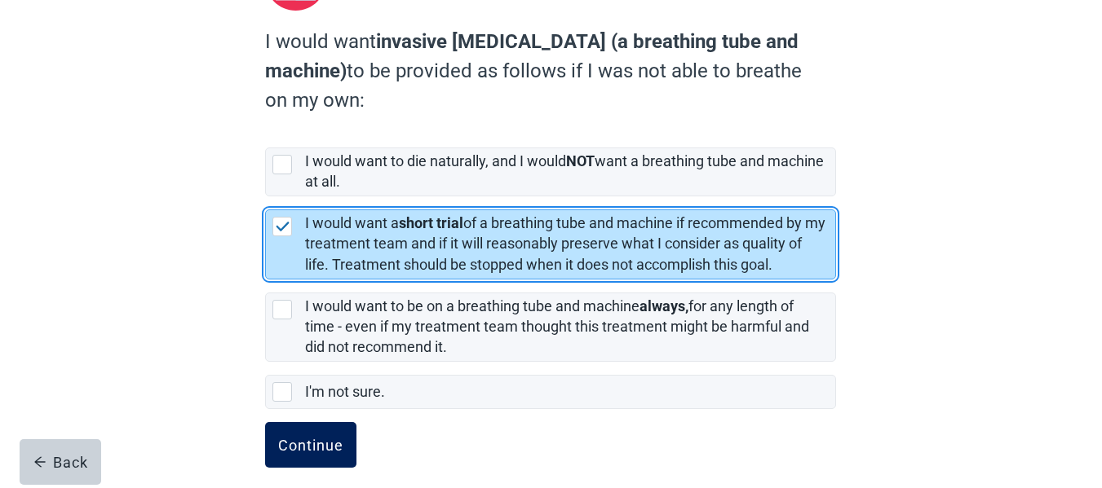
click at [320, 446] on div "Continue" at bounding box center [310, 445] width 65 height 16
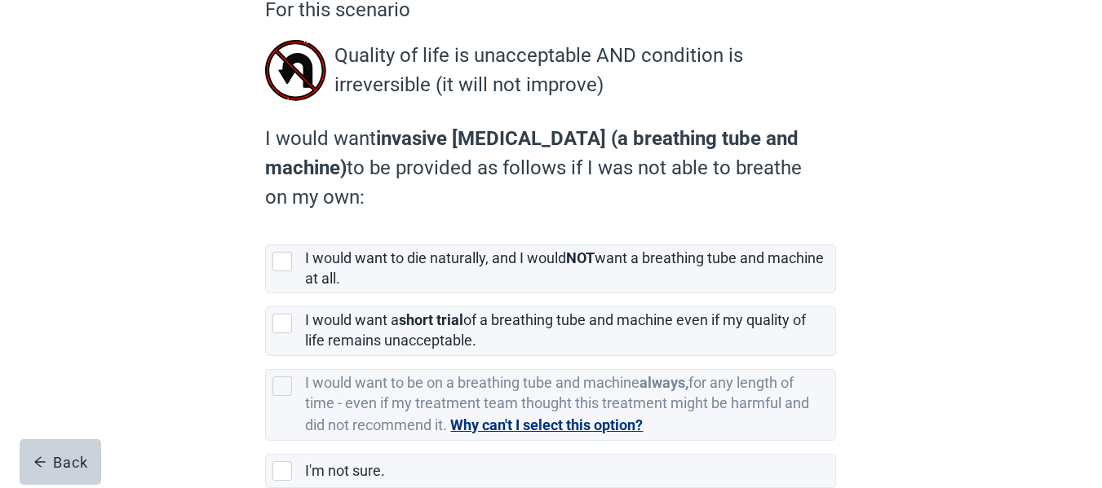
scroll to position [163, 0]
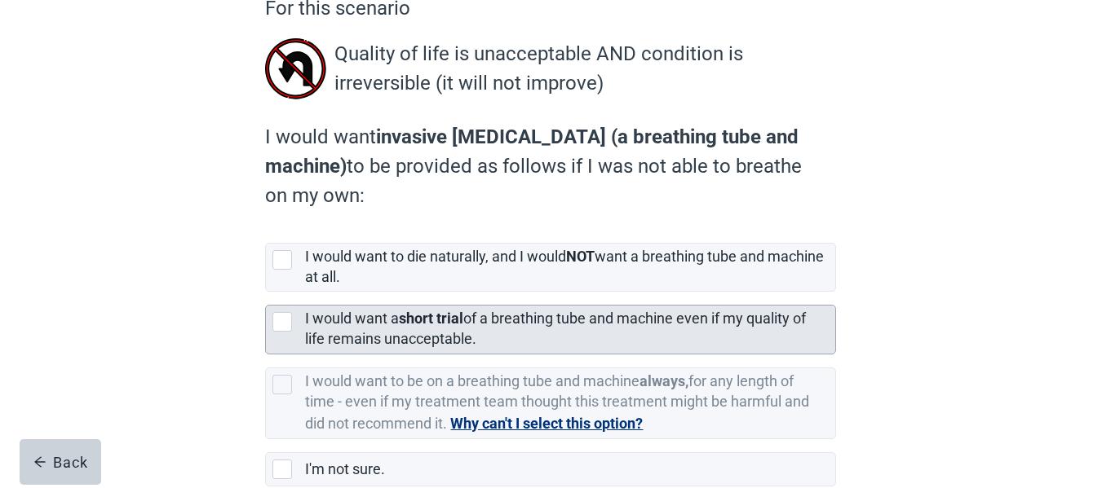
click at [559, 329] on div "I would want a short trial of a breathing tube and machine even if my quality o…" at bounding box center [565, 329] width 520 height 41
click at [266, 293] on input "I would want a short trial of a breathing tube and machine even if my quality o…" at bounding box center [265, 292] width 1 height 1
checkbox input "true"
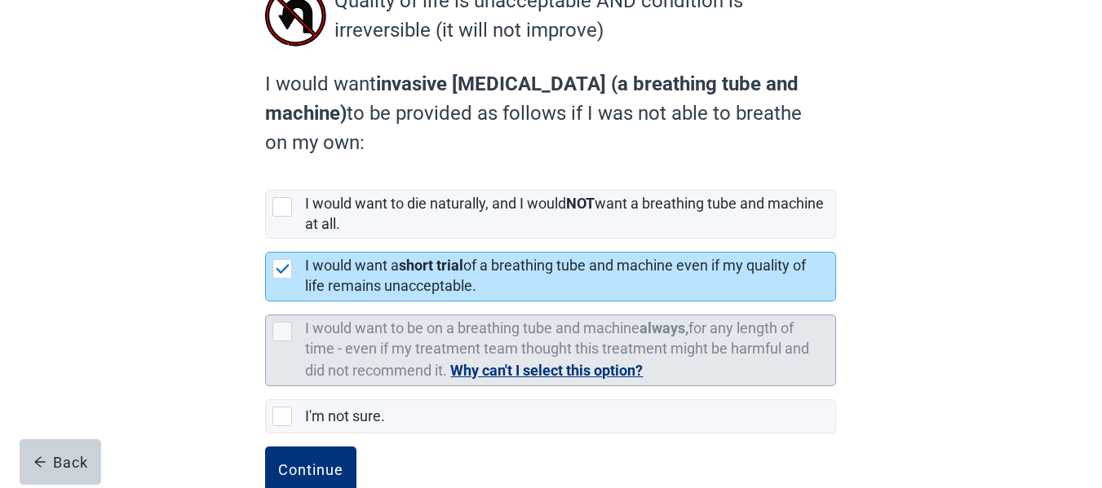
scroll to position [245, 0]
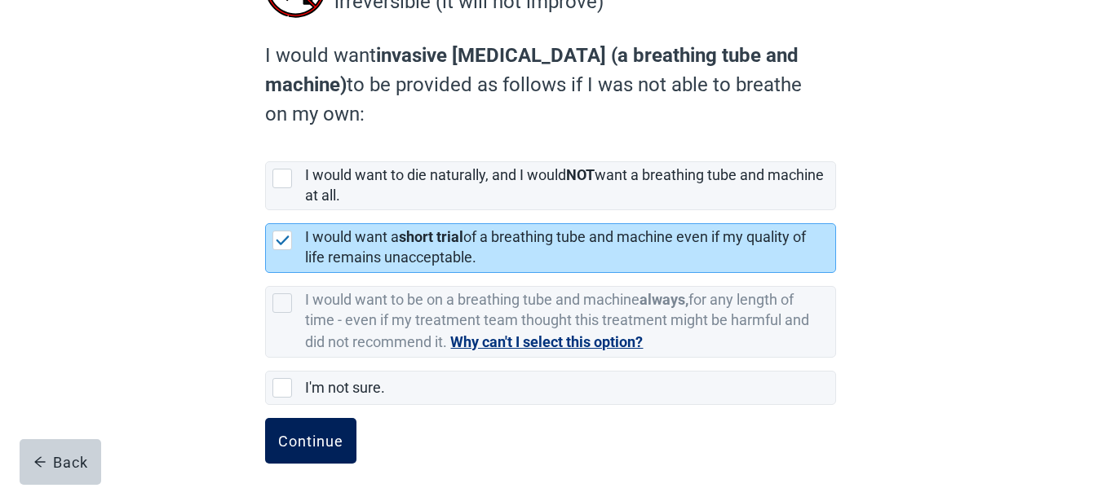
click at [324, 433] on div "Continue" at bounding box center [310, 441] width 65 height 16
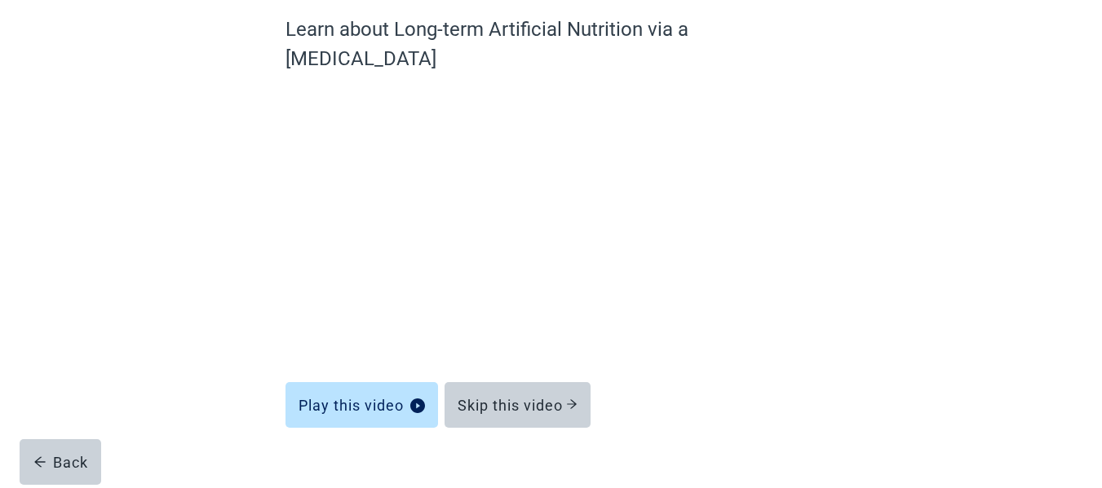
scroll to position [140, 0]
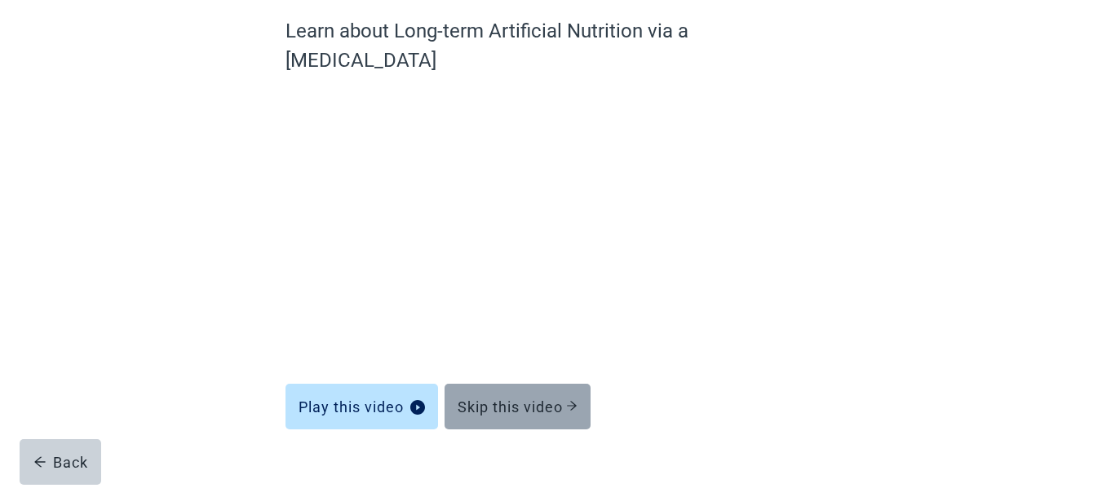
click at [544, 384] on button "Skip this video" at bounding box center [517, 407] width 146 height 46
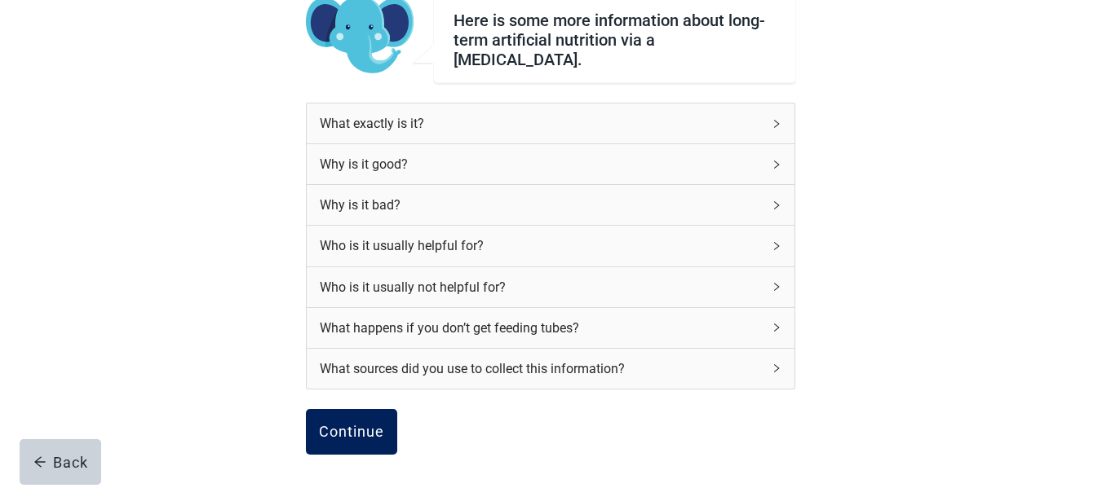
click at [368, 409] on button "Continue" at bounding box center [351, 432] width 91 height 46
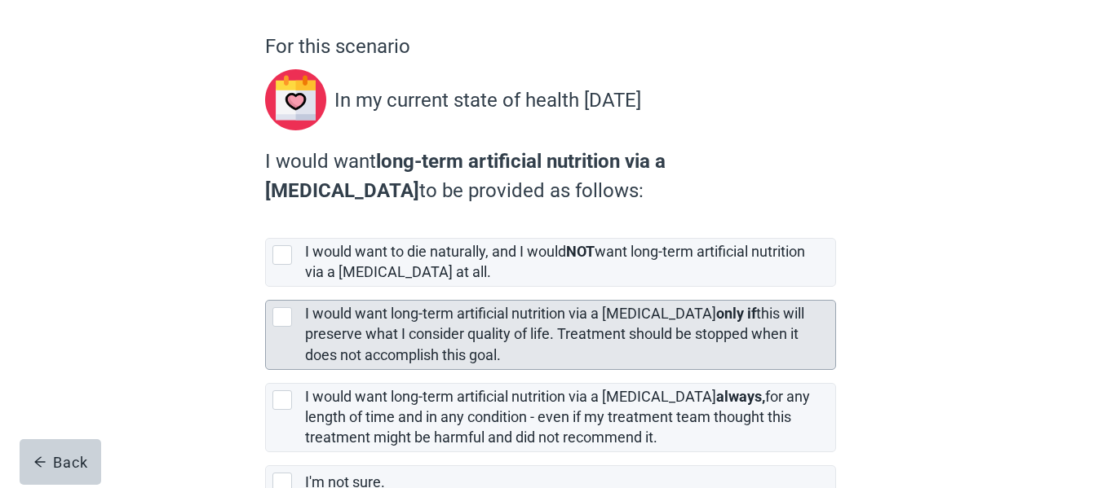
scroll to position [163, 0]
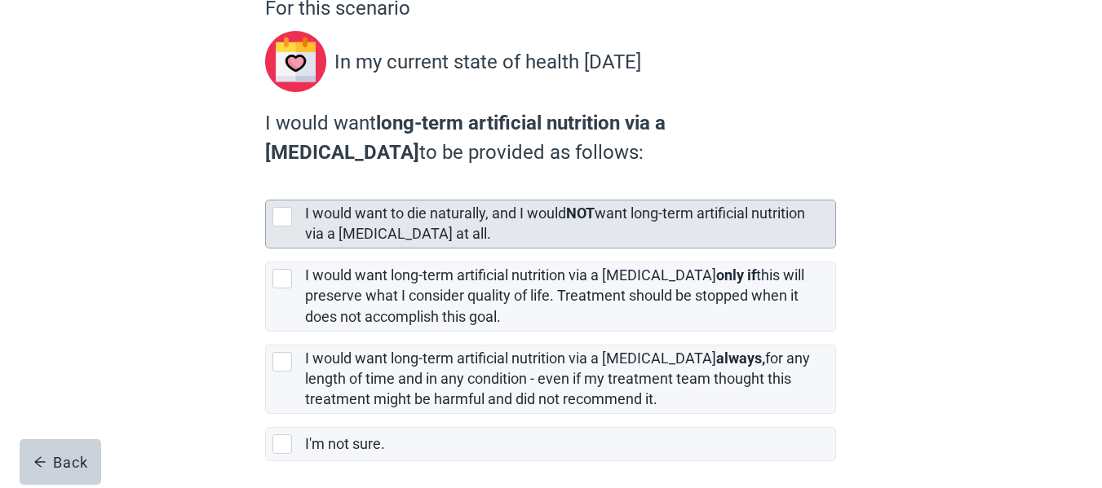
click at [523, 237] on div "I would want to die naturally, and I would NOT want long-term artificial nutrit…" at bounding box center [565, 224] width 520 height 41
click at [266, 188] on input "I would want to die naturally, and I would NOT want long-term artificial nutrit…" at bounding box center [265, 187] width 1 height 1
checkbox input "true"
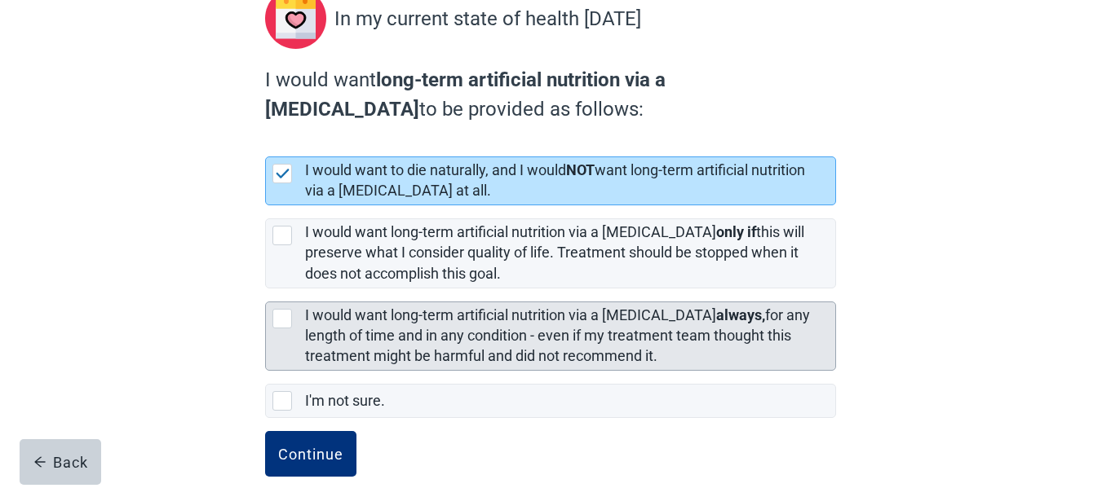
scroll to position [231, 0]
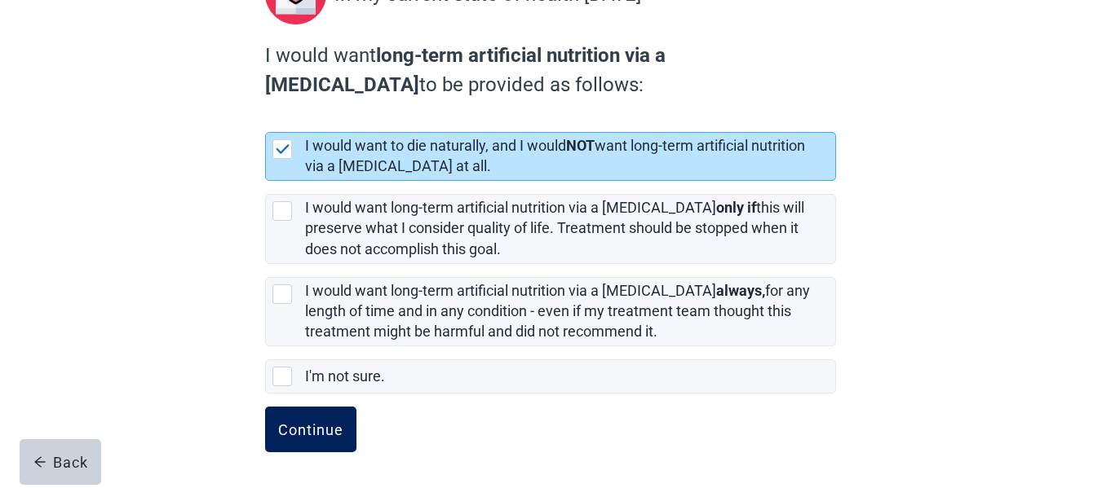
click at [292, 426] on div "Continue" at bounding box center [310, 430] width 65 height 16
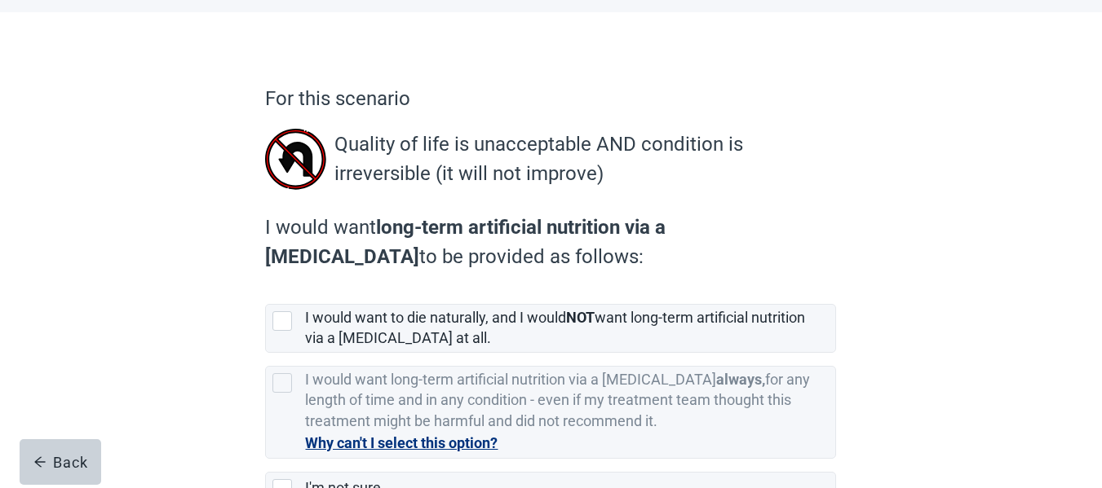
scroll to position [163, 0]
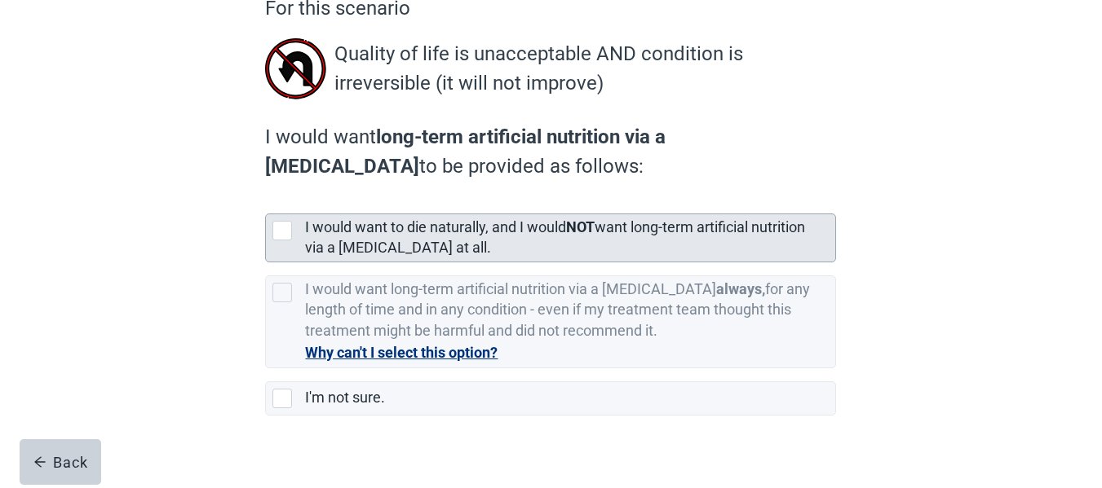
click at [513, 236] on div "I would want to die naturally, and I would NOT want long-term artificial nutrit…" at bounding box center [565, 238] width 520 height 41
click at [266, 201] on input "I would want to die naturally, and I would NOT want long-term artificial nutrit…" at bounding box center [265, 201] width 1 height 1
checkbox input "true"
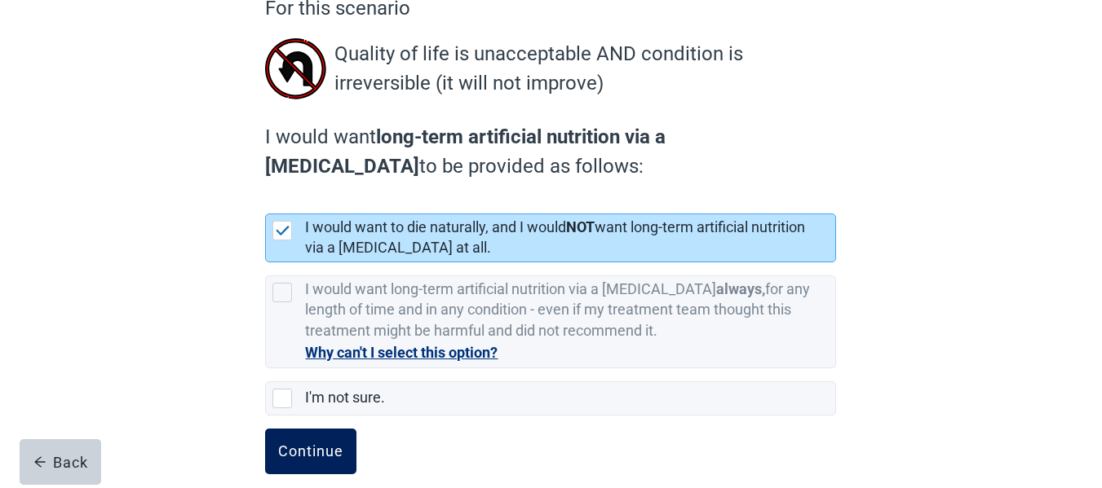
click at [303, 448] on div "Continue" at bounding box center [310, 452] width 65 height 16
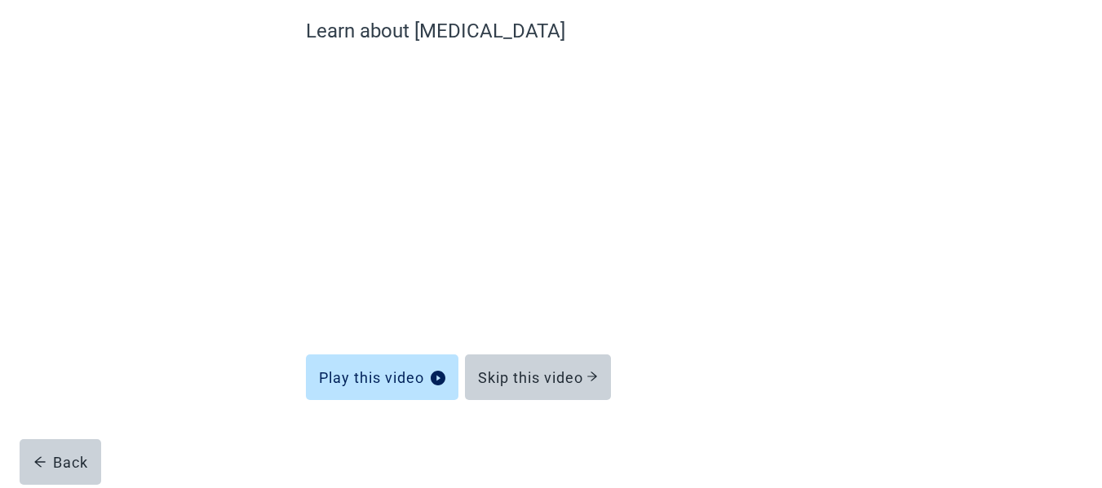
scroll to position [140, 0]
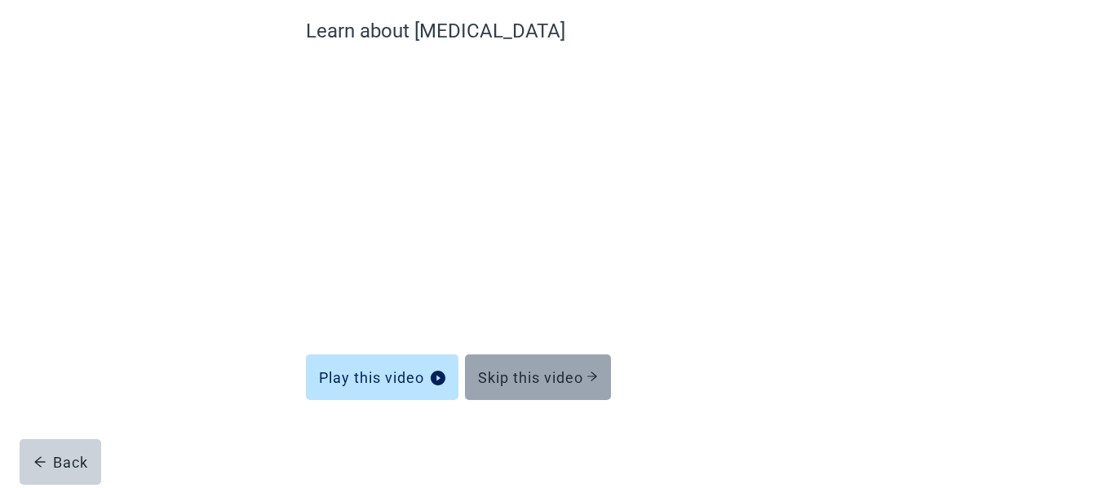
click at [528, 370] on div "Skip this video" at bounding box center [538, 377] width 120 height 16
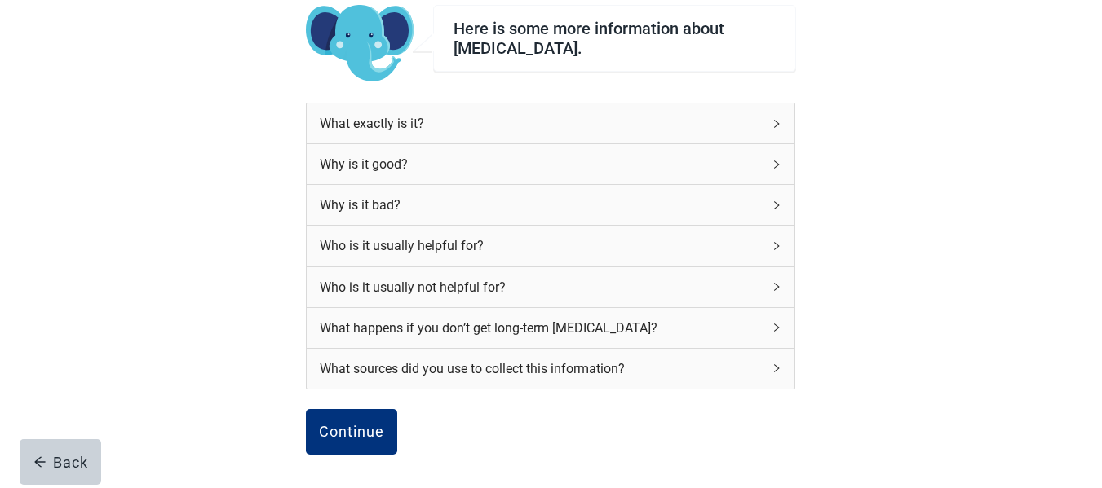
scroll to position [222, 0]
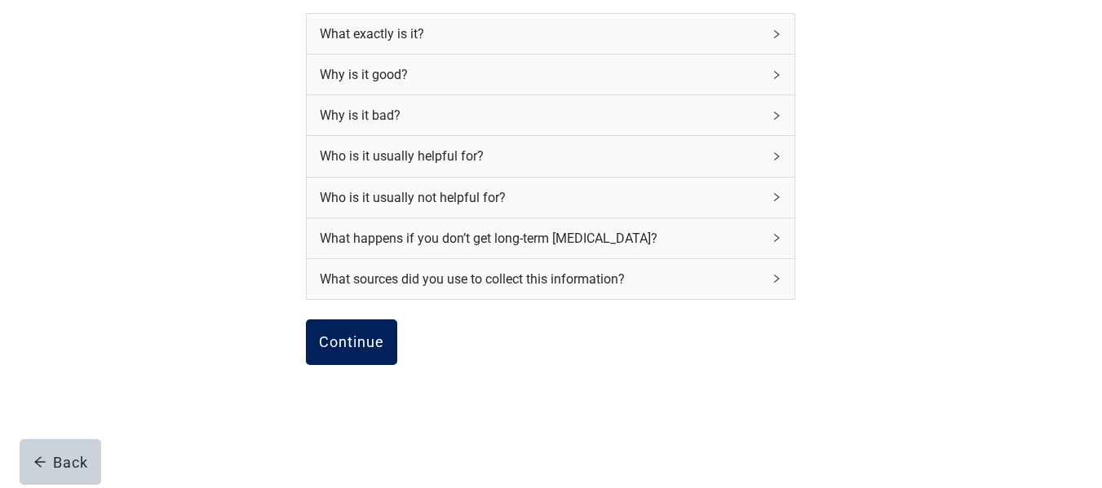
click at [361, 338] on div "Continue" at bounding box center [351, 342] width 65 height 16
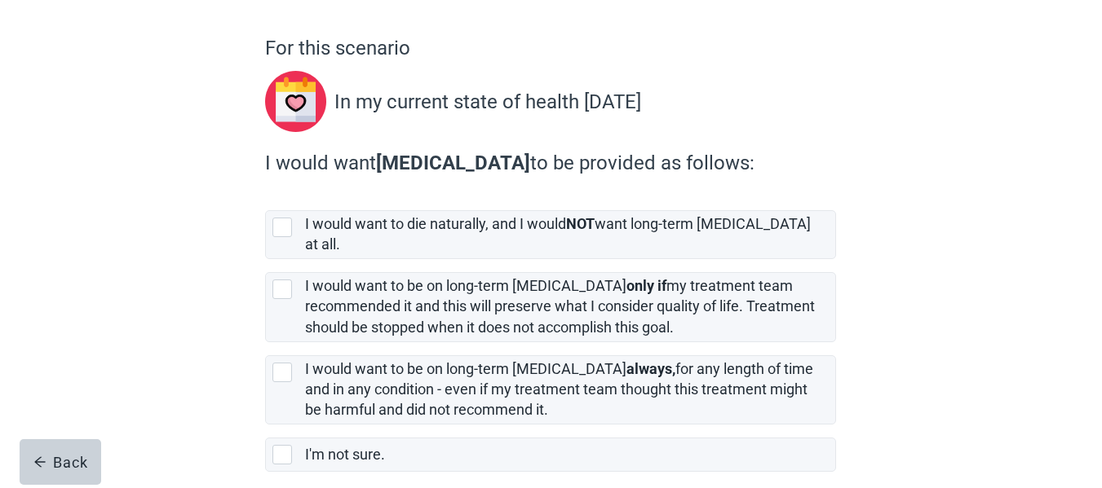
scroll to position [163, 0]
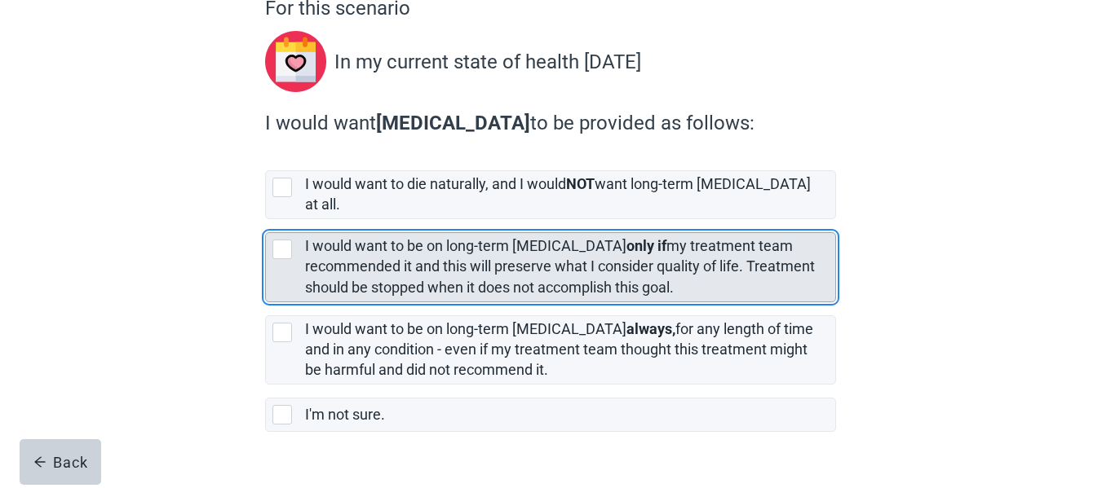
click at [433, 266] on label "I would want to be on long-term dialysis only if my treatment team recommended …" at bounding box center [560, 266] width 510 height 58
checkbox input "true"
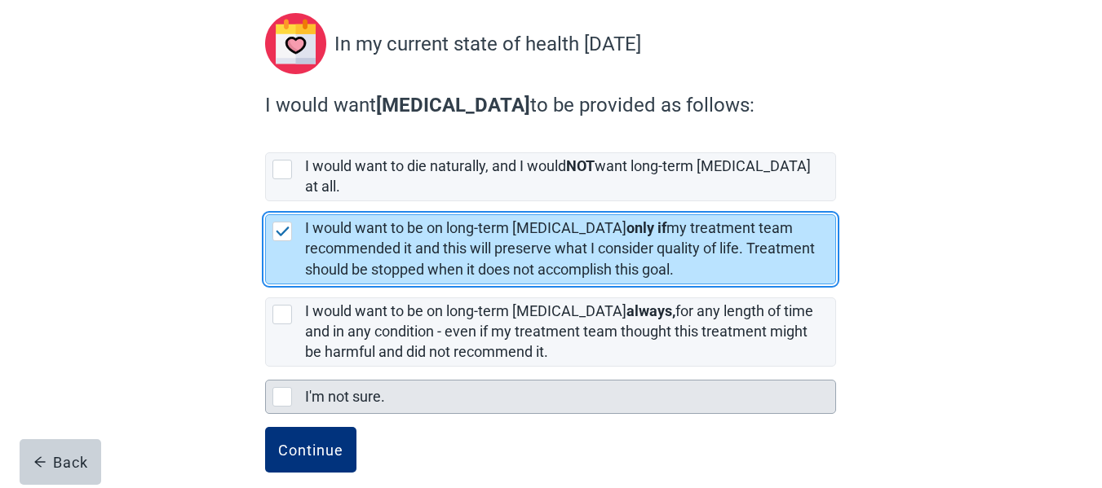
scroll to position [187, 0]
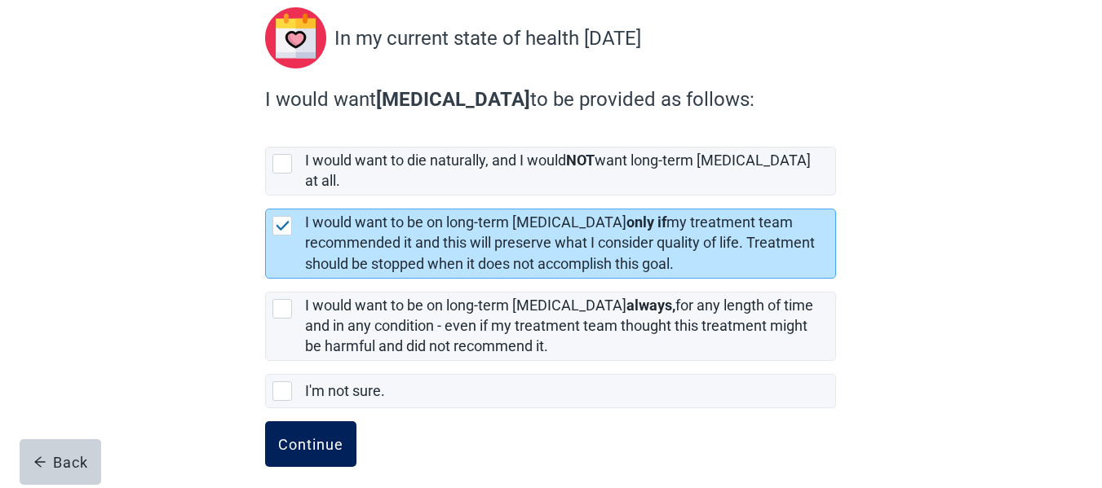
click at [307, 436] on div "Continue" at bounding box center [310, 444] width 65 height 16
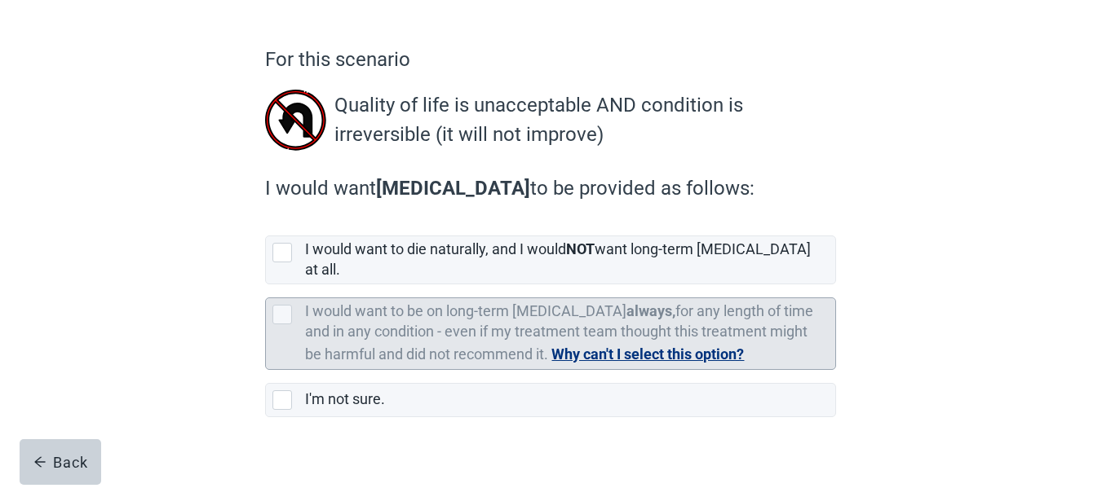
scroll to position [121, 0]
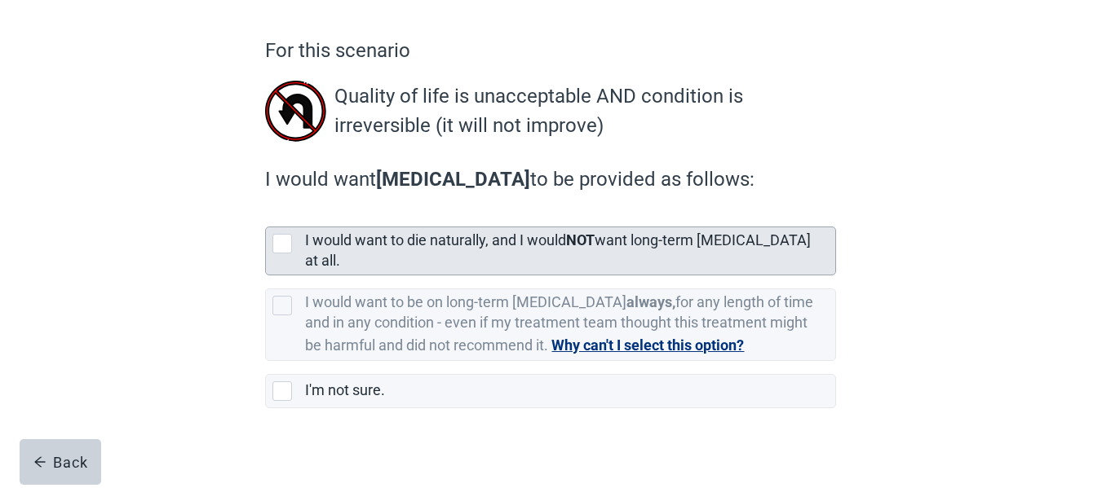
click at [601, 245] on label "I would want to die naturally, and I would NOT want long-term dialysis at all." at bounding box center [558, 251] width 506 height 38
checkbox input "true"
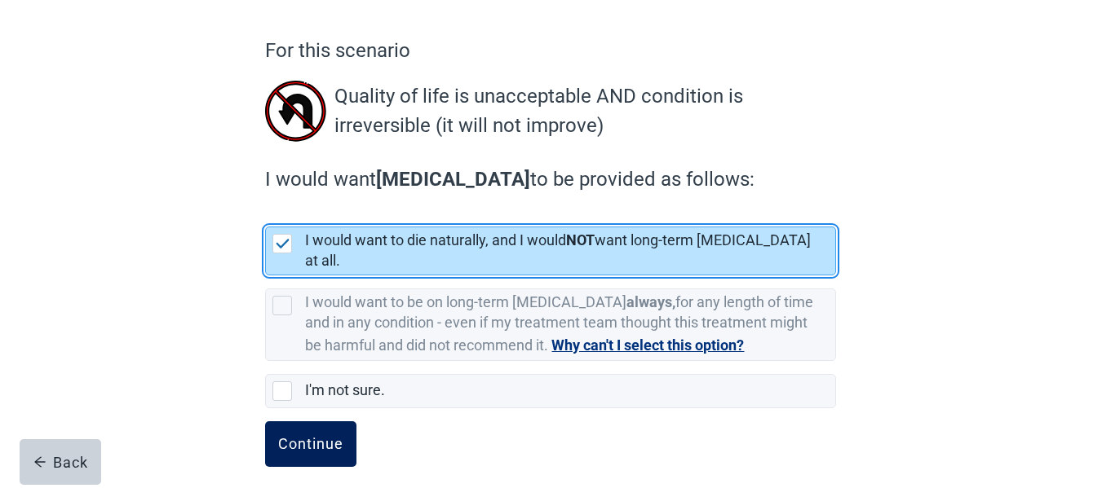
click at [312, 422] on button "Continue" at bounding box center [310, 445] width 91 height 46
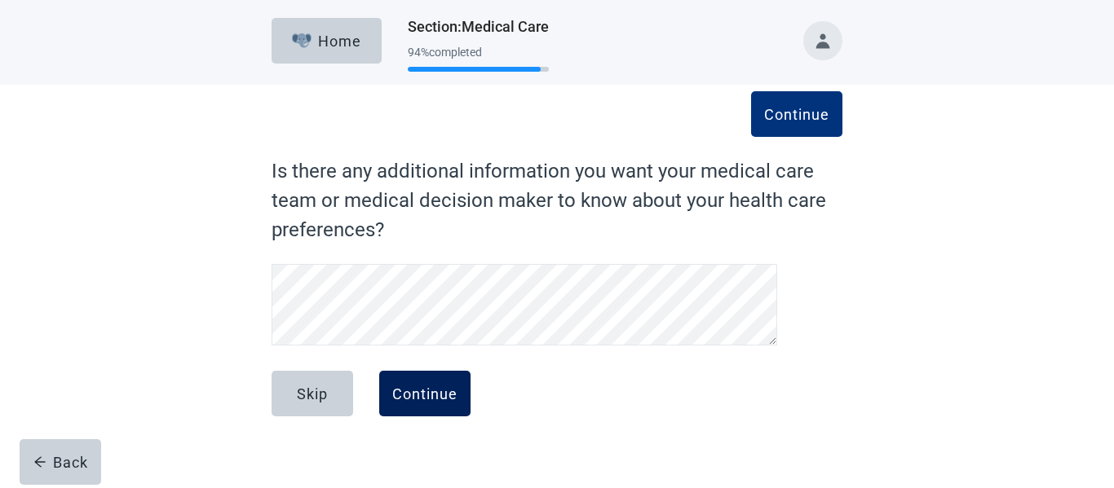
click at [428, 391] on div "Continue" at bounding box center [424, 394] width 65 height 16
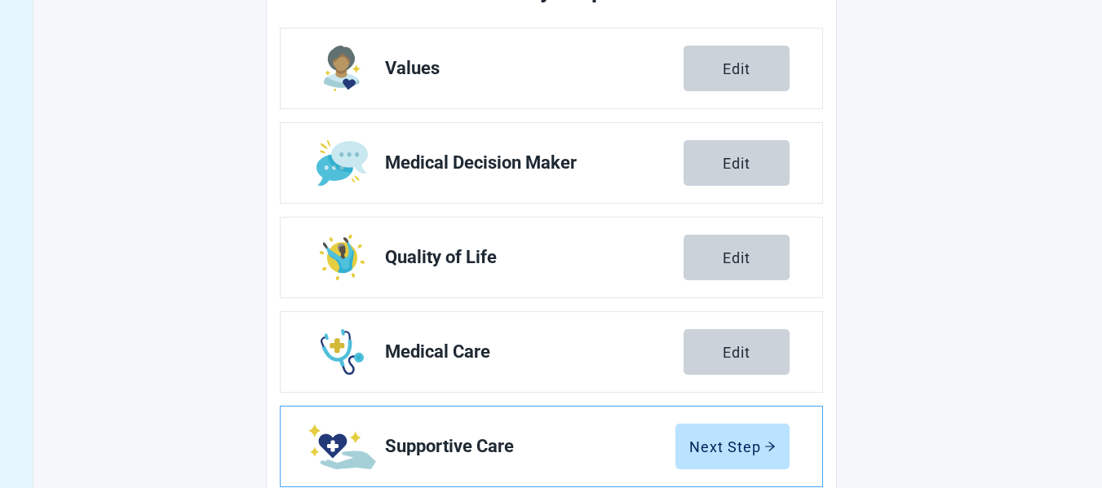
scroll to position [378, 0]
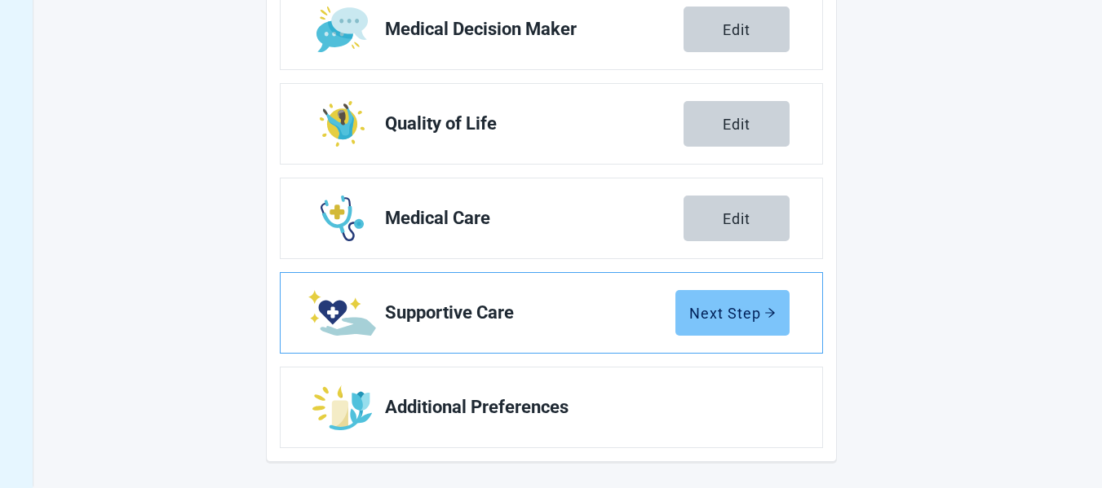
click at [715, 308] on div "Next Step" at bounding box center [732, 313] width 86 height 16
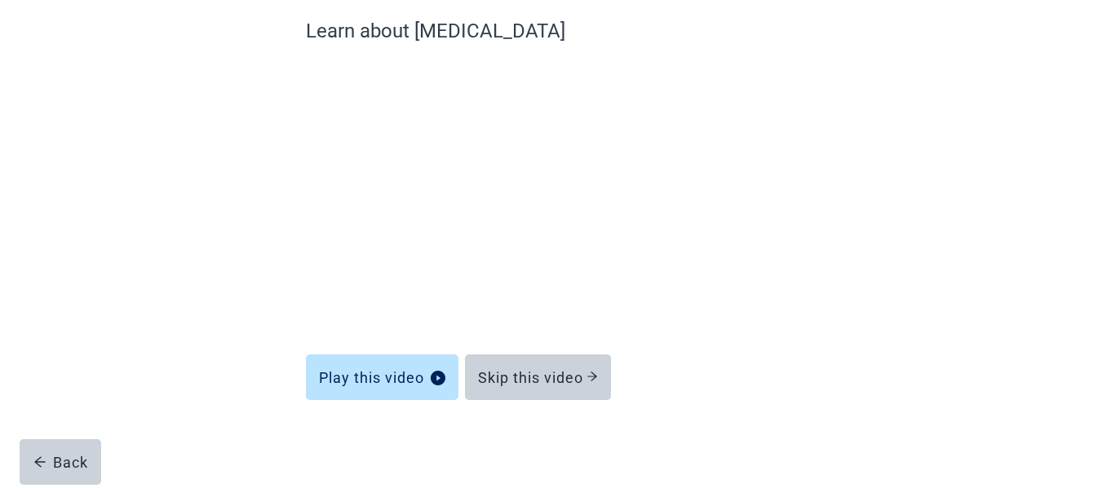
scroll to position [140, 0]
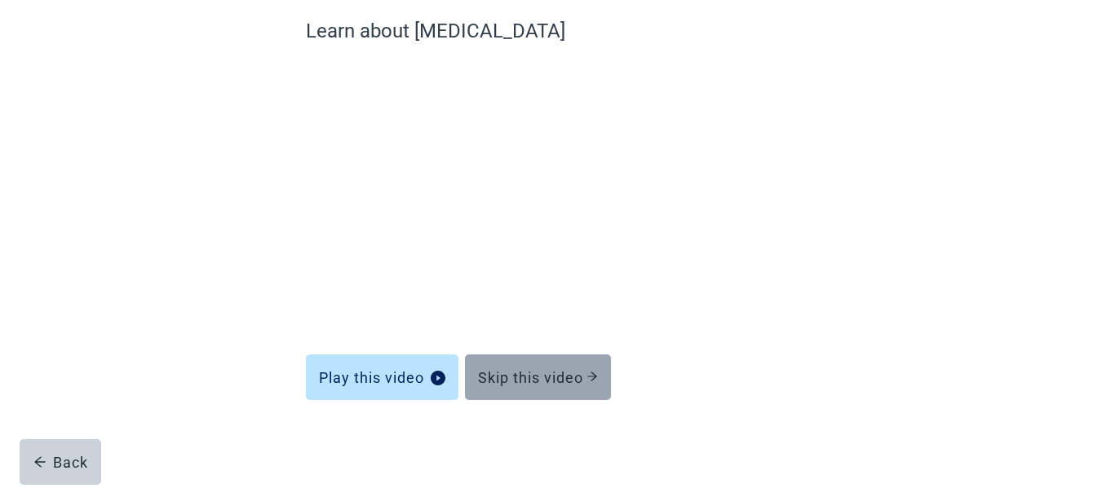
click at [536, 372] on div "Skip this video" at bounding box center [538, 377] width 120 height 16
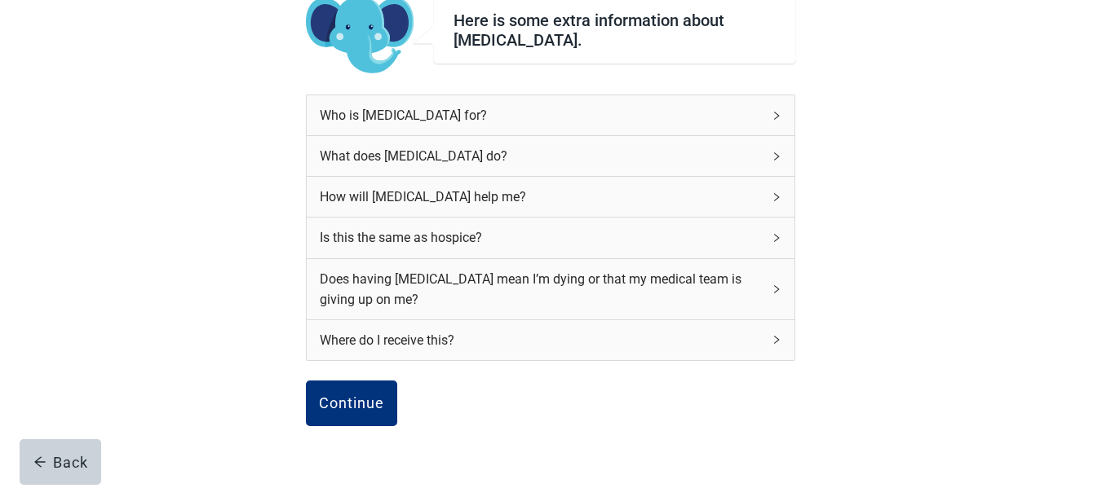
click at [461, 108] on div "Who is palliative care for?" at bounding box center [541, 115] width 442 height 20
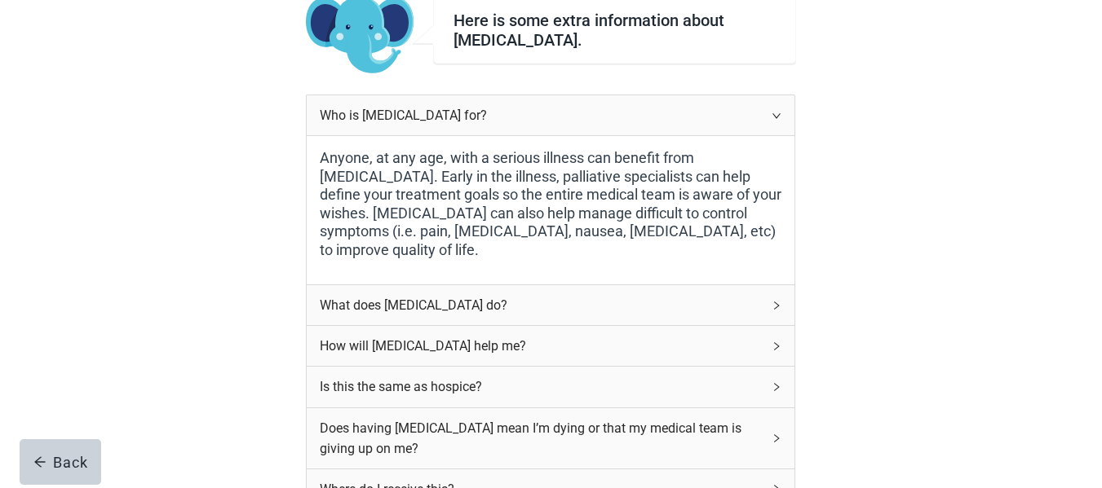
click at [461, 108] on div "Who is palliative care for?" at bounding box center [541, 115] width 442 height 20
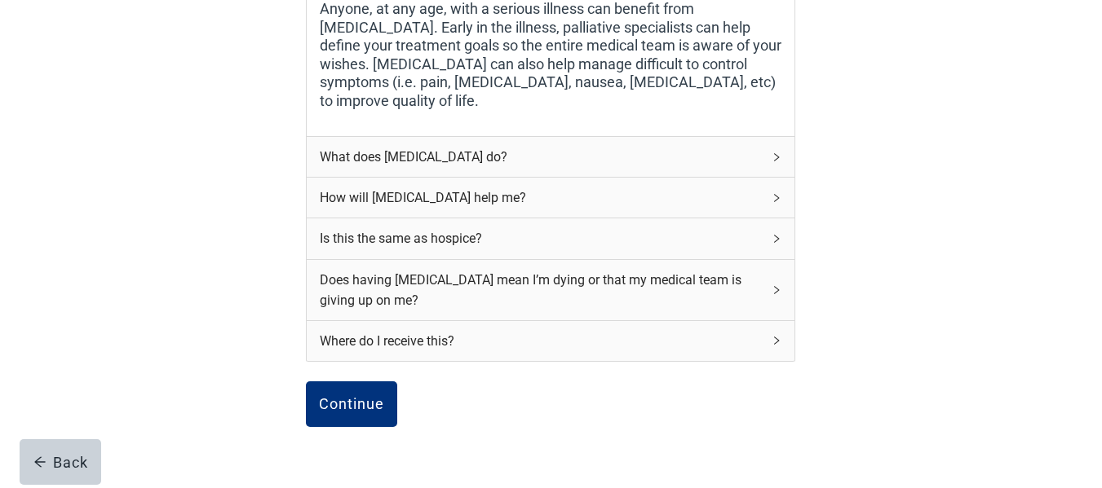
scroll to position [303, 0]
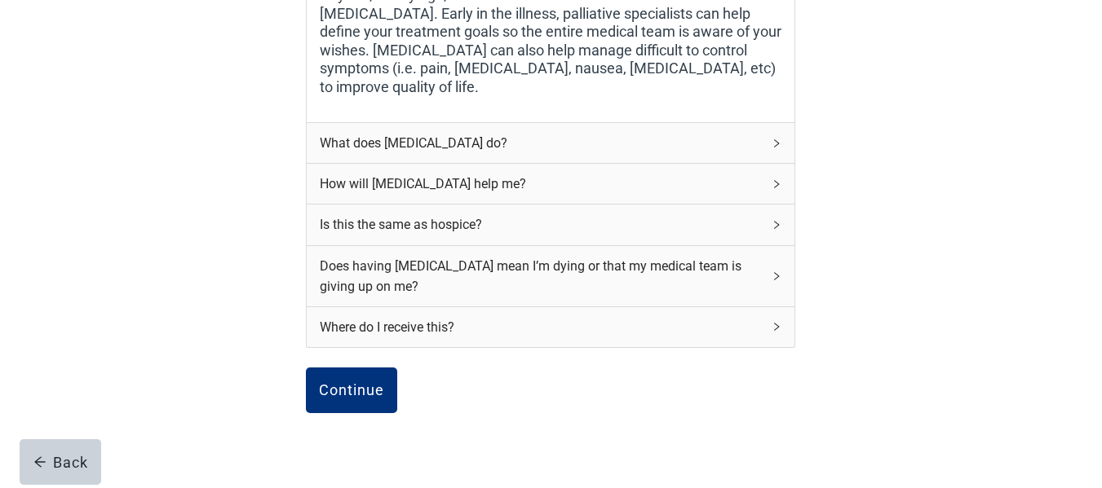
click at [453, 325] on div "Where do I receive this?" at bounding box center [541, 327] width 442 height 20
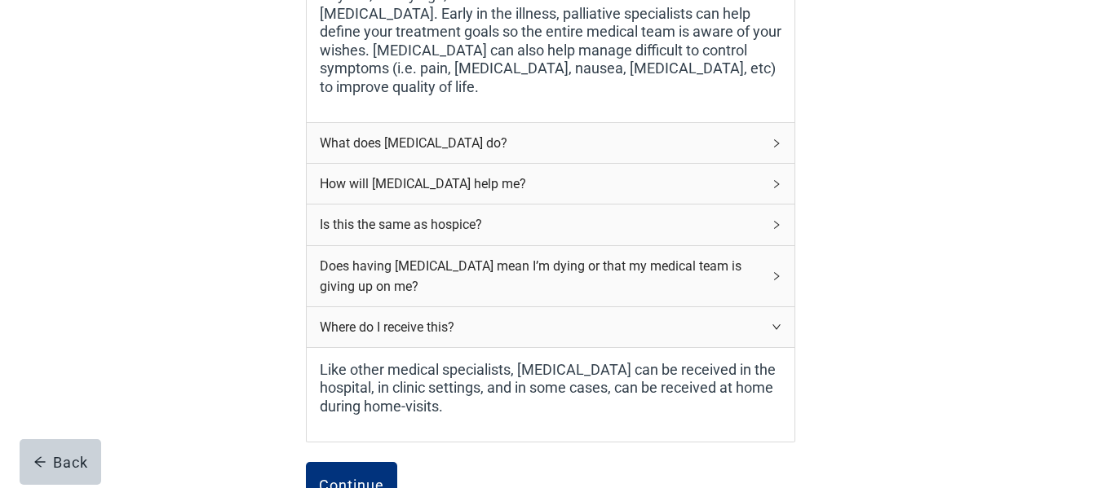
click at [422, 190] on div "How will palliative care help me?" at bounding box center [541, 184] width 442 height 20
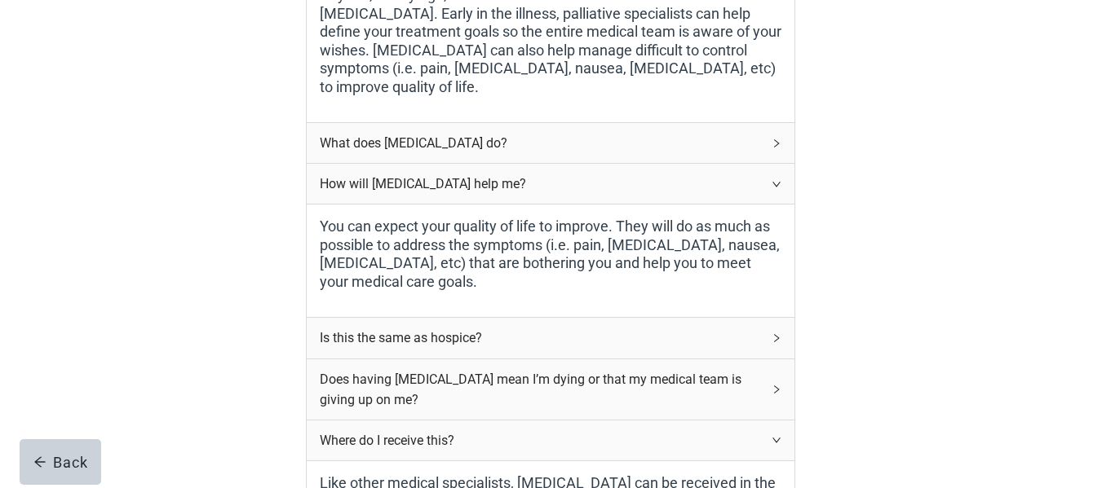
click at [430, 148] on div "What does palliative care do?" at bounding box center [541, 143] width 442 height 20
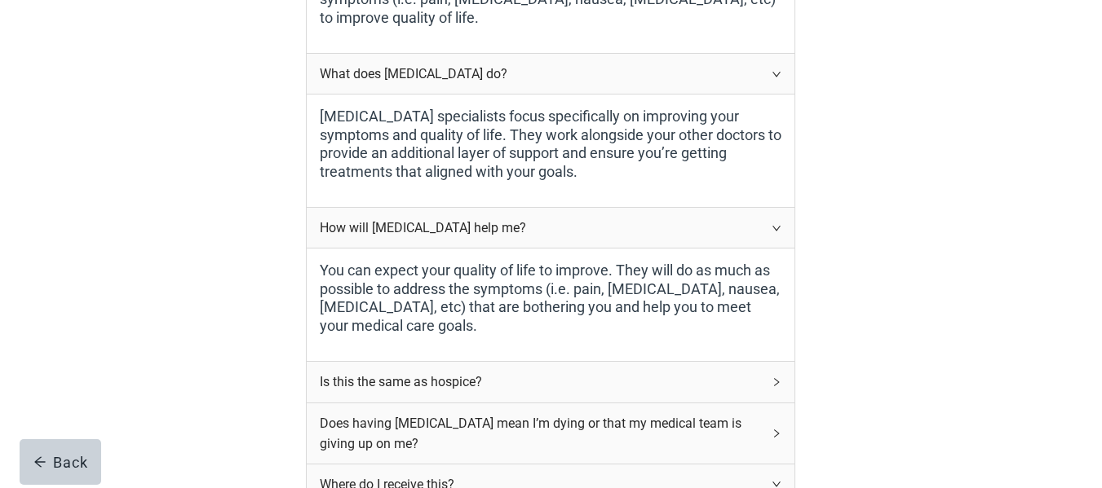
scroll to position [548, 0]
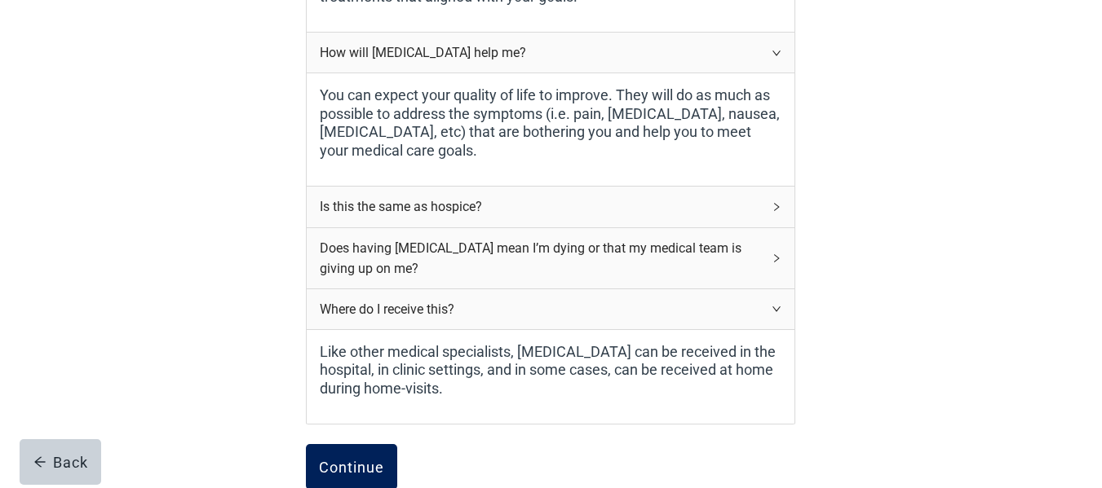
click at [351, 464] on div "Continue" at bounding box center [351, 467] width 65 height 16
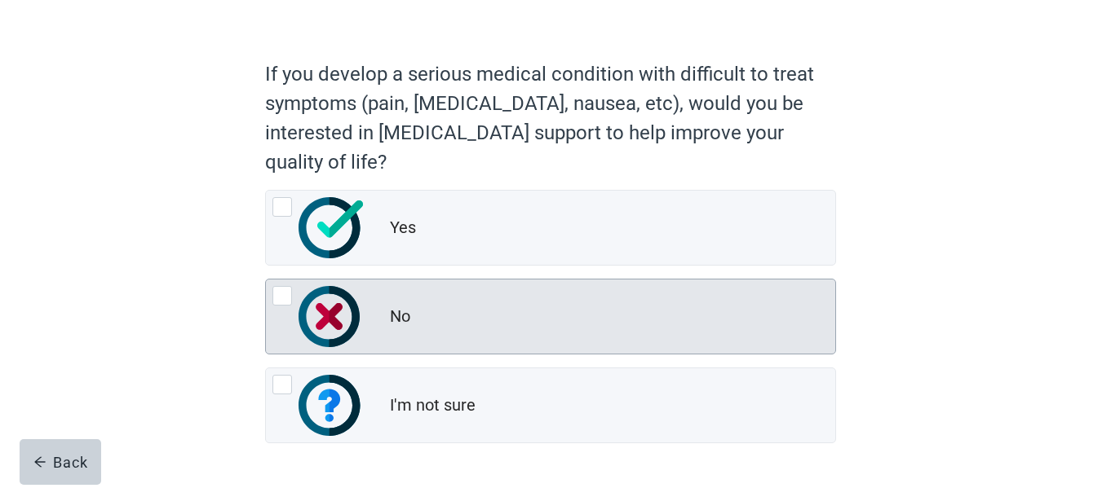
scroll to position [80, 0]
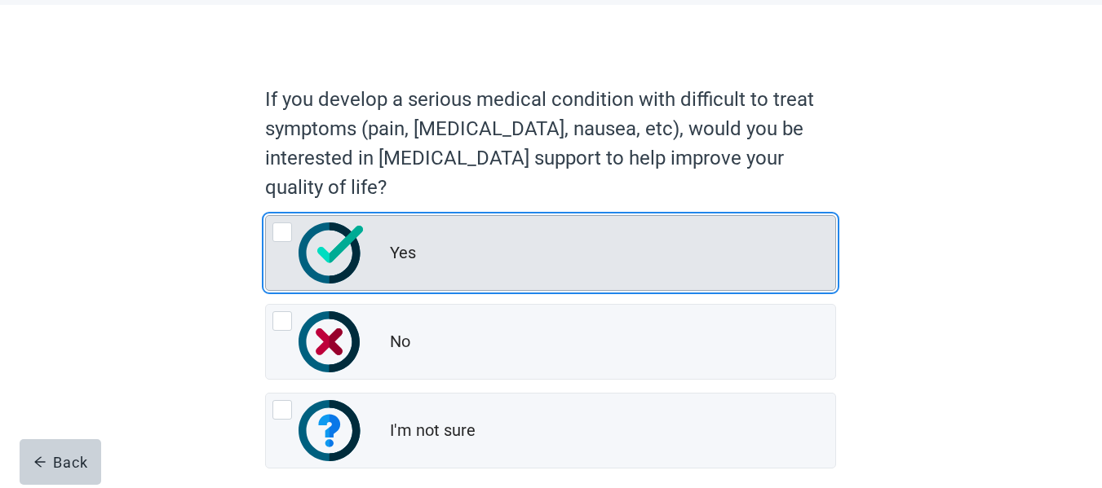
click at [488, 272] on div "Yes" at bounding box center [550, 253] width 569 height 74
click at [266, 216] on input "Yes" at bounding box center [265, 215] width 1 height 1
radio input "true"
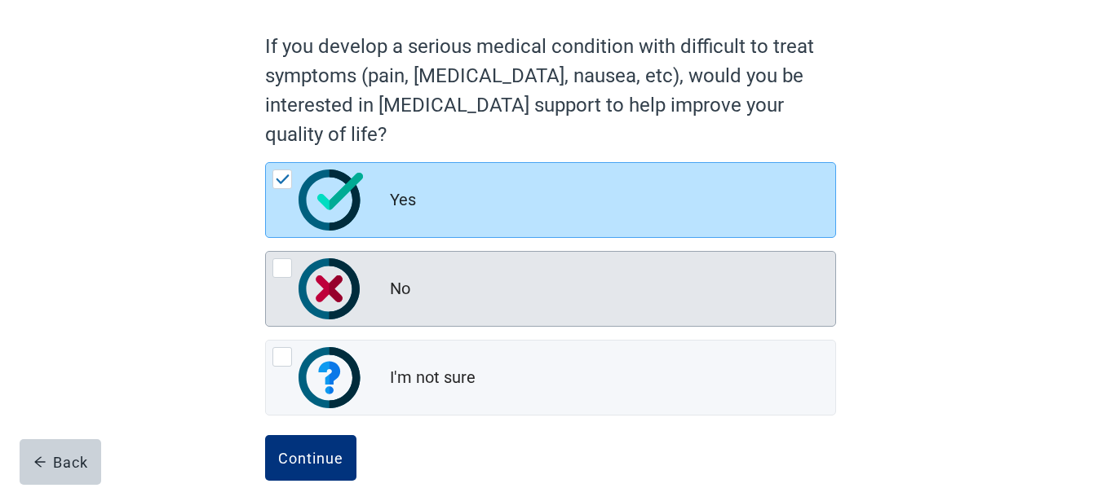
scroll to position [161, 0]
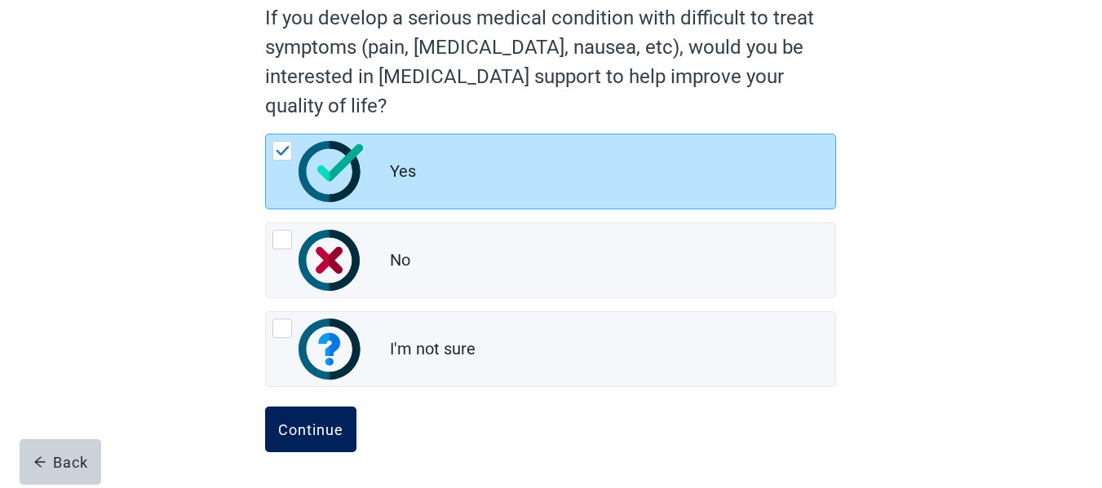
click at [301, 438] on div "Continue" at bounding box center [310, 430] width 65 height 16
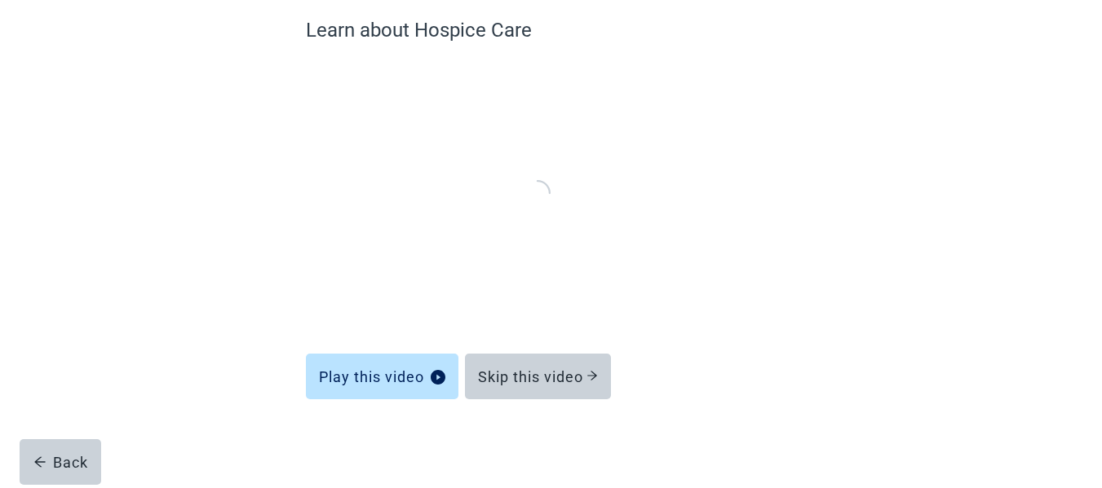
scroll to position [140, 0]
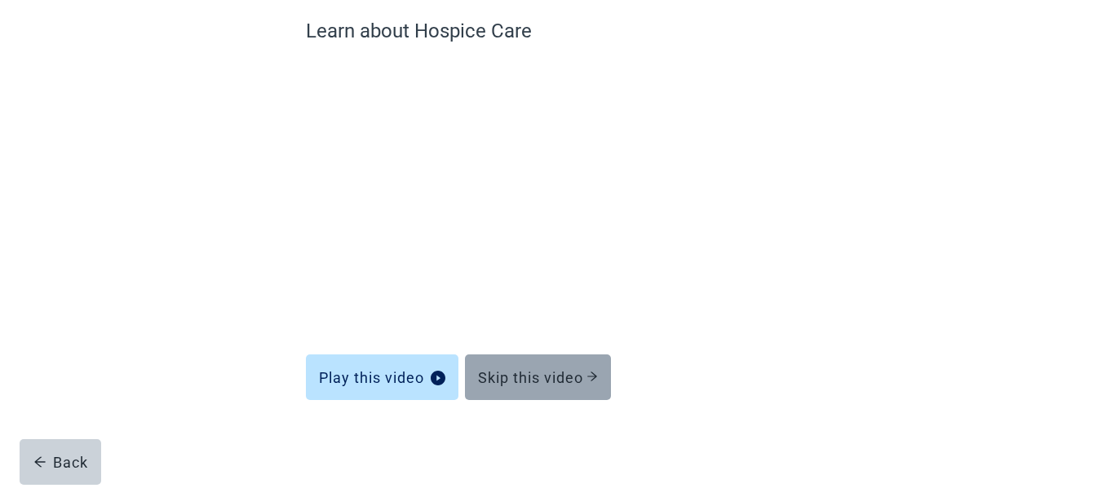
click at [548, 377] on div "Skip this video" at bounding box center [538, 377] width 120 height 16
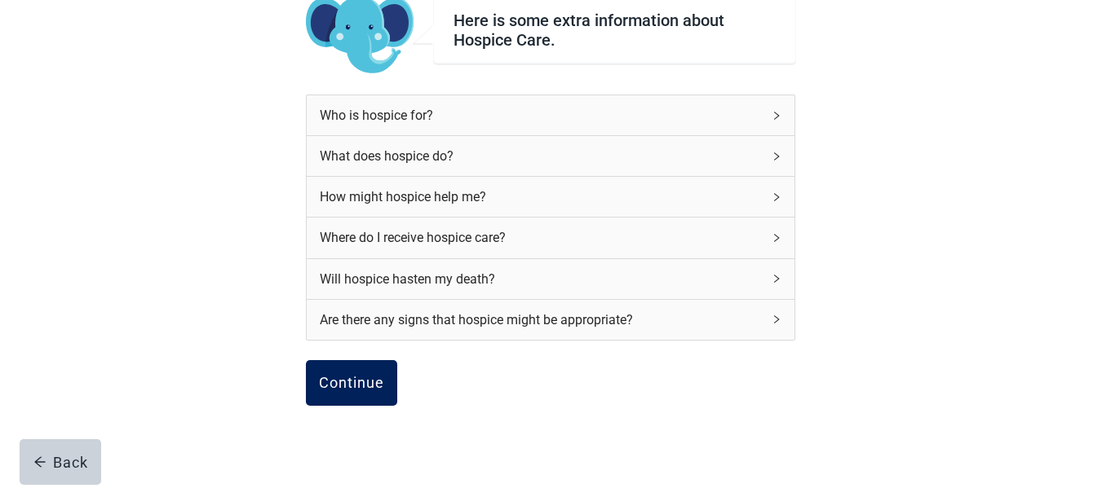
click at [336, 376] on div "Continue" at bounding box center [351, 383] width 65 height 16
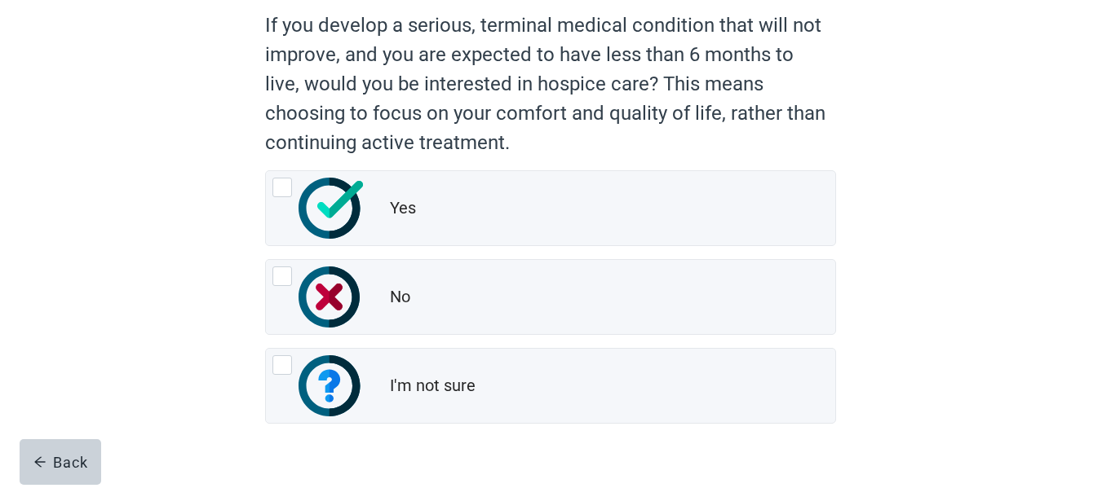
scroll to position [163, 0]
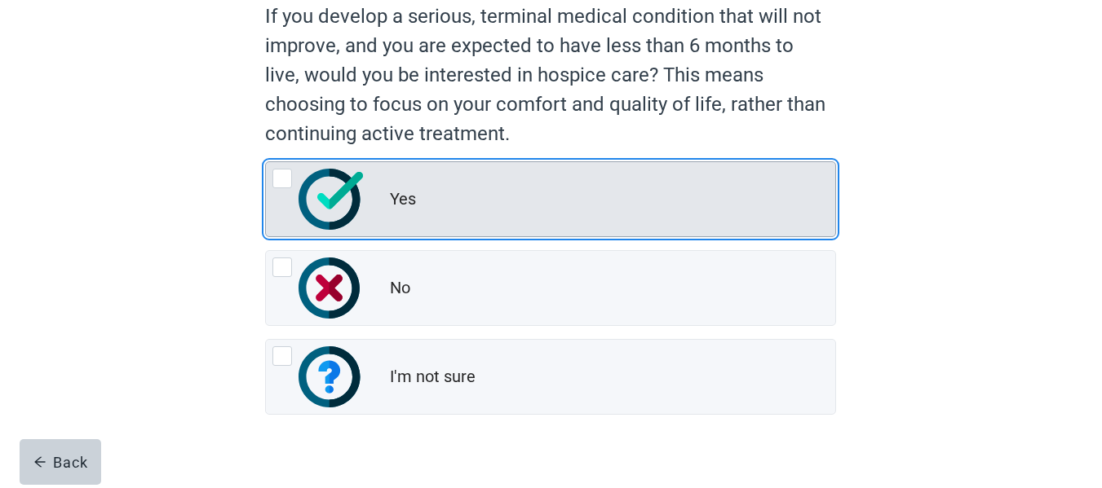
click at [292, 179] on div "Yes, radio button, not checked" at bounding box center [282, 179] width 20 height 20
click at [266, 162] on input "Yes" at bounding box center [265, 161] width 1 height 1
radio input "true"
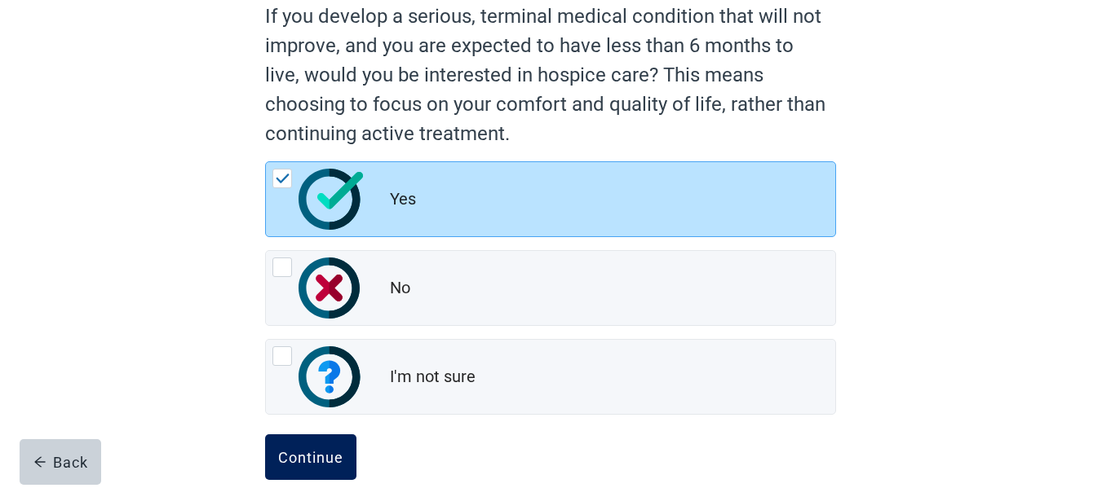
click at [304, 452] on div "Continue" at bounding box center [310, 457] width 65 height 16
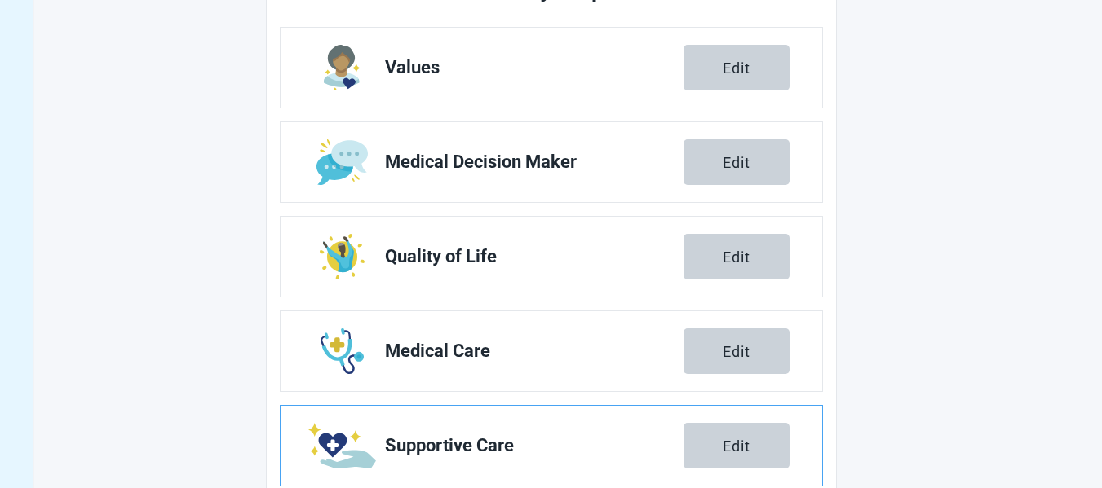
scroll to position [378, 0]
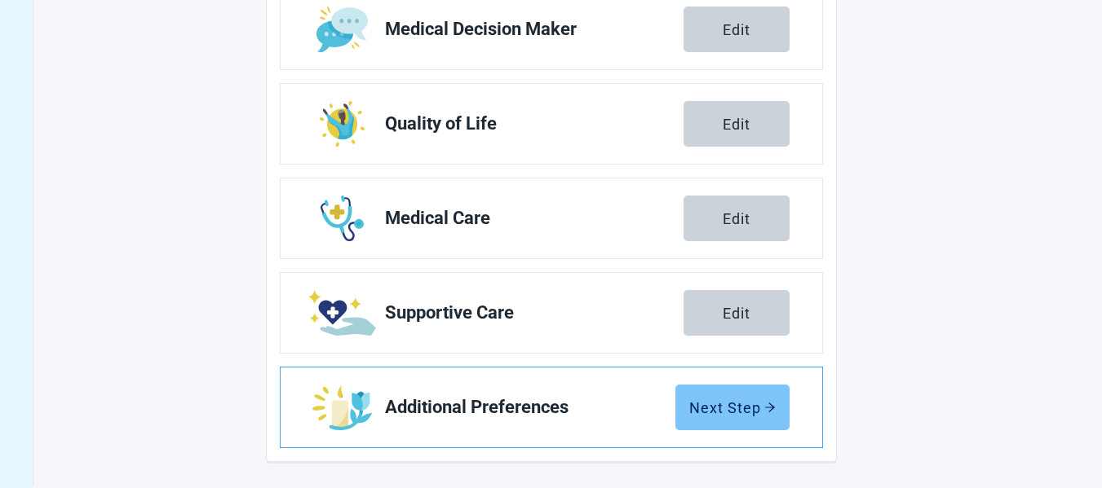
click at [735, 411] on div "Next Step" at bounding box center [732, 408] width 86 height 16
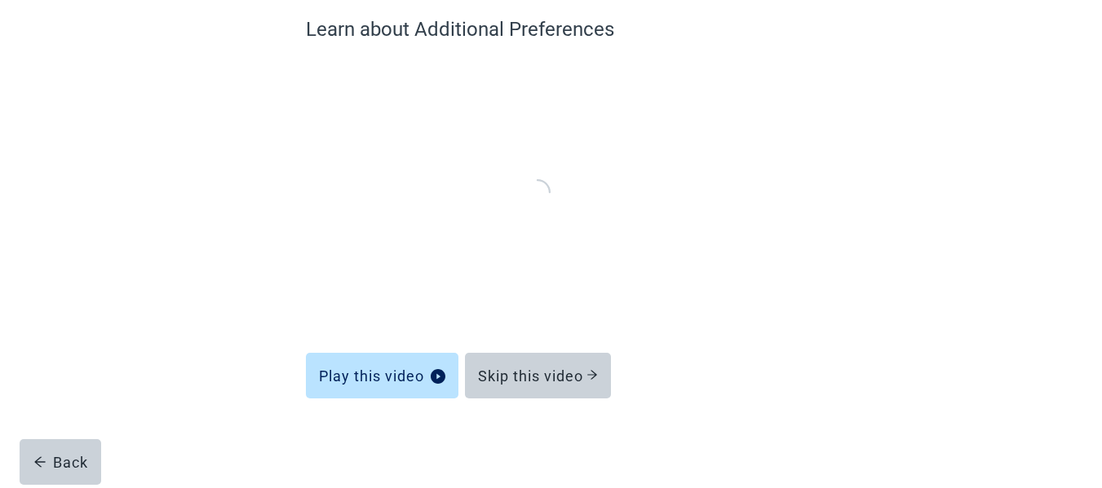
scroll to position [140, 0]
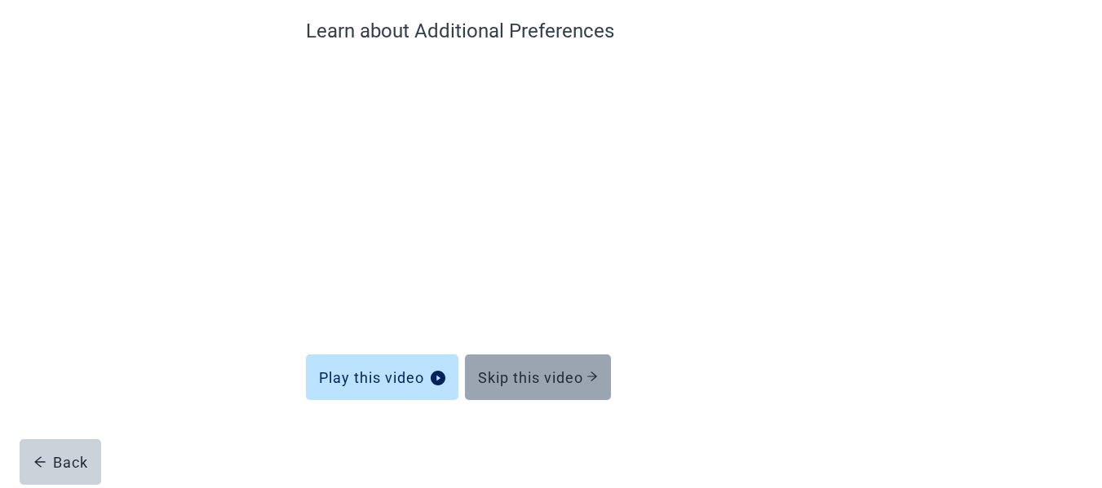
click at [515, 372] on div "Skip this video" at bounding box center [538, 377] width 120 height 16
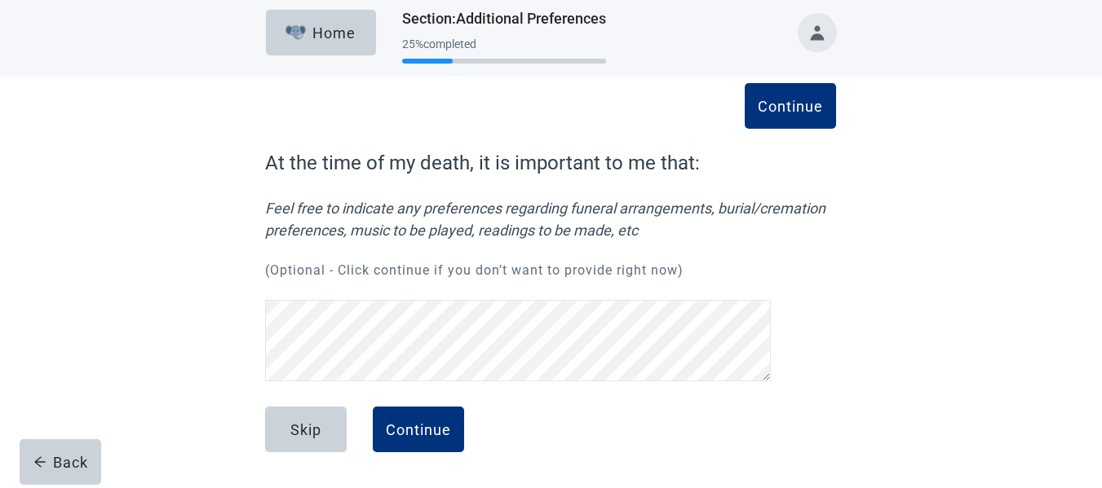
scroll to position [33, 0]
click at [442, 433] on div "Continue" at bounding box center [418, 430] width 65 height 16
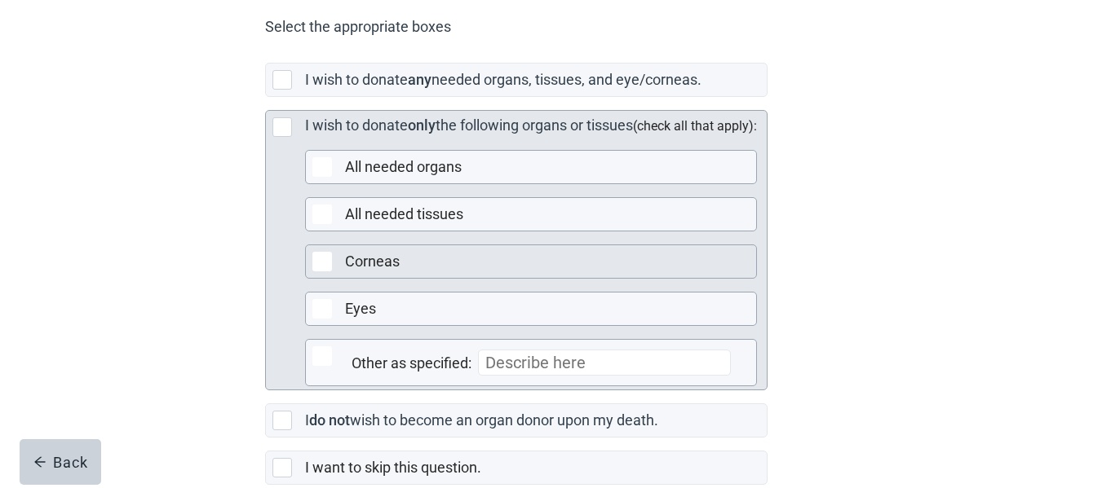
scroll to position [326, 0]
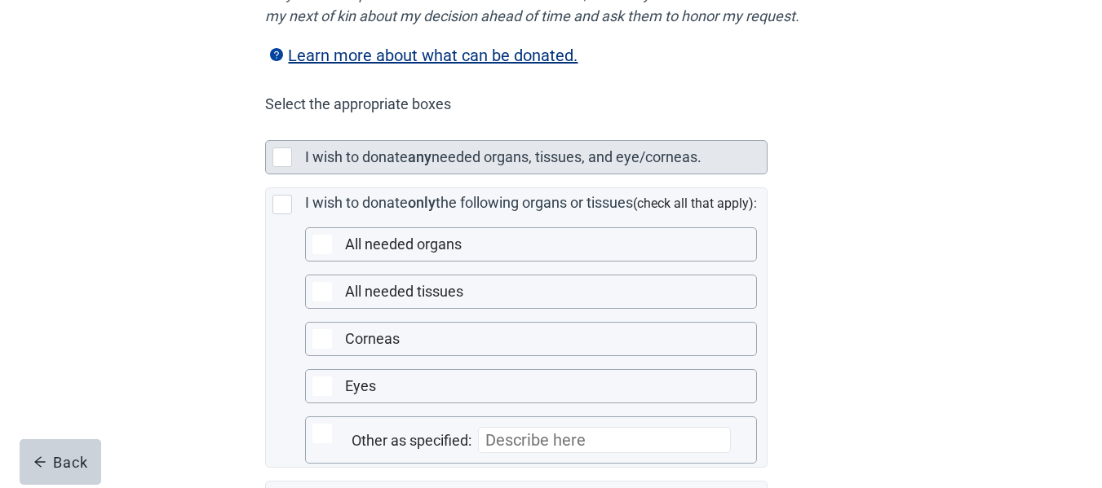
click at [406, 166] on label "I wish to donate" at bounding box center [356, 156] width 103 height 17
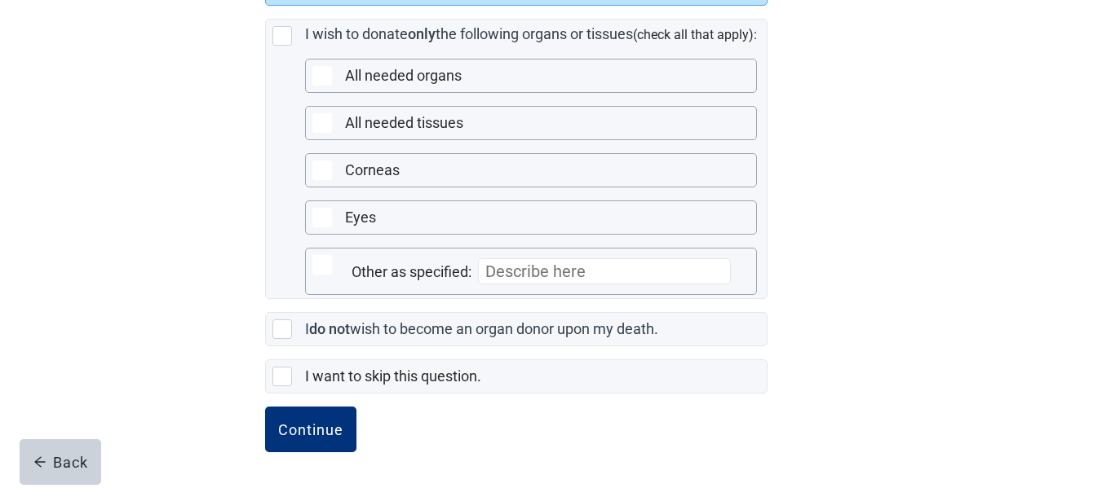
scroll to position [517, 0]
click at [310, 431] on div "Continue" at bounding box center [310, 430] width 65 height 16
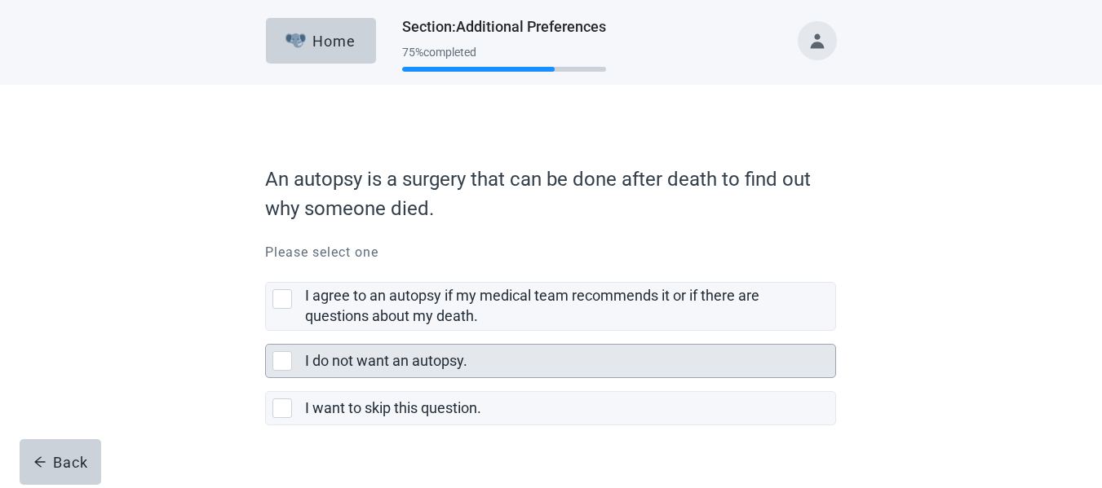
click at [320, 351] on div "I do not want an autopsy." at bounding box center [565, 361] width 520 height 20
click at [266, 332] on input "I do not want an autopsy." at bounding box center [265, 331] width 1 height 1
checkbox input "true"
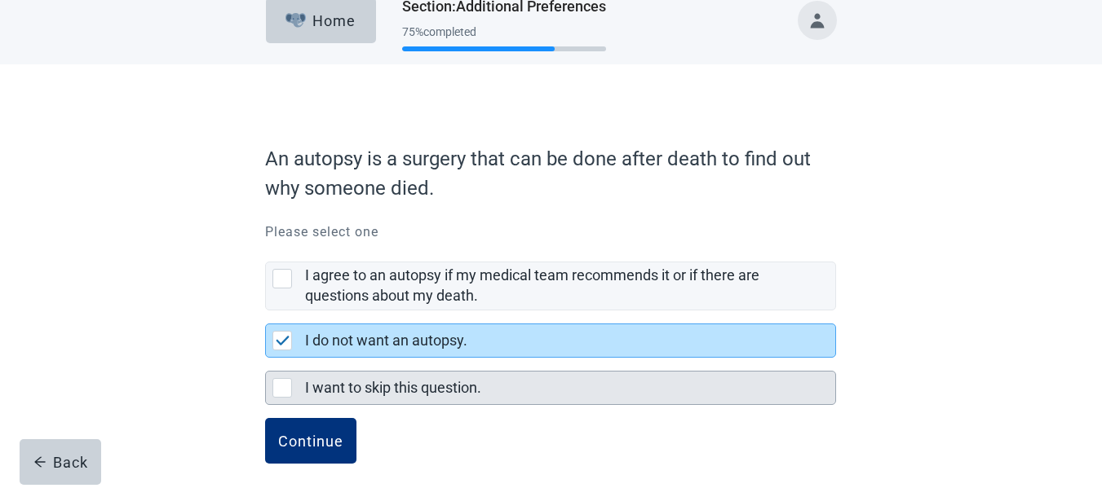
scroll to position [32, 0]
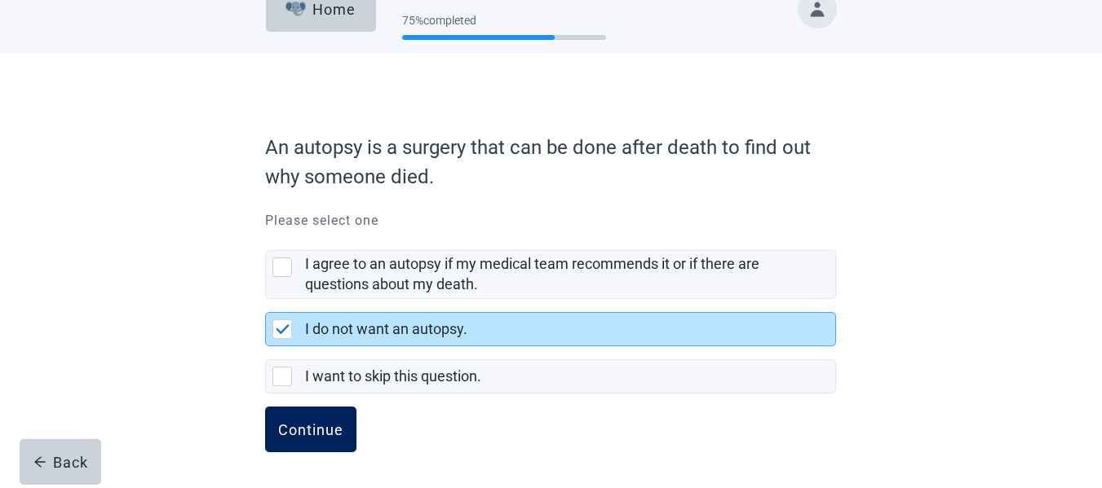
click at [327, 422] on div "Continue" at bounding box center [310, 430] width 65 height 16
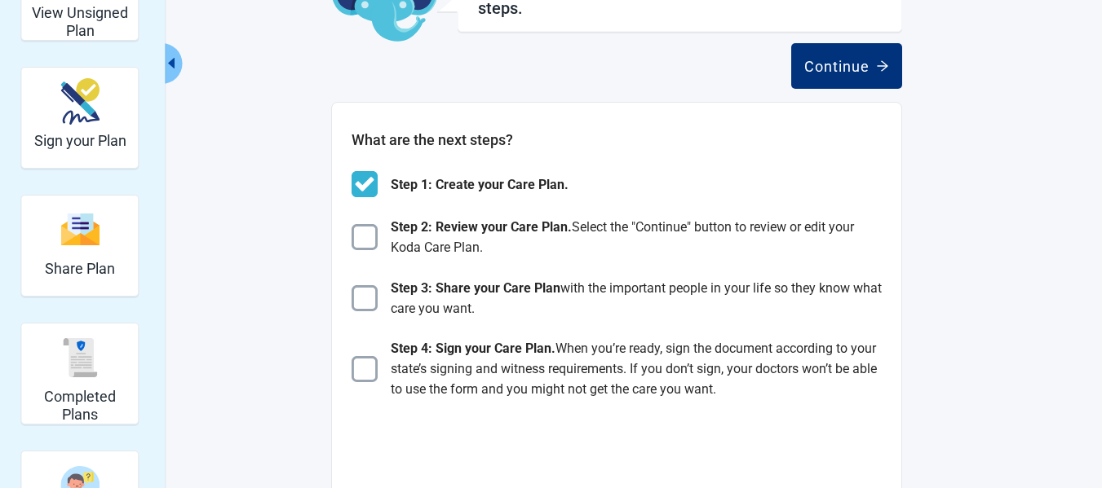
scroll to position [163, 0]
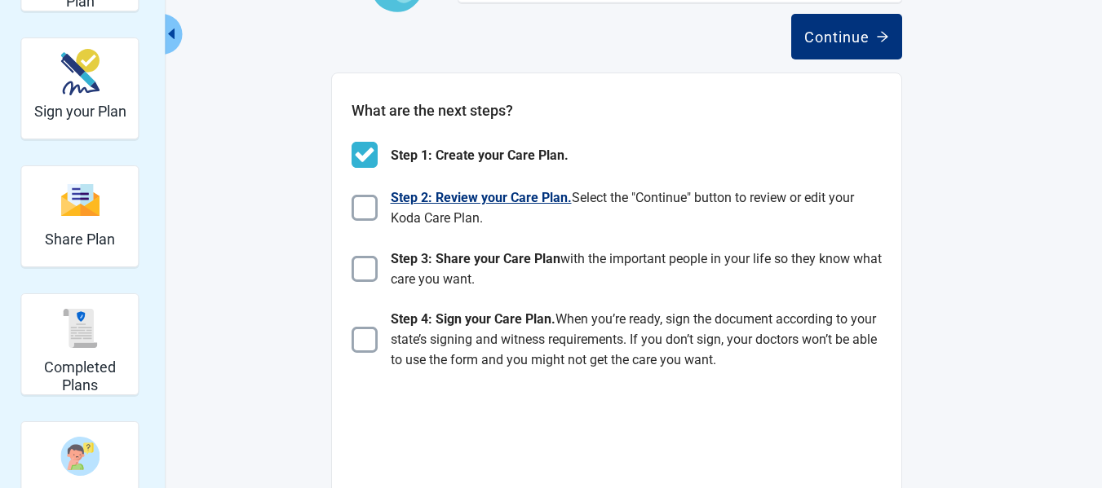
click at [474, 199] on span "Step 2: Review your Care Plan." at bounding box center [481, 197] width 181 height 15
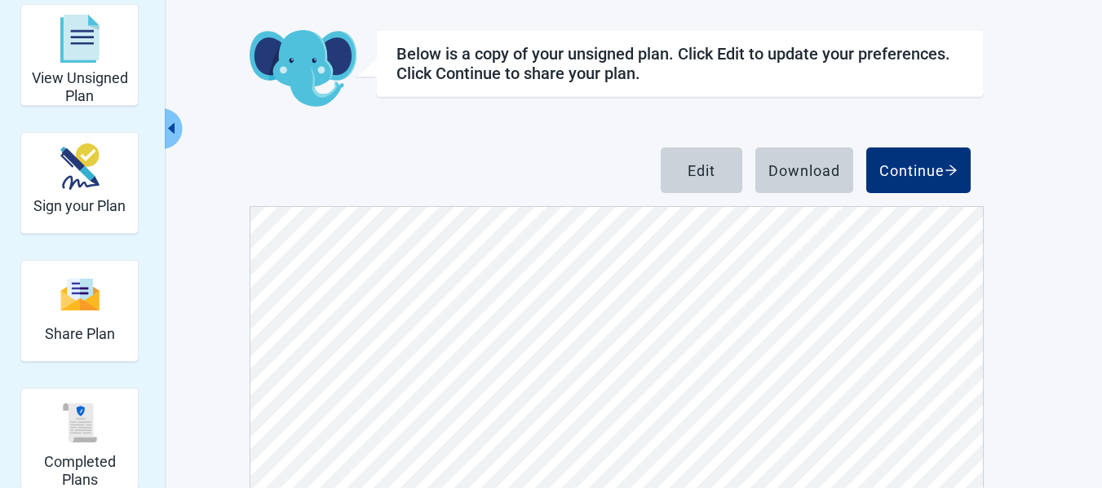
scroll to position [163, 0]
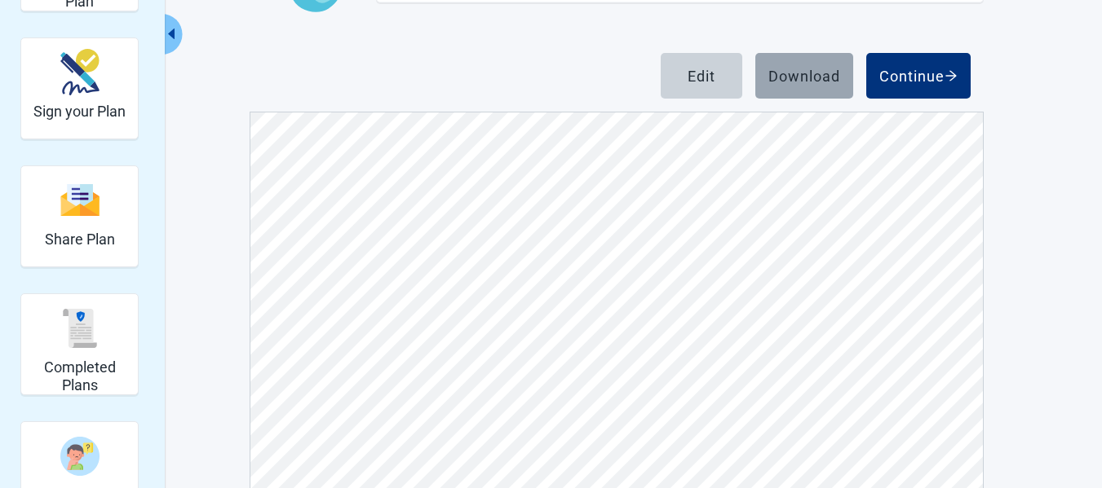
click at [814, 68] on div "Download" at bounding box center [804, 76] width 72 height 16
